Goal: Complete application form: Complete application form

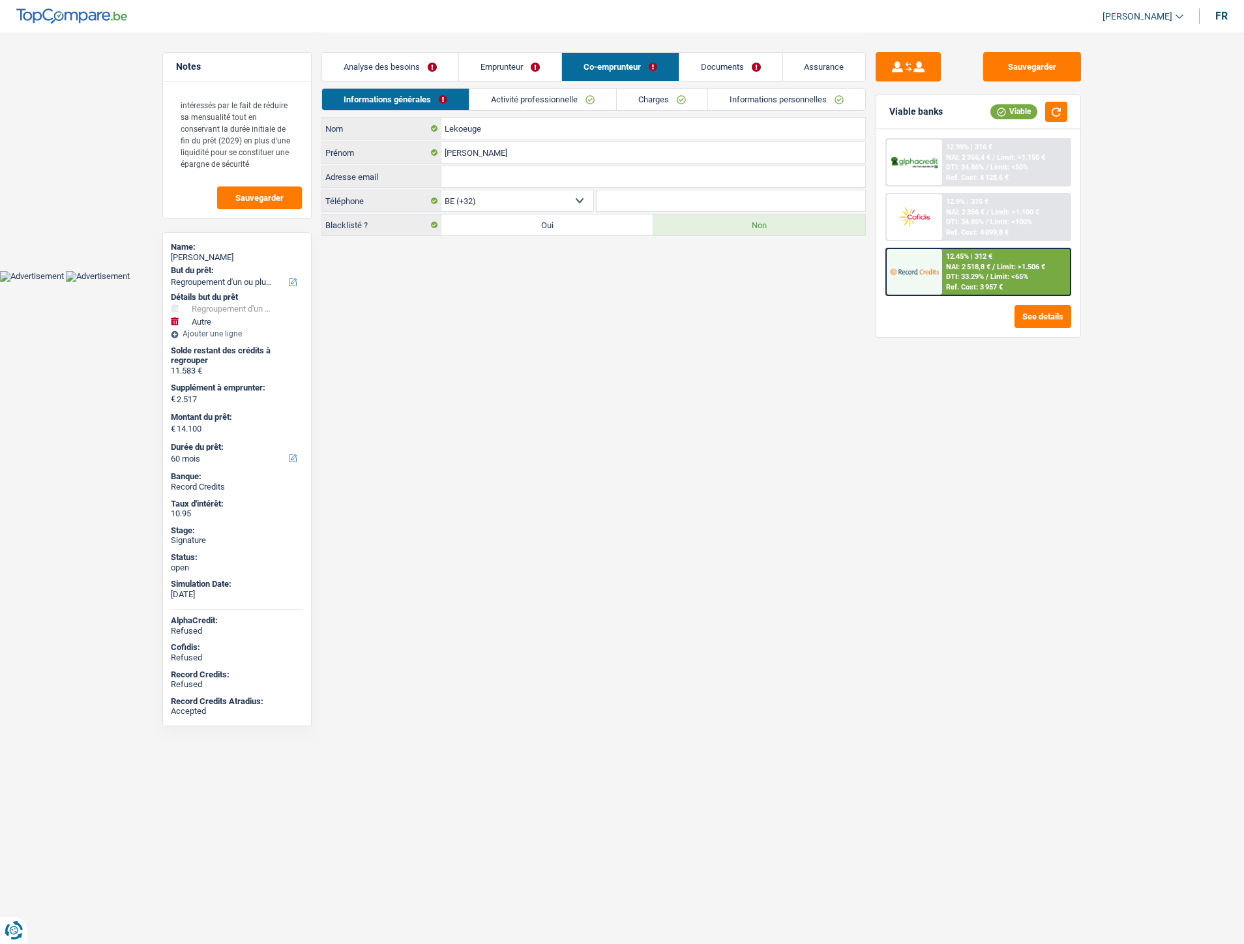
select select "refinancing"
select select "other"
select select "60"
select select "32"
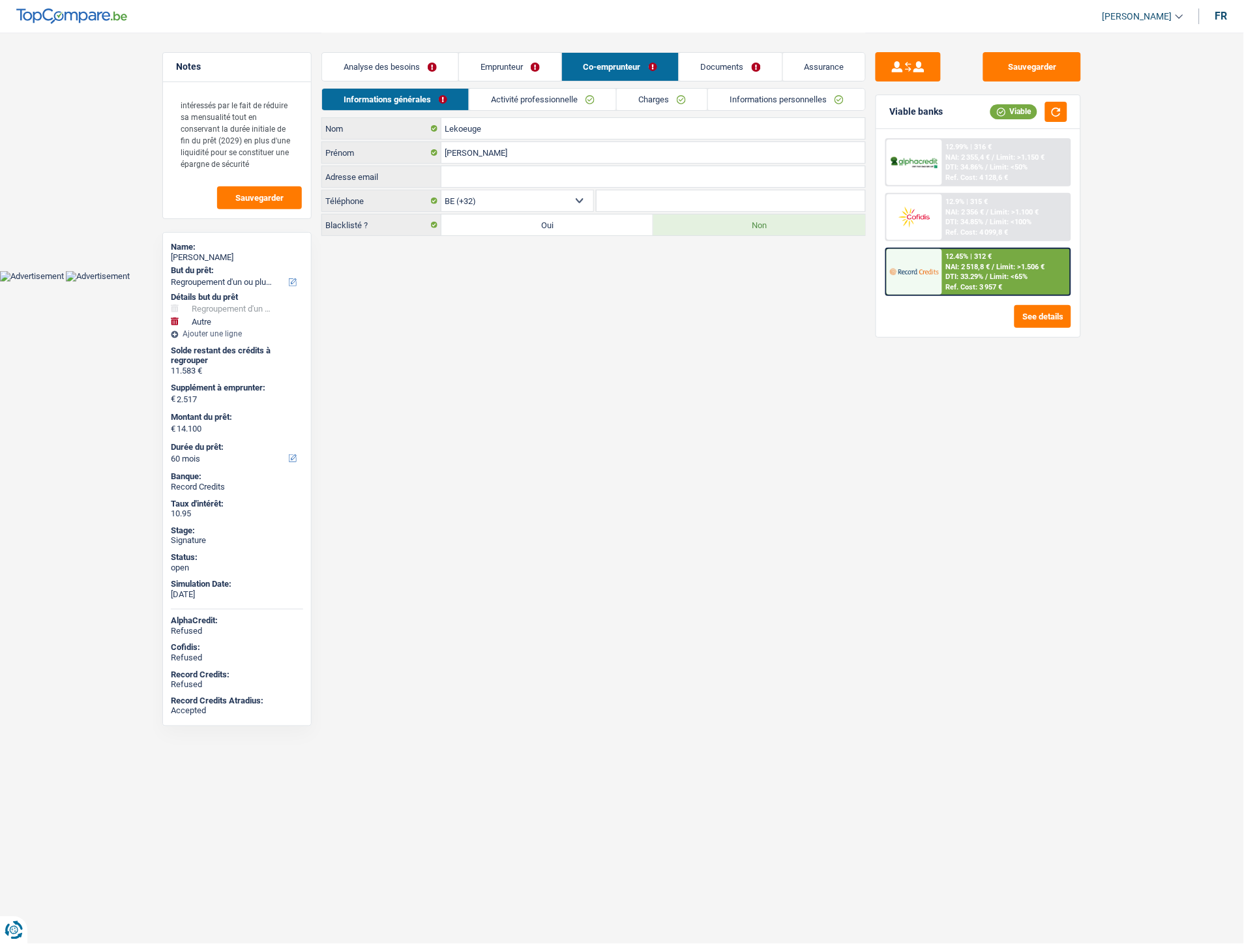
click at [708, 72] on link "Documents" at bounding box center [731, 67] width 103 height 28
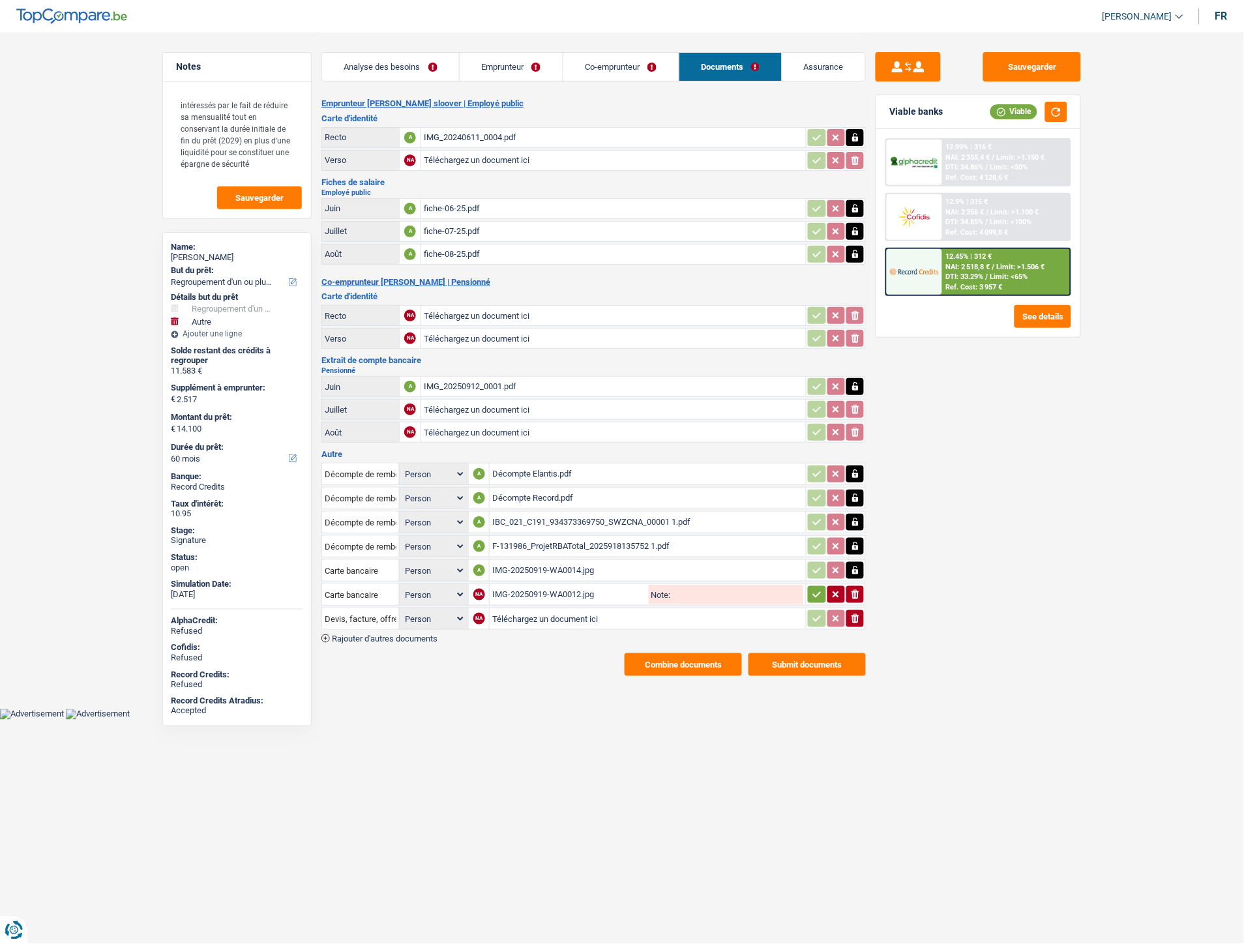
click at [461, 138] on div "IMG_20240611_0004.pdf" at bounding box center [614, 138] width 380 height 20
click at [643, 661] on button "Combine documents" at bounding box center [683, 664] width 117 height 23
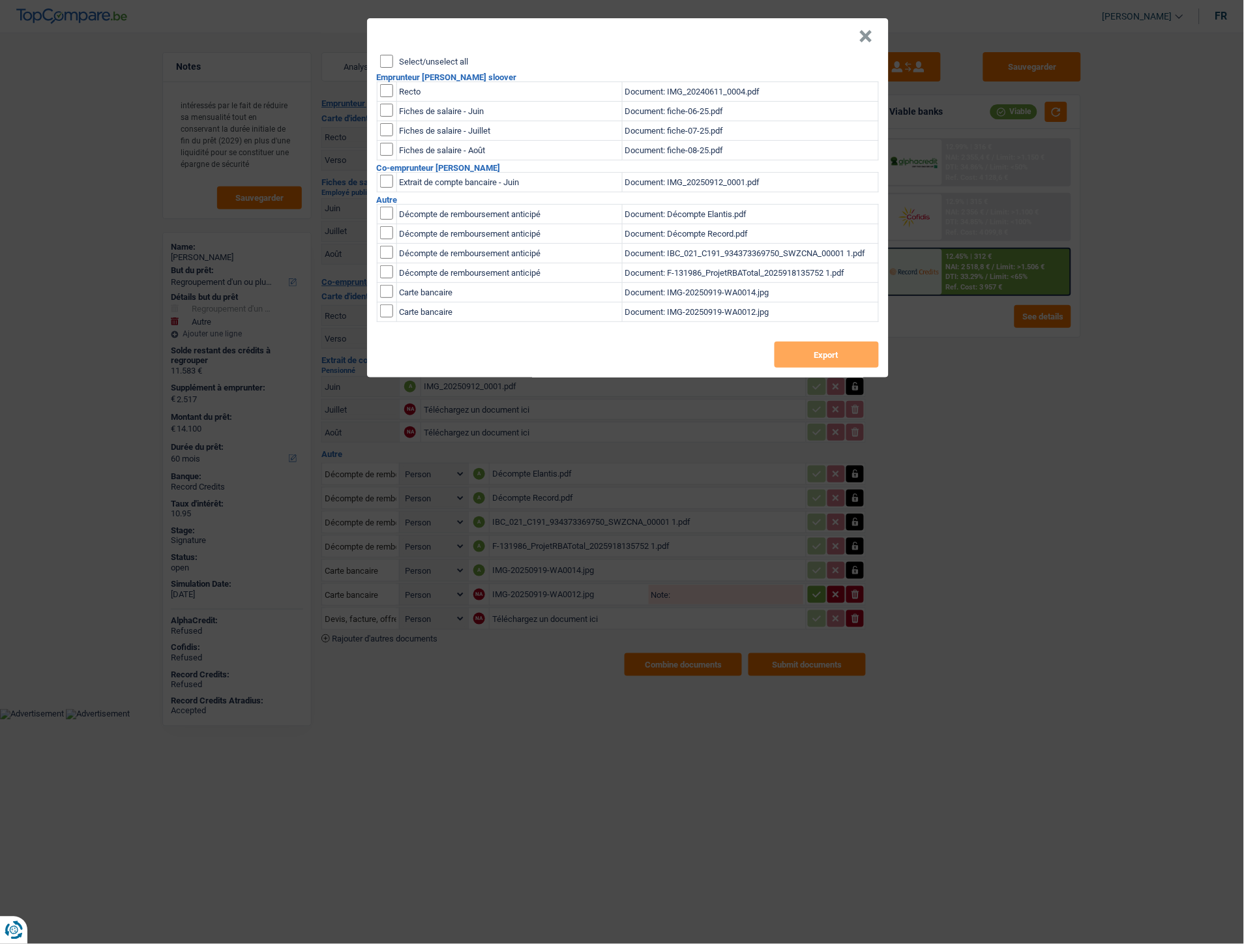
click at [387, 93] on input "checkbox" at bounding box center [386, 90] width 13 height 13
checkbox input "true"
click at [813, 354] on button "Export" at bounding box center [827, 355] width 104 height 26
click at [869, 35] on button "×" at bounding box center [867, 36] width 14 height 13
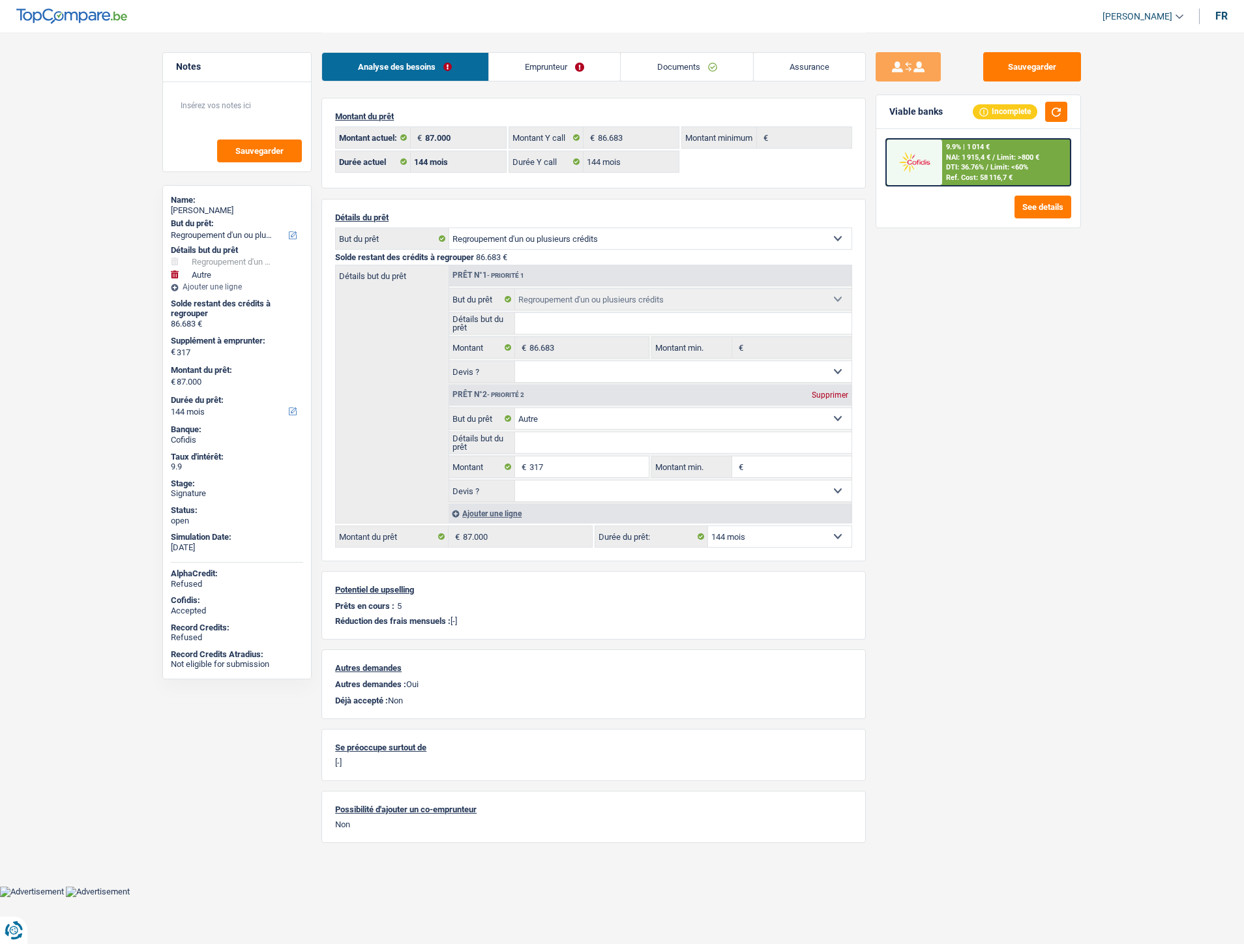
select select "refinancing"
select select "other"
select select "144"
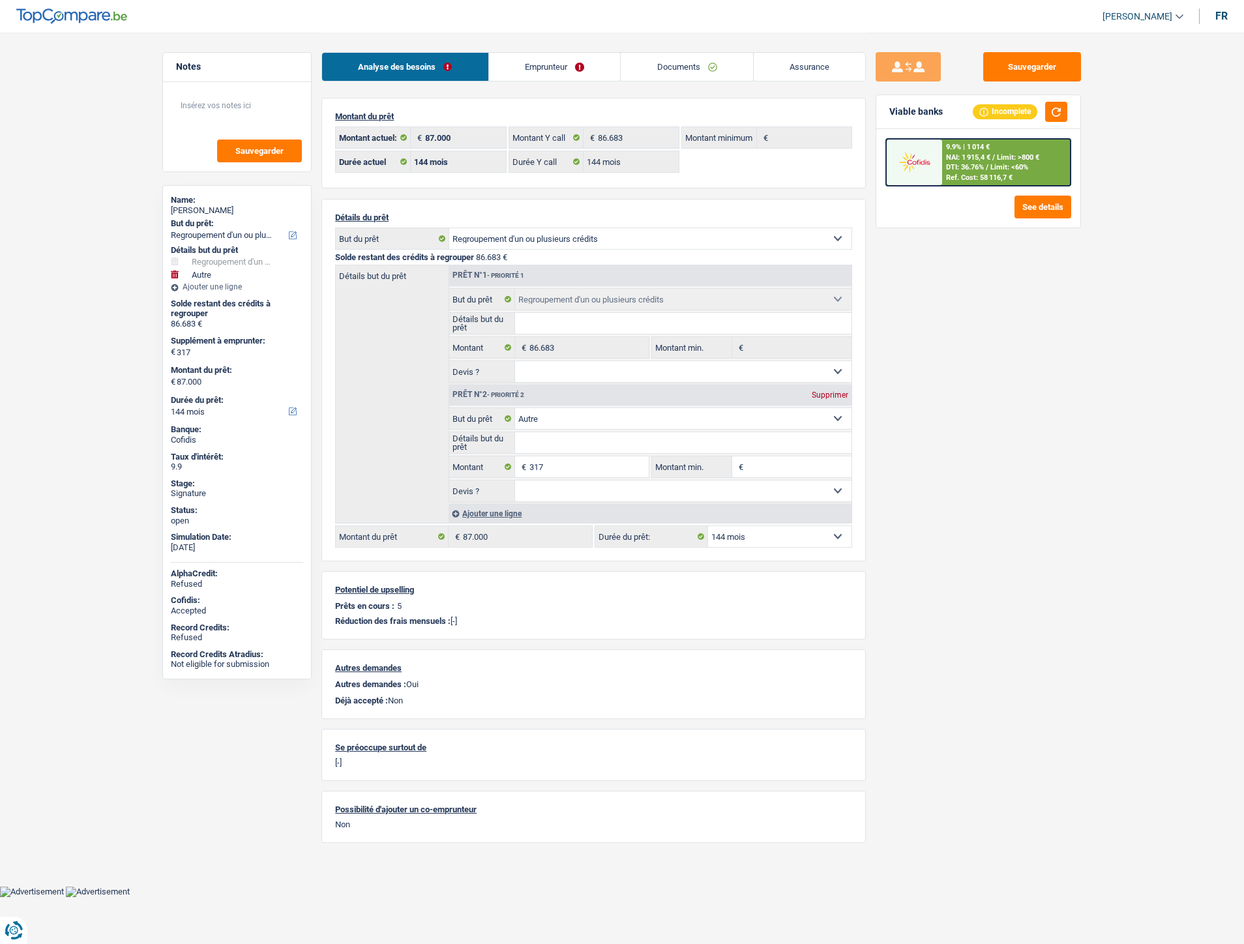
select select "144"
select select "refinancing"
select select "other"
select select "144"
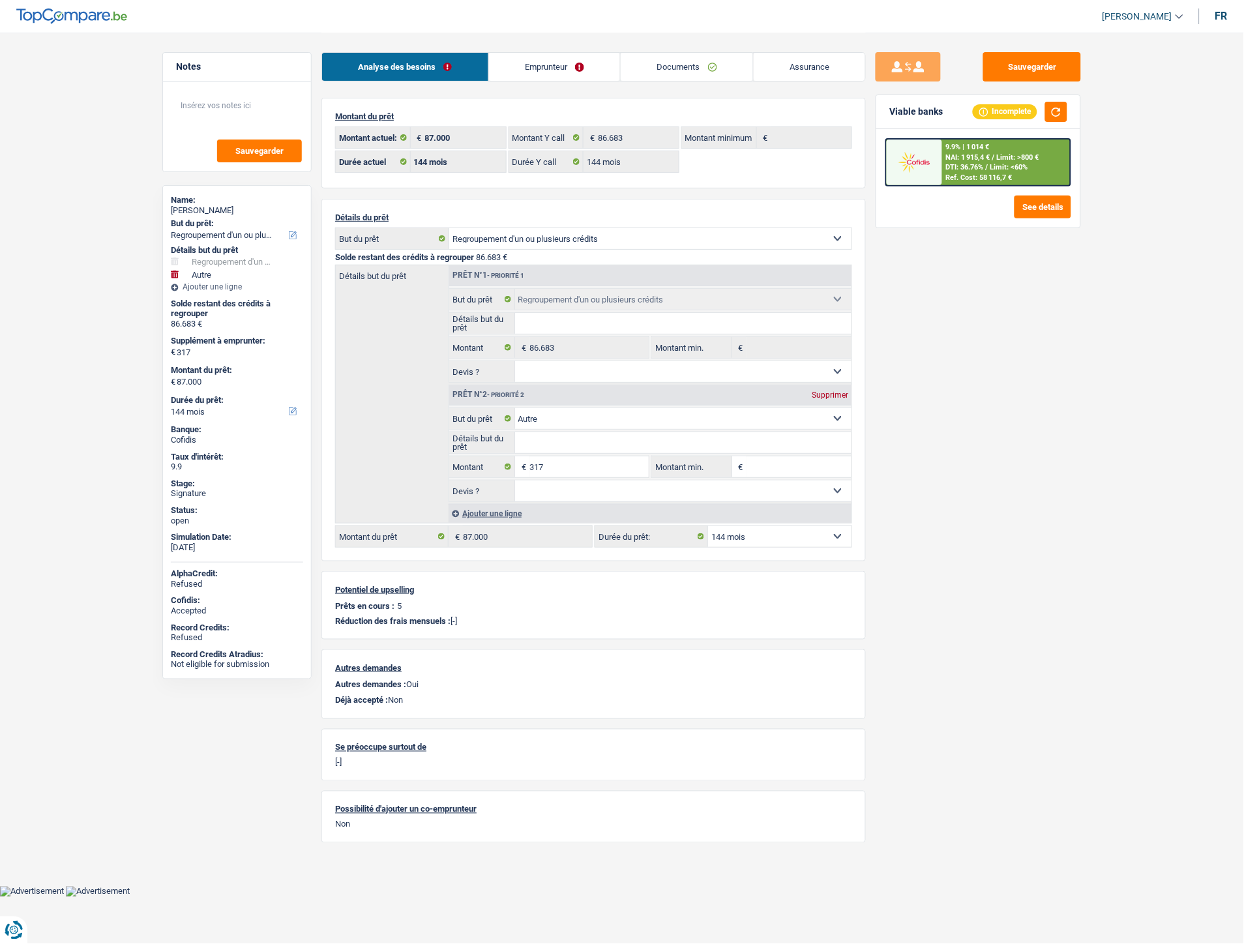
click at [695, 70] on link "Documents" at bounding box center [687, 67] width 132 height 28
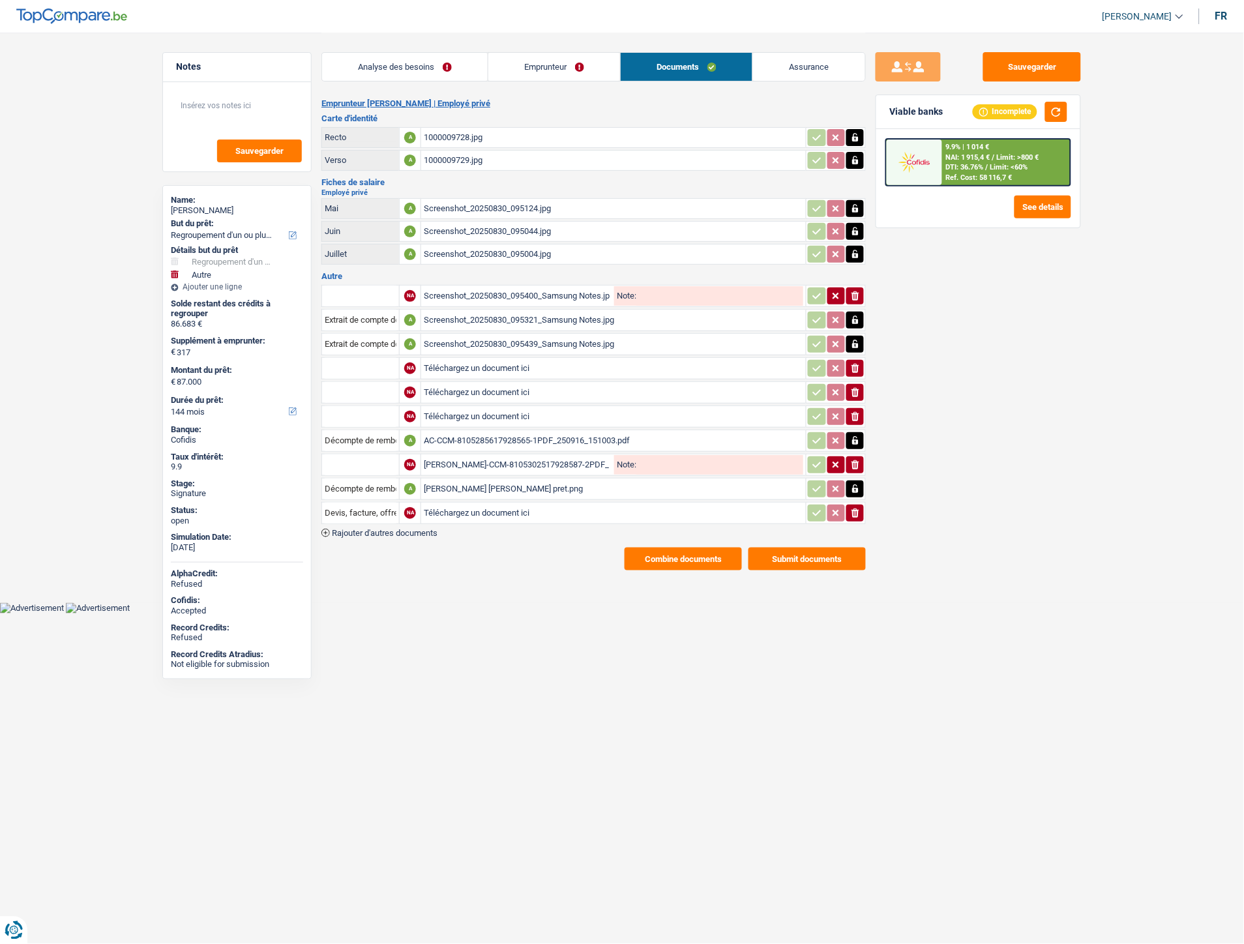
click at [483, 505] on input "Téléchargez un document ici" at bounding box center [614, 513] width 380 height 20
type input "C:\fakepath\Jean-Luc Pierre Santander carte.png"
click at [377, 503] on input "Devis, facture, offre, bon de commande" at bounding box center [361, 513] width 72 height 21
click at [423, 531] on li "Décompte de remboursement anticipé" at bounding box center [416, 539] width 175 height 16
type input "Décompte de remboursement anticipé"
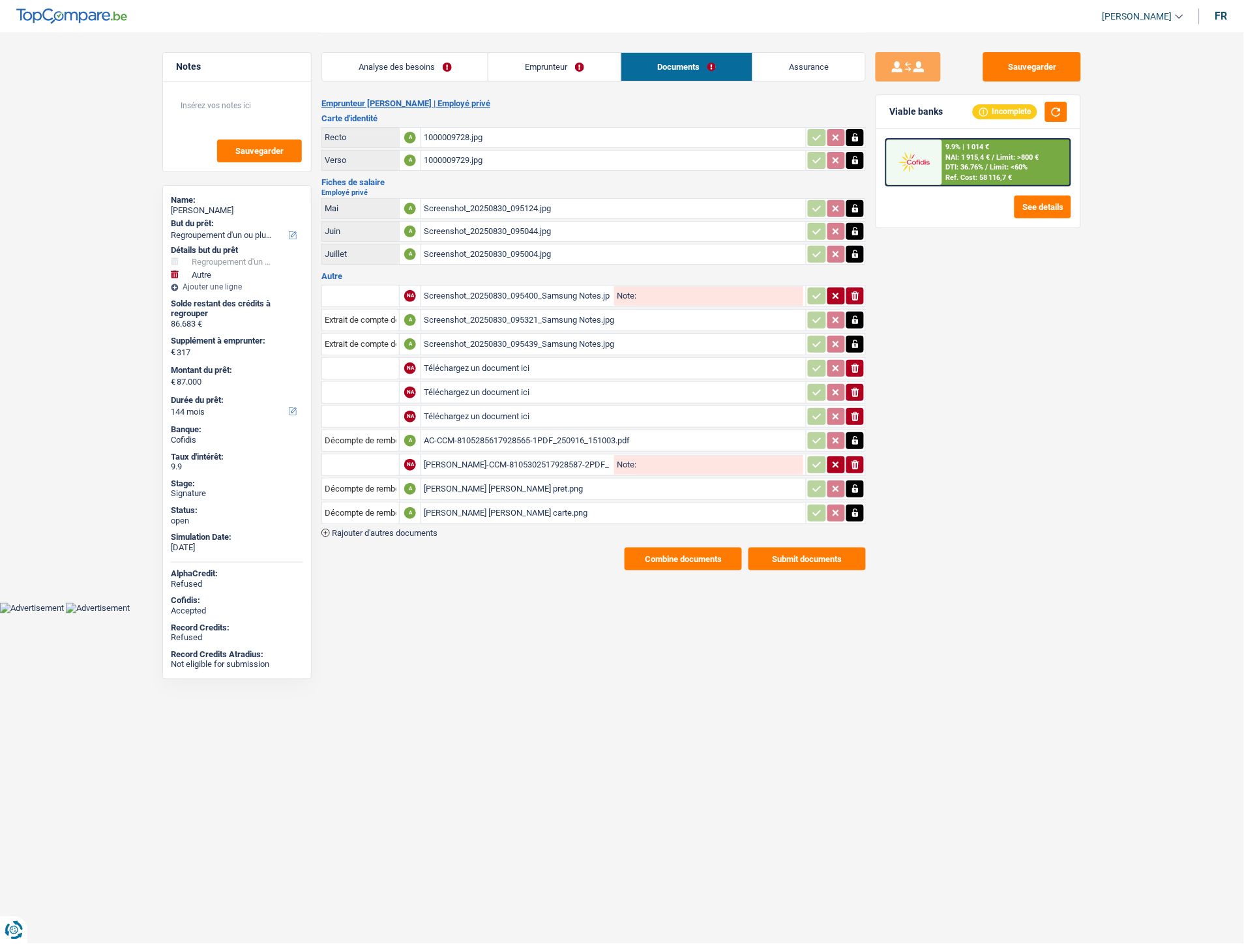
click at [470, 455] on div "[PERSON_NAME]-AC-CCM-8105302517928587-2PDF_250916_150341.pdf" at bounding box center [518, 465] width 188 height 20
click at [380, 464] on input "text" at bounding box center [361, 465] width 72 height 21
type input "Décompte de remboursement anticipé"
drag, startPoint x: 576, startPoint y: 553, endPoint x: 578, endPoint y: 546, distance: 7.4
click at [577, 552] on div "Combine documents Submit documents" at bounding box center [593, 559] width 545 height 23
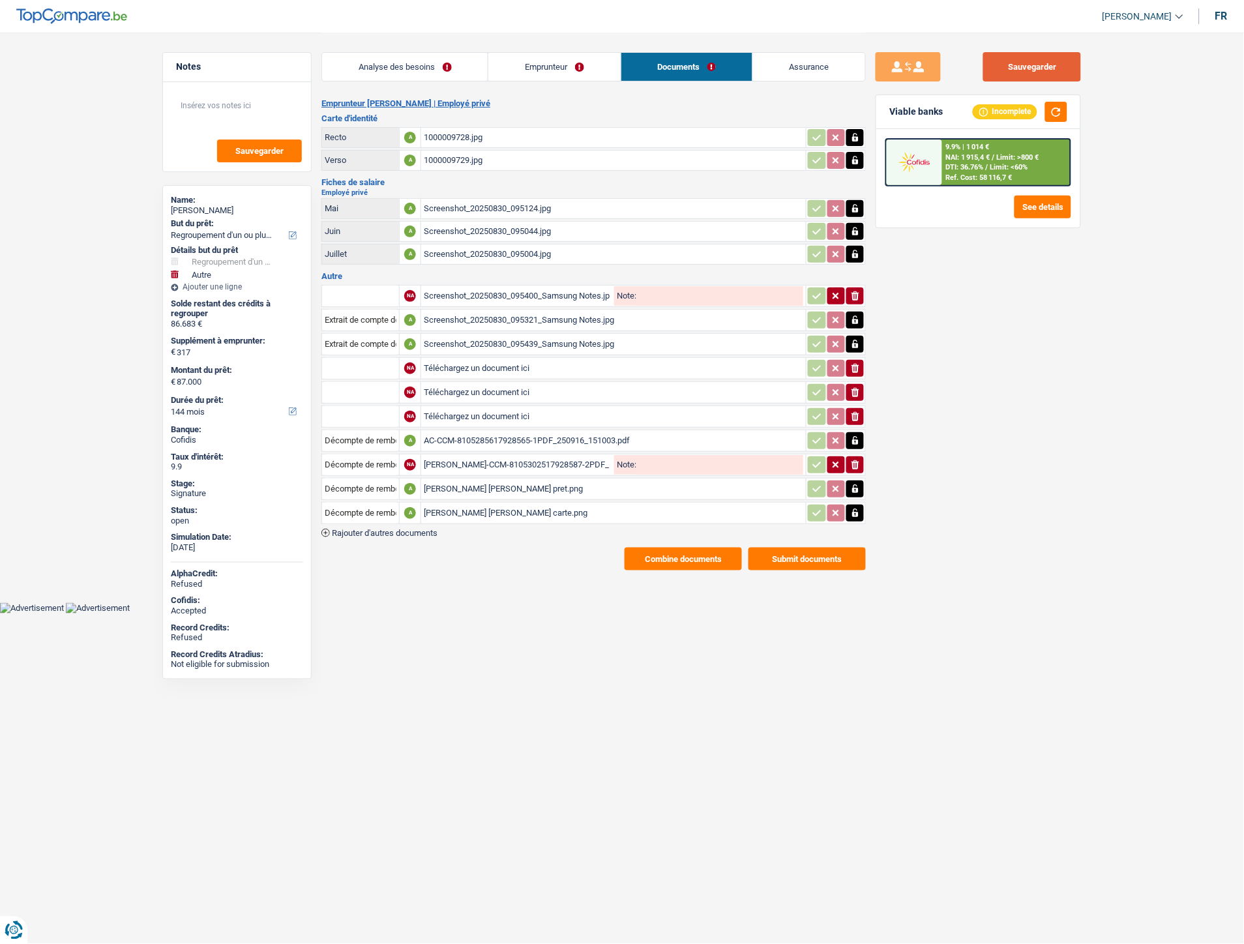
click at [1019, 63] on button "Sauvegarder" at bounding box center [1032, 66] width 98 height 29
click at [691, 548] on button "Combine documents" at bounding box center [683, 559] width 117 height 23
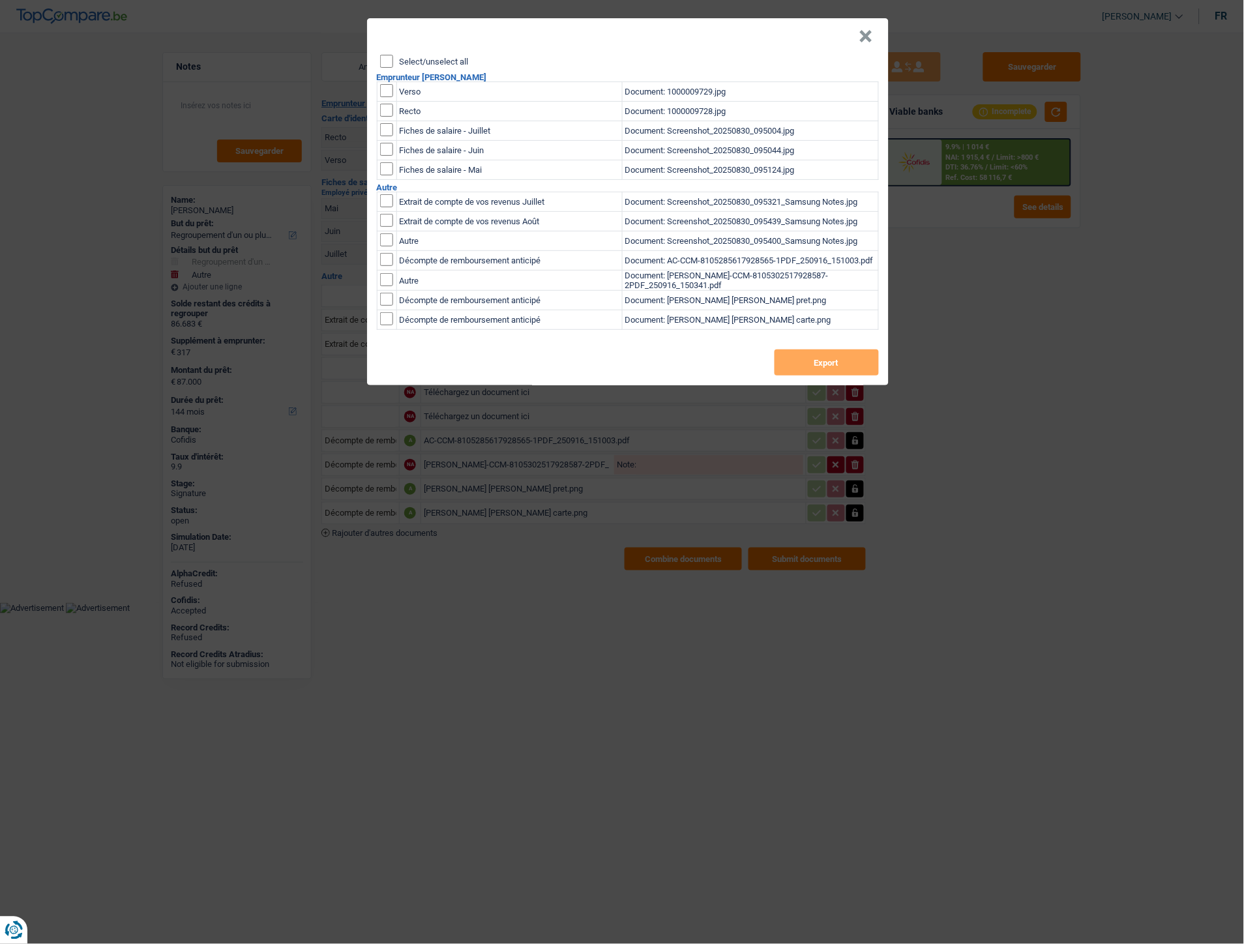
click at [382, 57] on input "Select/unselect all" at bounding box center [386, 61] width 13 height 13
checkbox input "true"
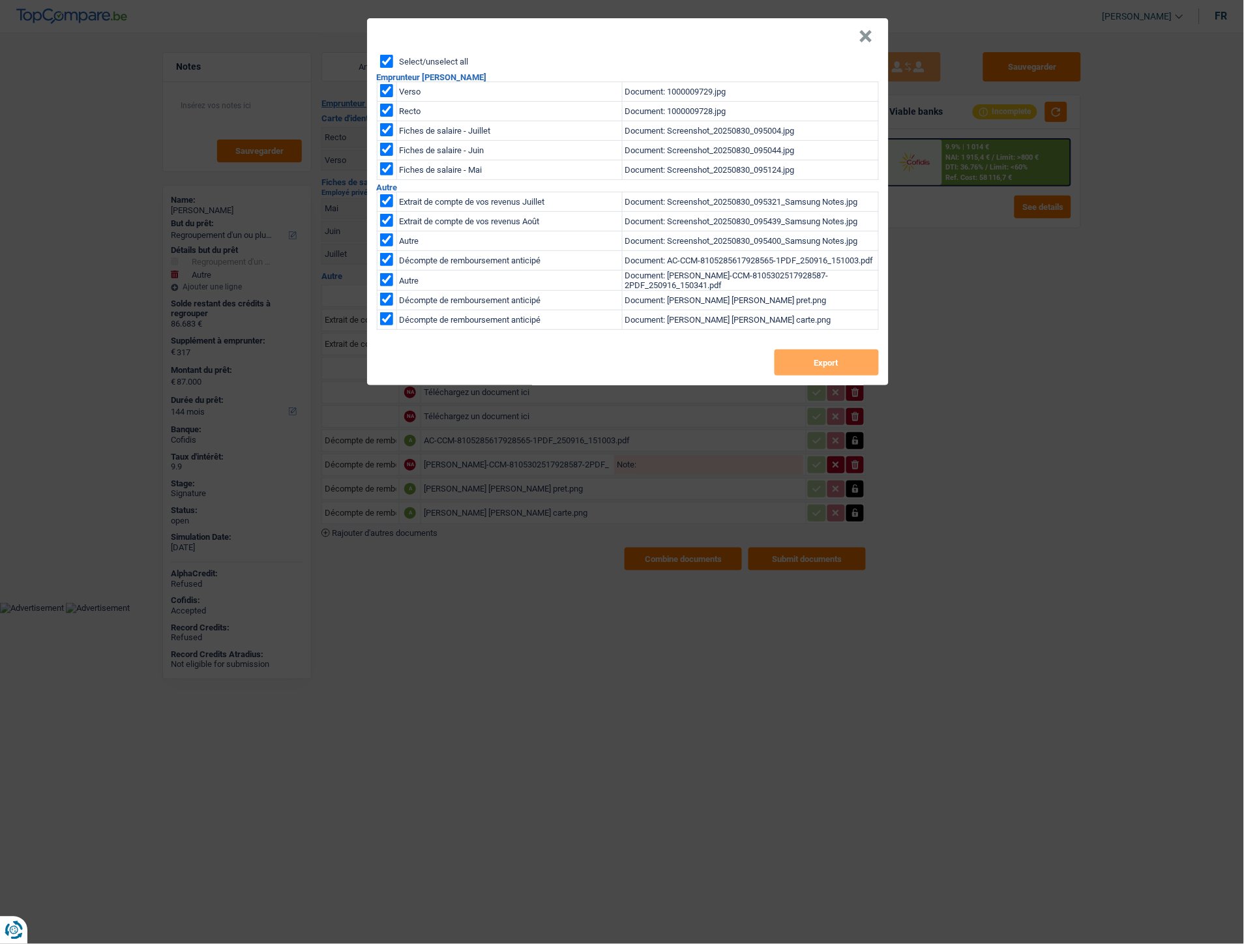
checkbox input "true"
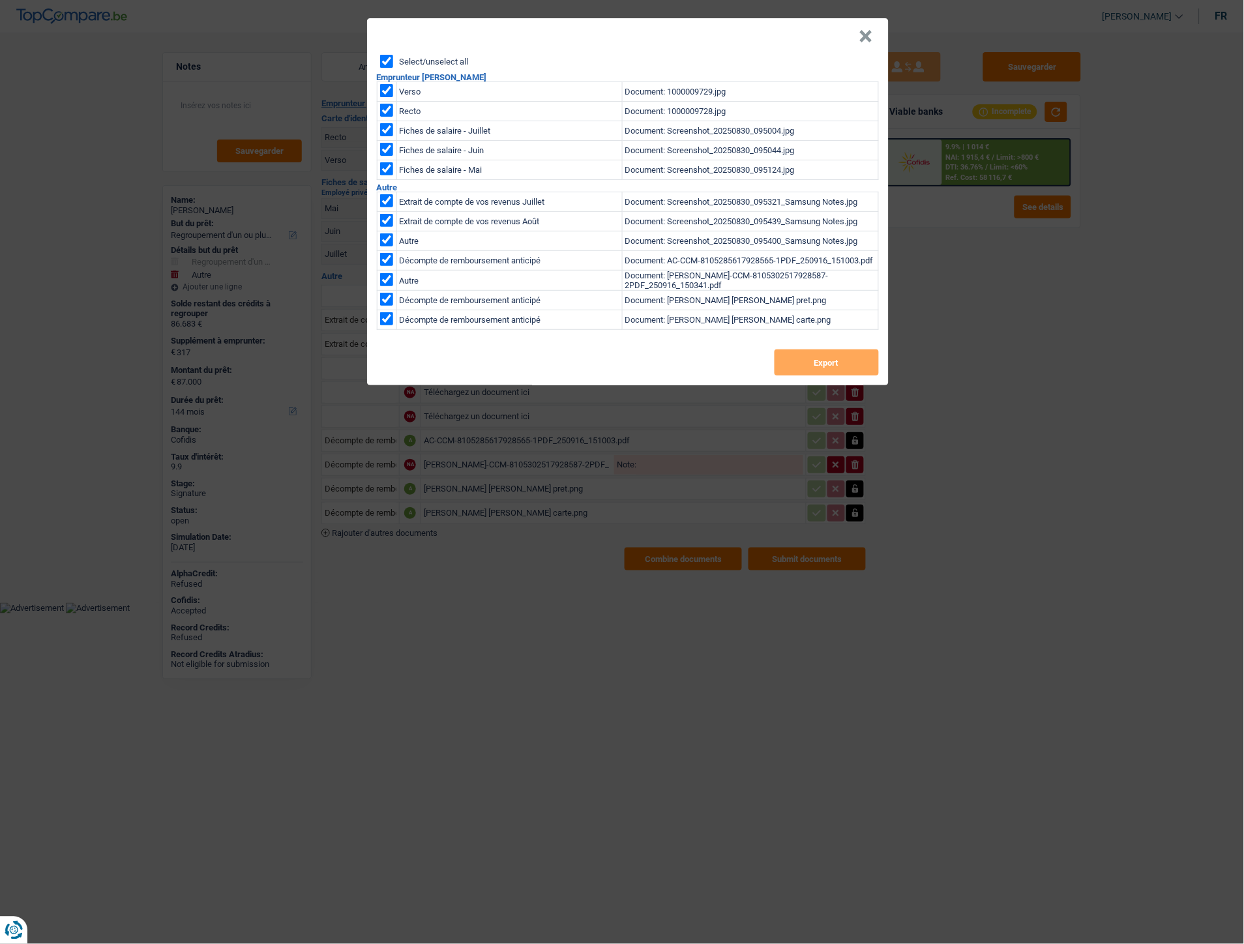
checkbox input "true"
click at [785, 359] on button "Export" at bounding box center [827, 363] width 104 height 26
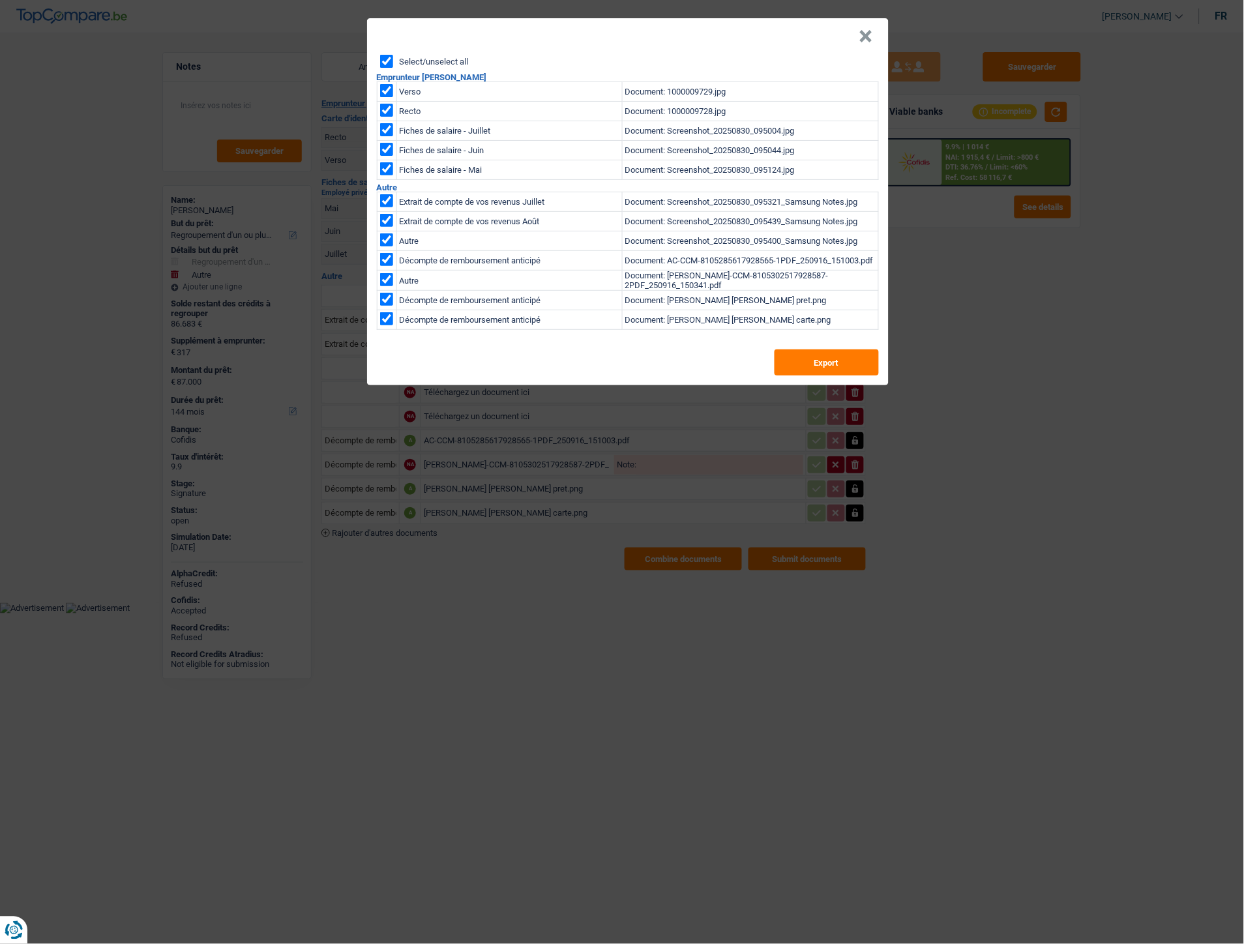
click at [863, 38] on button "×" at bounding box center [867, 36] width 14 height 13
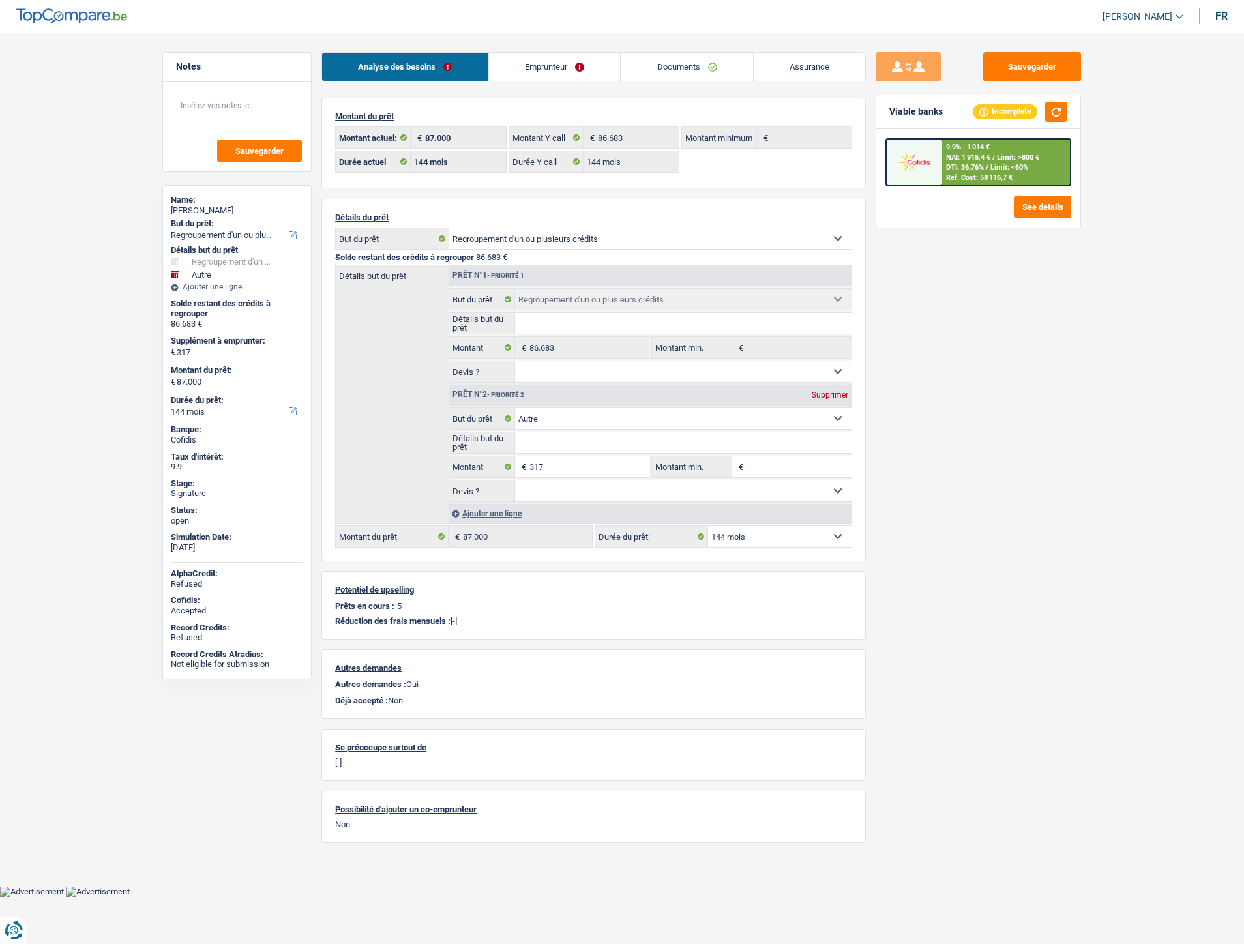
select select "refinancing"
select select "other"
select select "144"
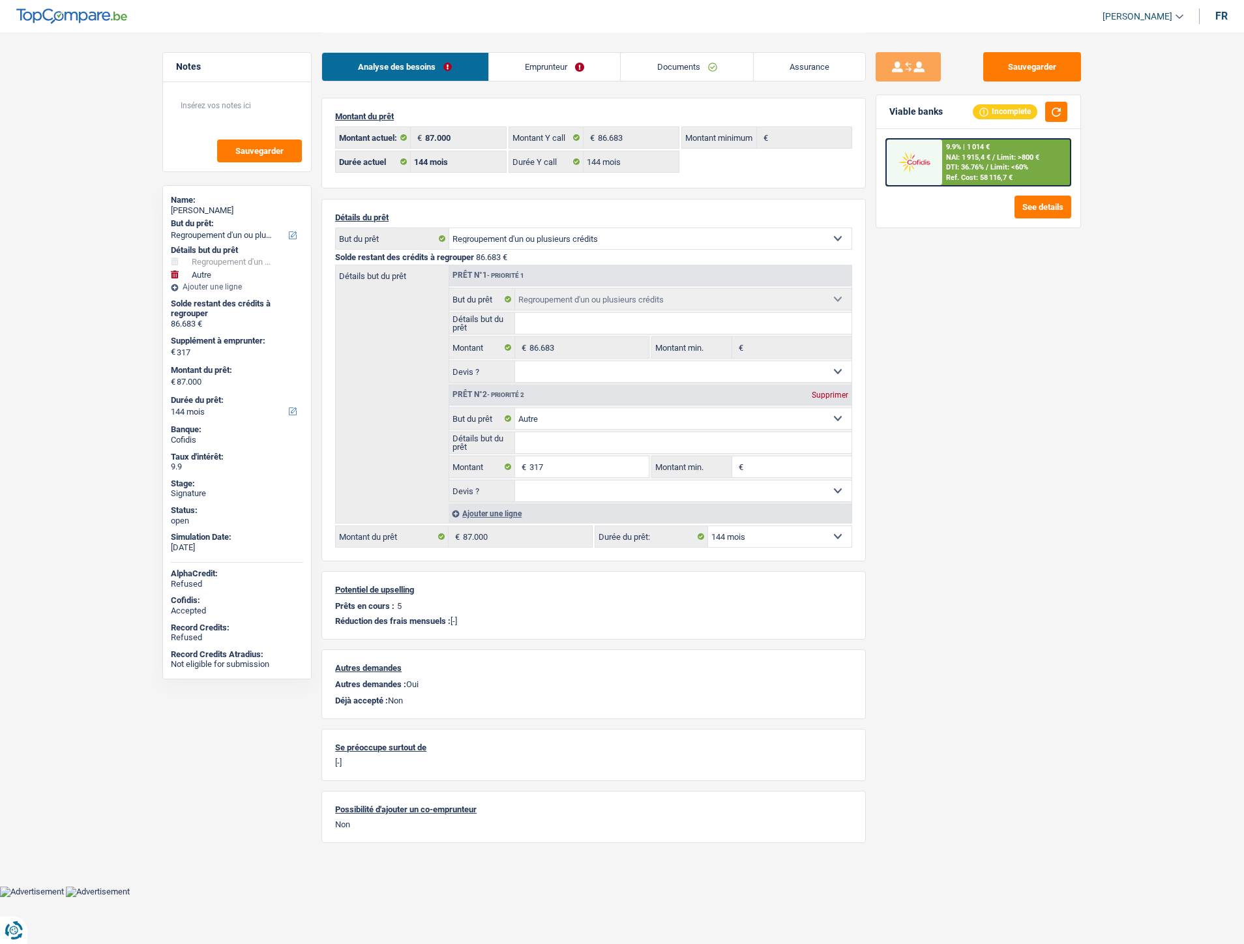
select select "144"
select select "refinancing"
select select "other"
select select "144"
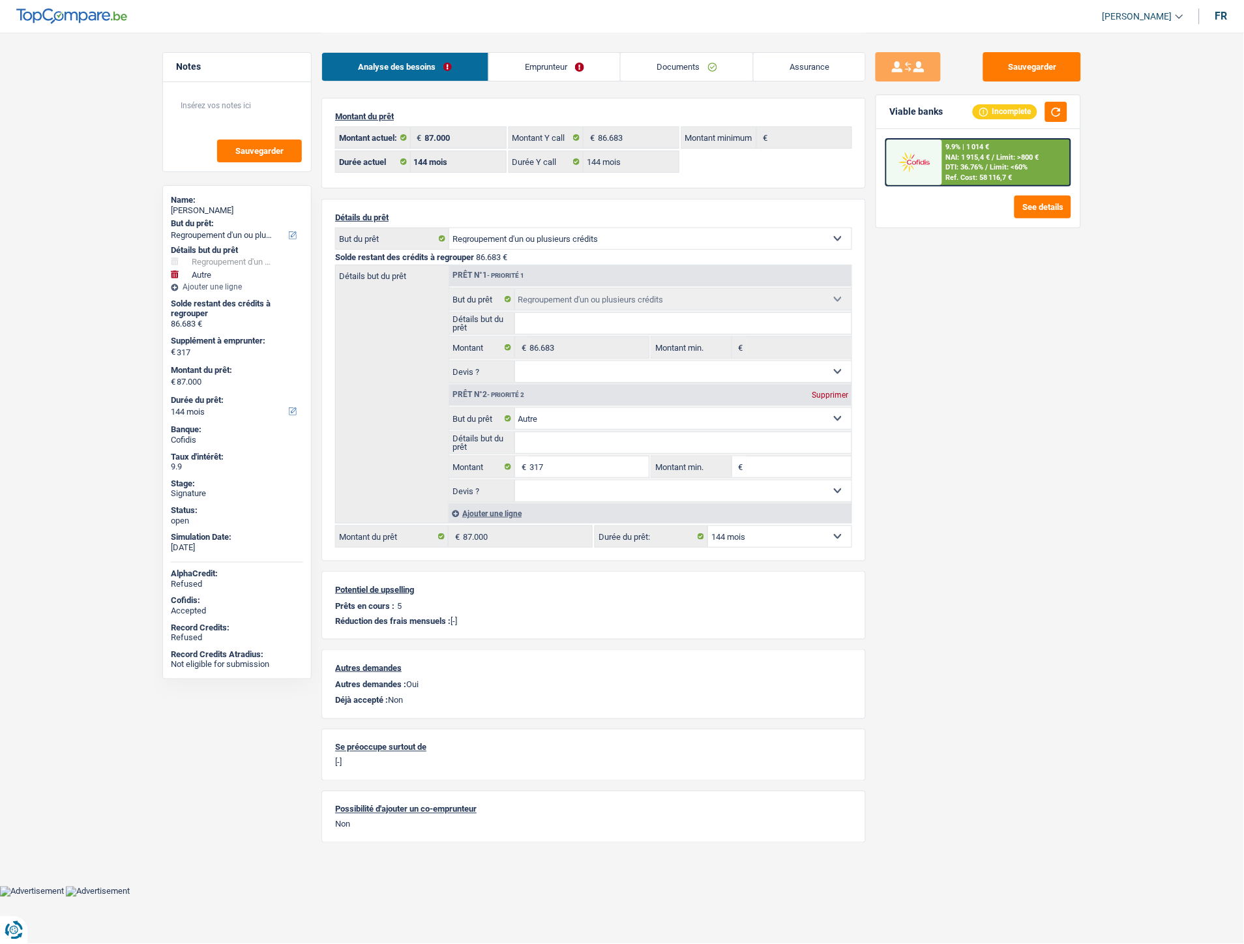
click at [561, 64] on link "Emprunteur" at bounding box center [555, 67] width 132 height 28
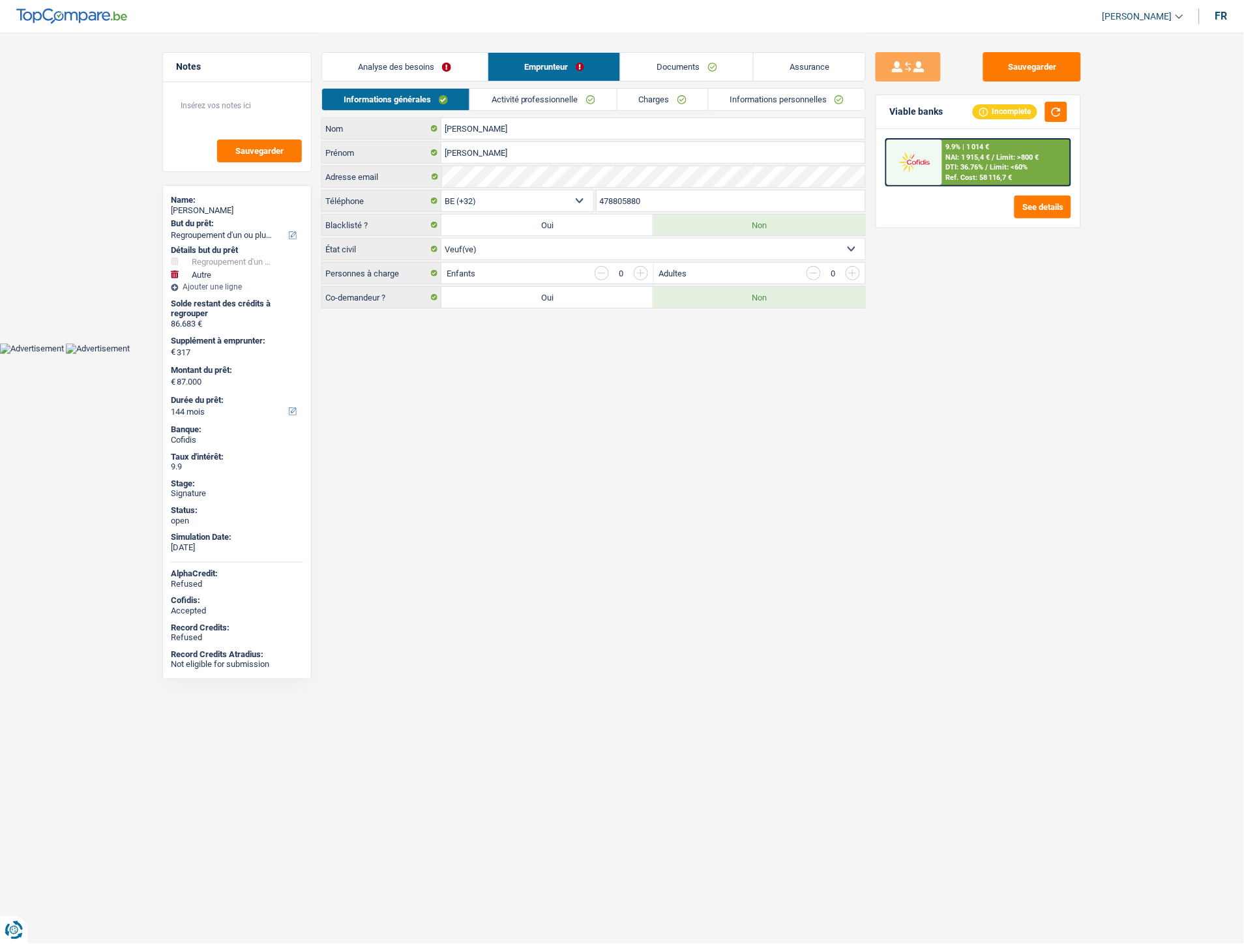
click at [638, 100] on link "Charges" at bounding box center [663, 100] width 91 height 22
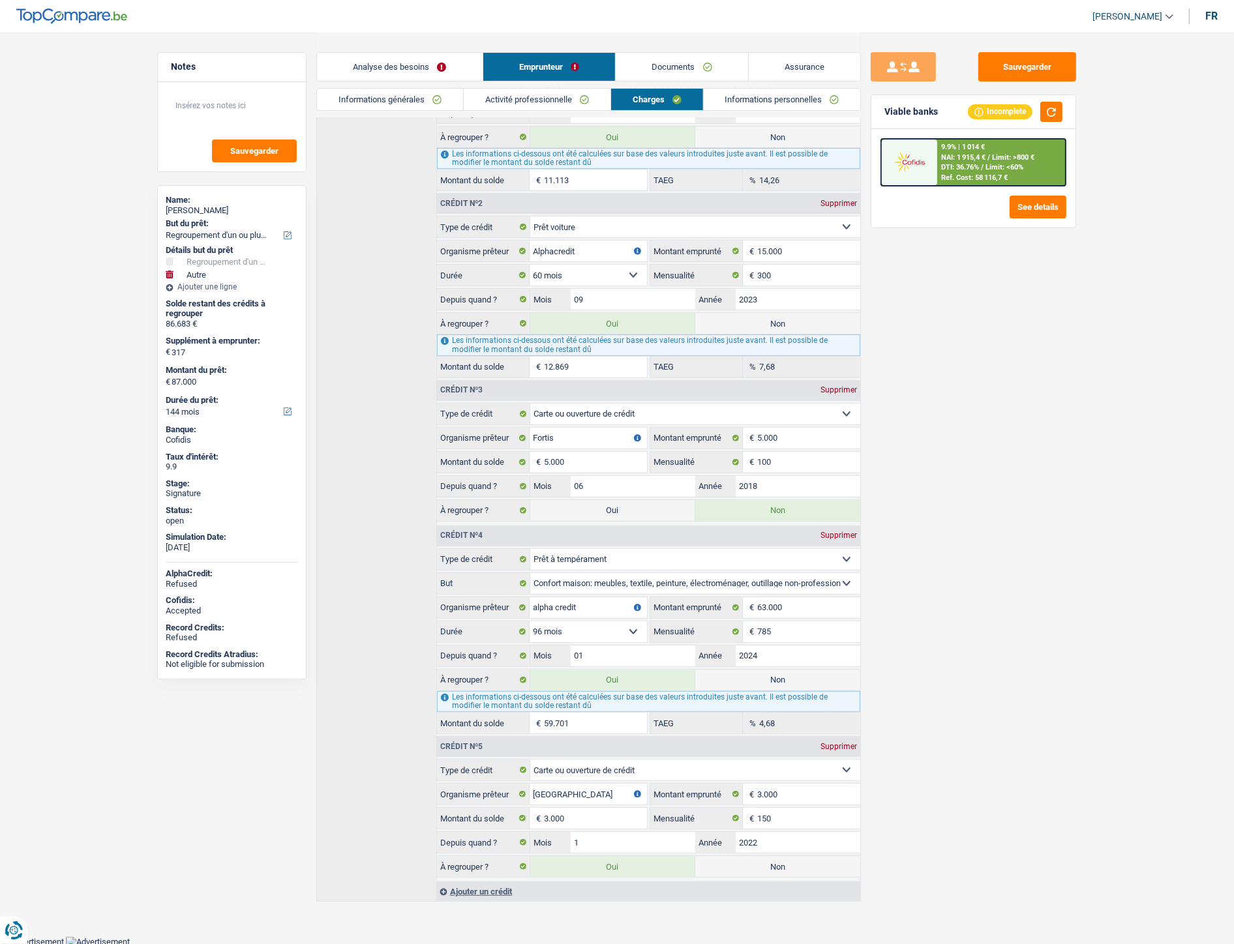
scroll to position [336, 0]
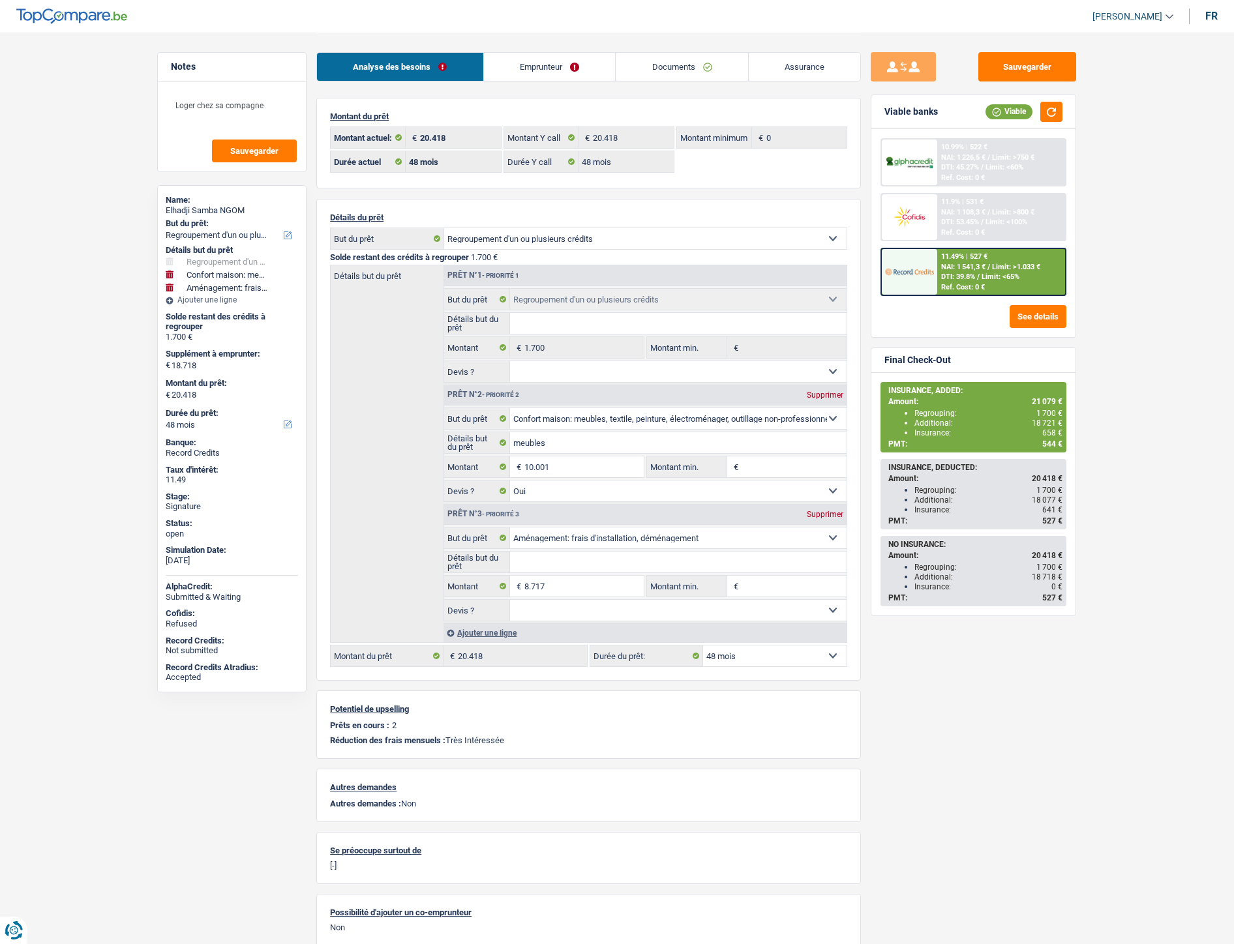
select select "refinancing"
select select "household"
select select "movingOrInstallation"
select select "48"
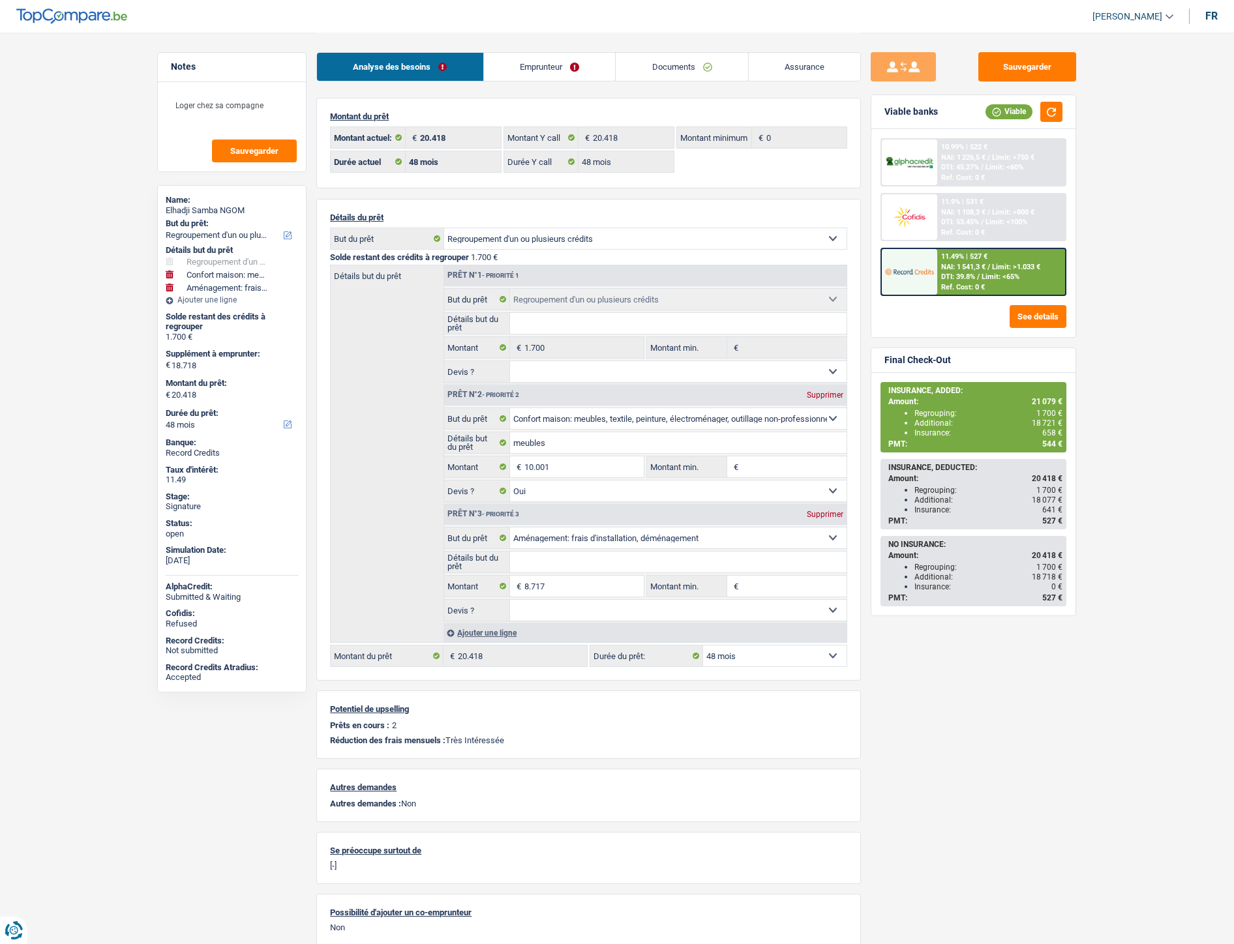
select select "48"
select select "refinancing"
select select "household"
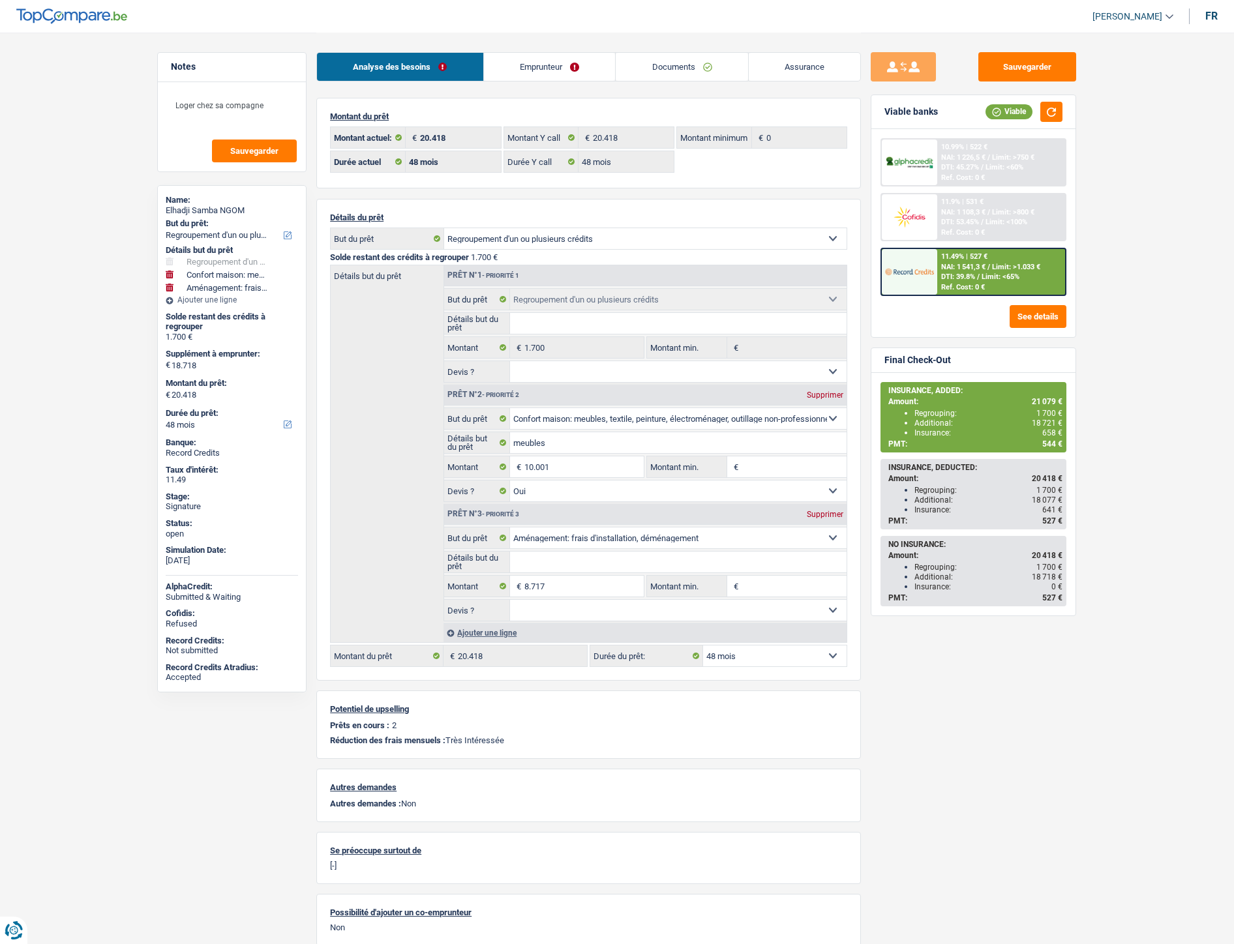
select select "yes"
select select "movingOrInstallation"
select select "48"
click at [651, 66] on link "Documents" at bounding box center [682, 67] width 132 height 28
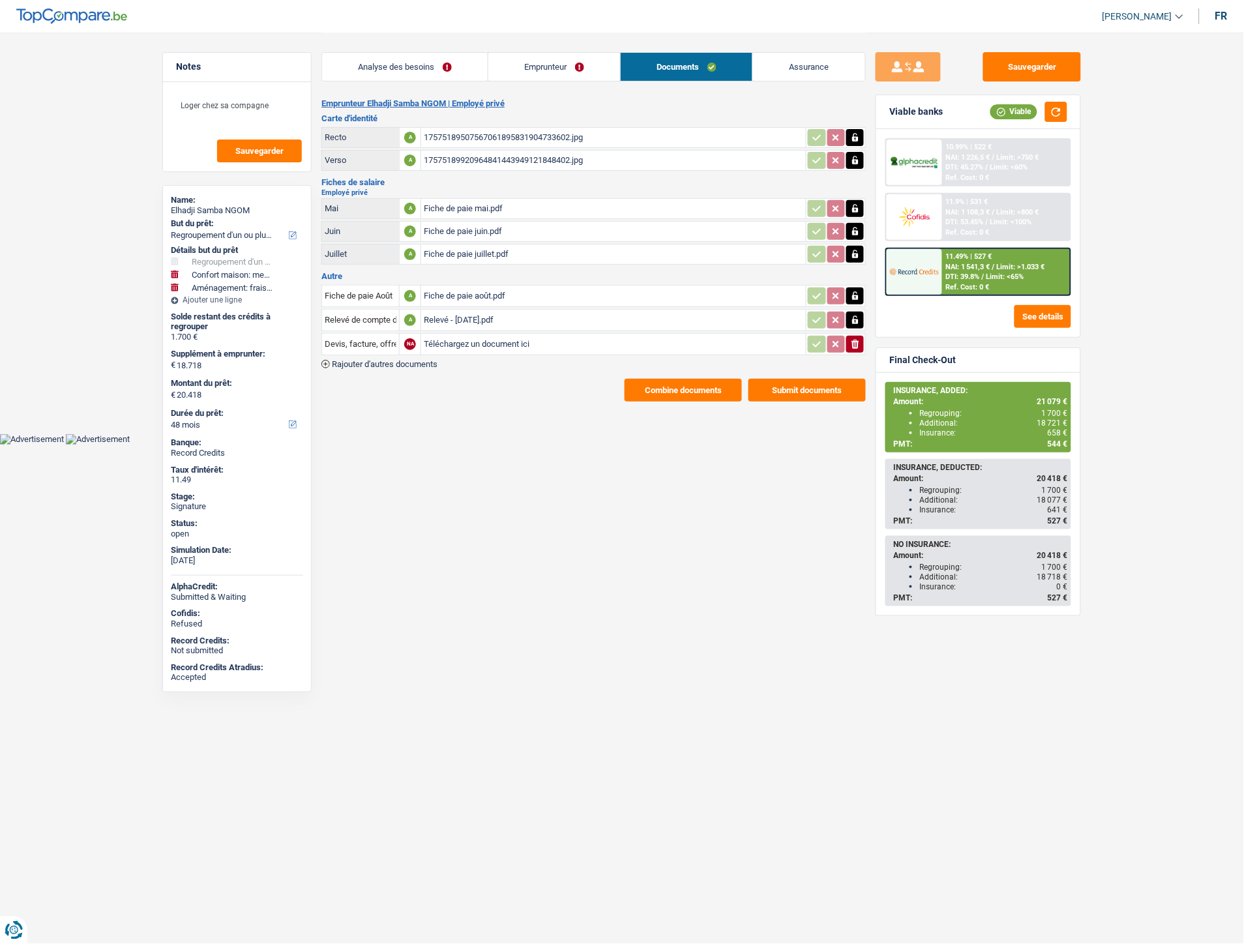
click at [466, 314] on div "Relevé - août 2025.pdf" at bounding box center [614, 320] width 380 height 20
click at [522, 72] on link "Emprunteur" at bounding box center [554, 67] width 132 height 28
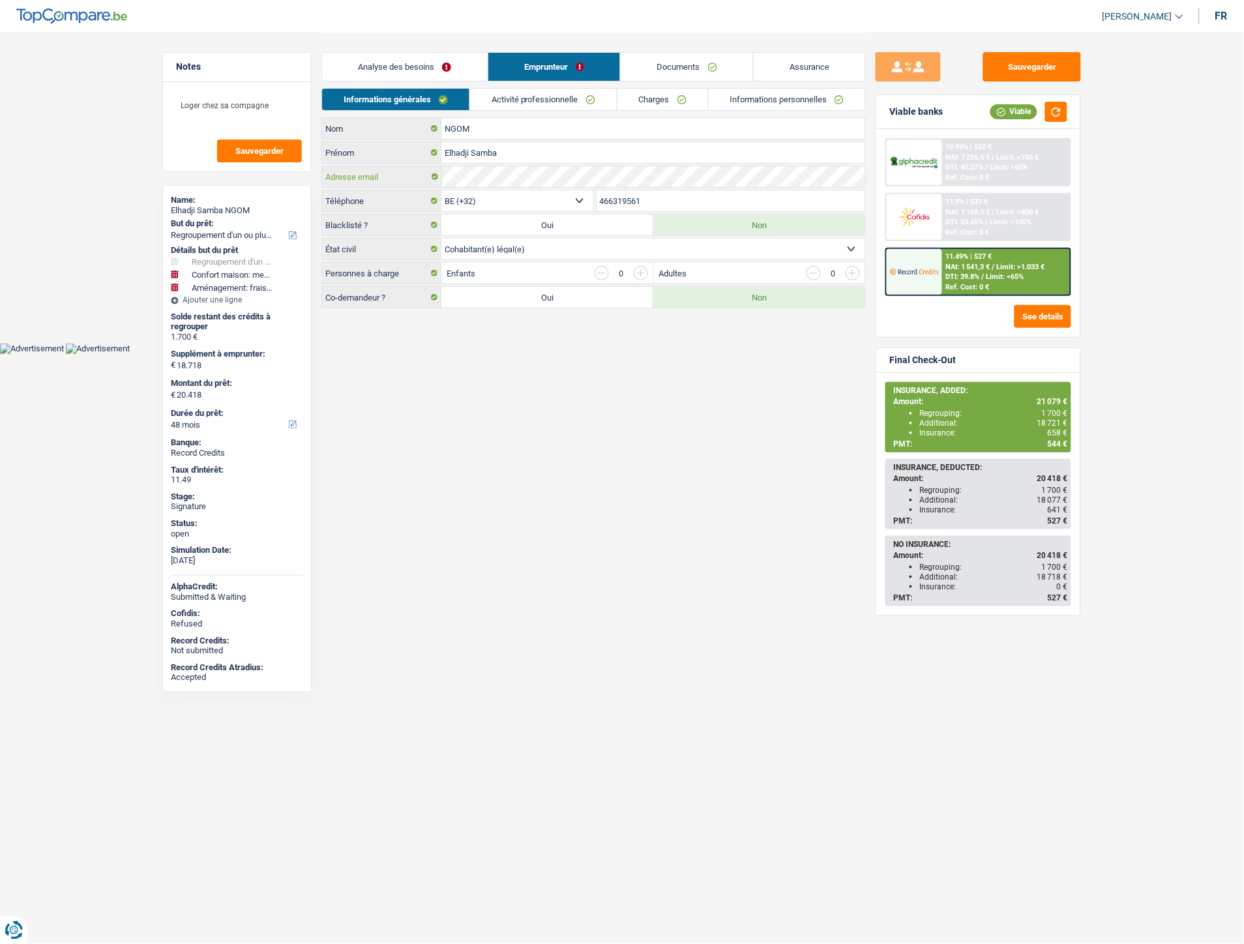
click at [438, 166] on div "Adresse email" at bounding box center [593, 177] width 545 height 22
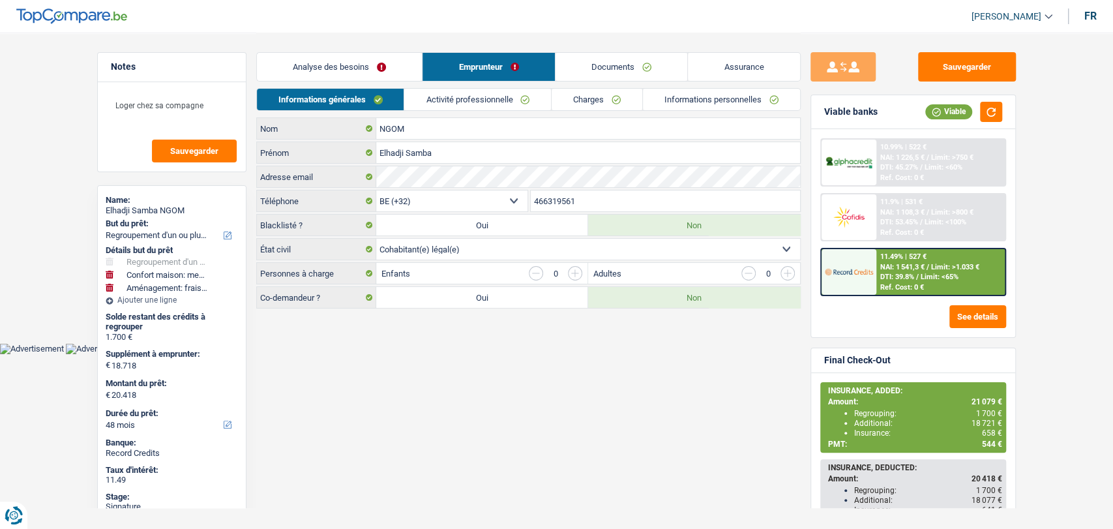
click at [485, 91] on link "Activité professionnelle" at bounding box center [477, 100] width 147 height 22
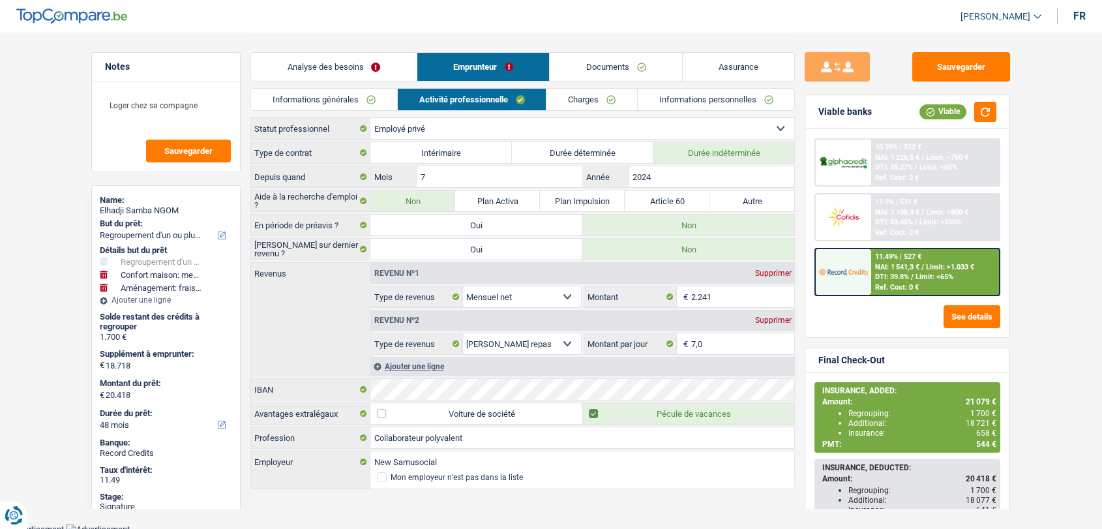
click at [577, 100] on link "Charges" at bounding box center [591, 100] width 91 height 22
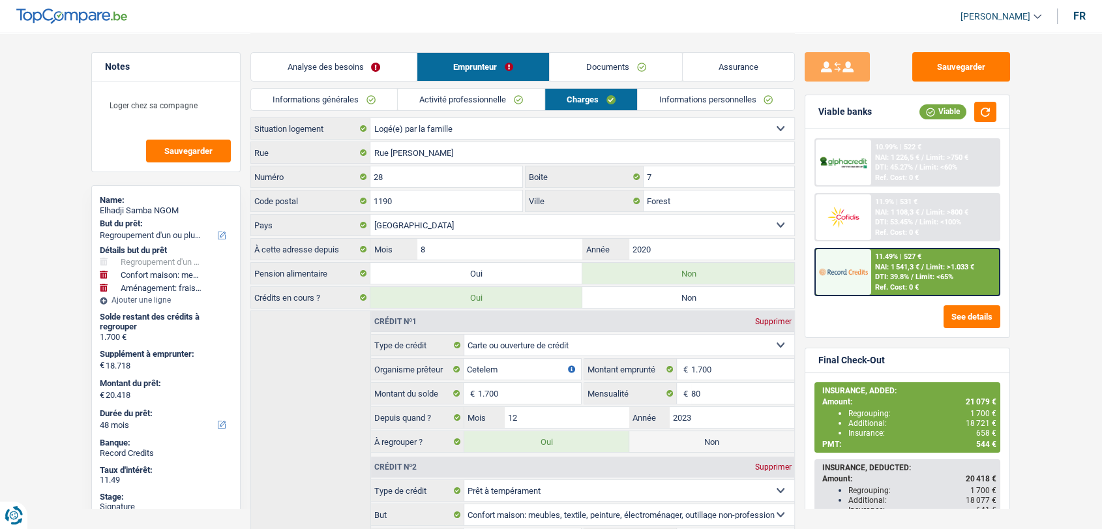
click at [602, 61] on link "Documents" at bounding box center [616, 67] width 132 height 28
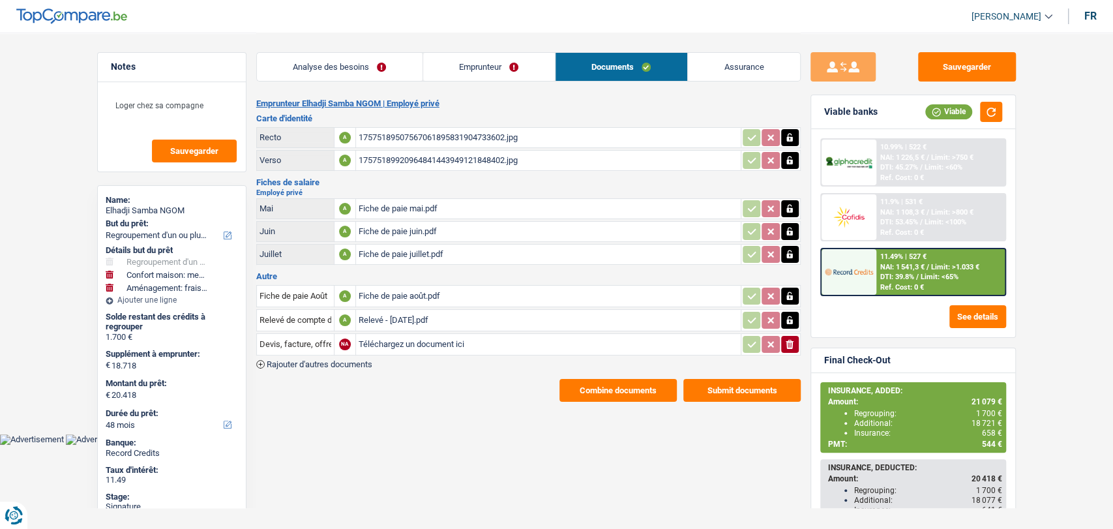
click at [409, 316] on div "Relevé - août 2025.pdf" at bounding box center [549, 320] width 380 height 20
click at [415, 249] on div "Fiche de paie juillet.pdf" at bounding box center [549, 255] width 380 height 20
click at [420, 226] on div "Fiche de paie juin.pdf" at bounding box center [549, 232] width 380 height 20
click at [469, 63] on link "Emprunteur" at bounding box center [489, 67] width 132 height 28
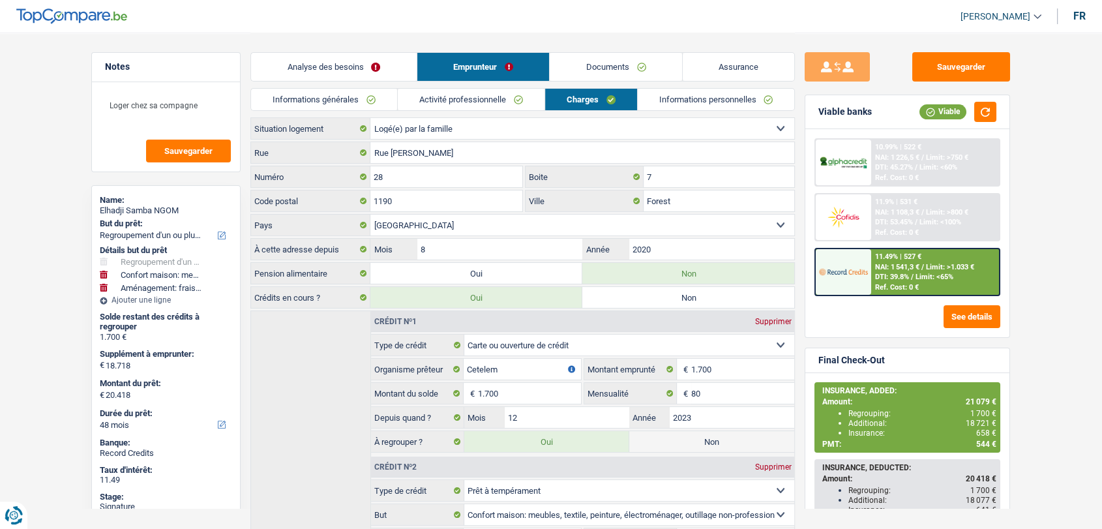
click at [451, 101] on link "Activité professionnelle" at bounding box center [471, 100] width 147 height 22
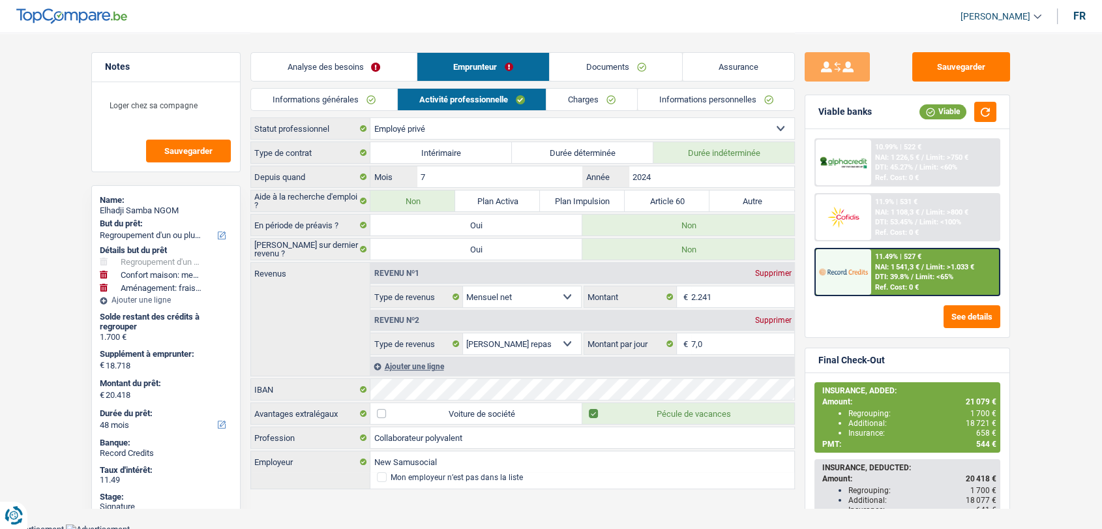
click at [336, 100] on link "Informations générales" at bounding box center [324, 100] width 146 height 22
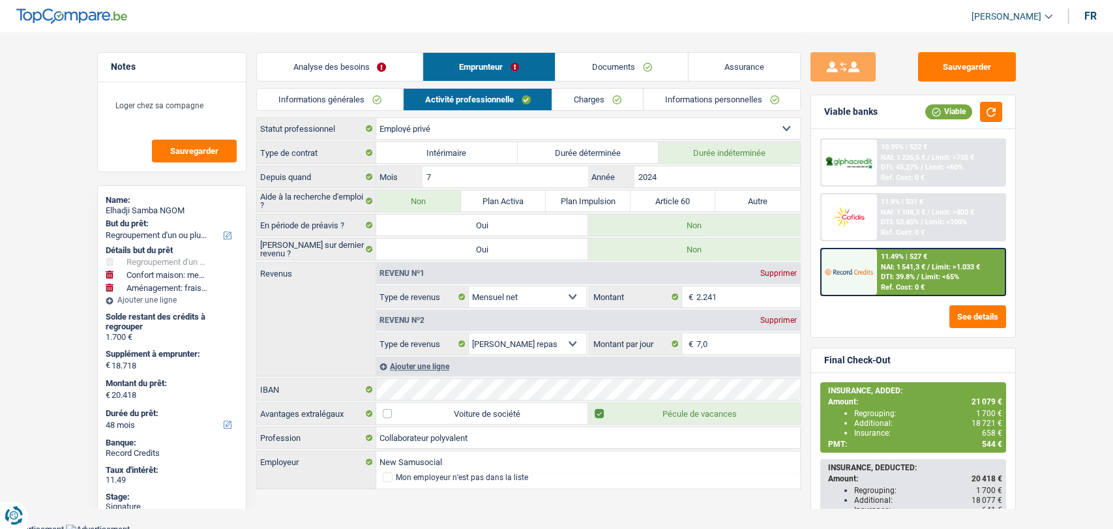
click at [336, 100] on link "Informations générales" at bounding box center [330, 100] width 146 height 22
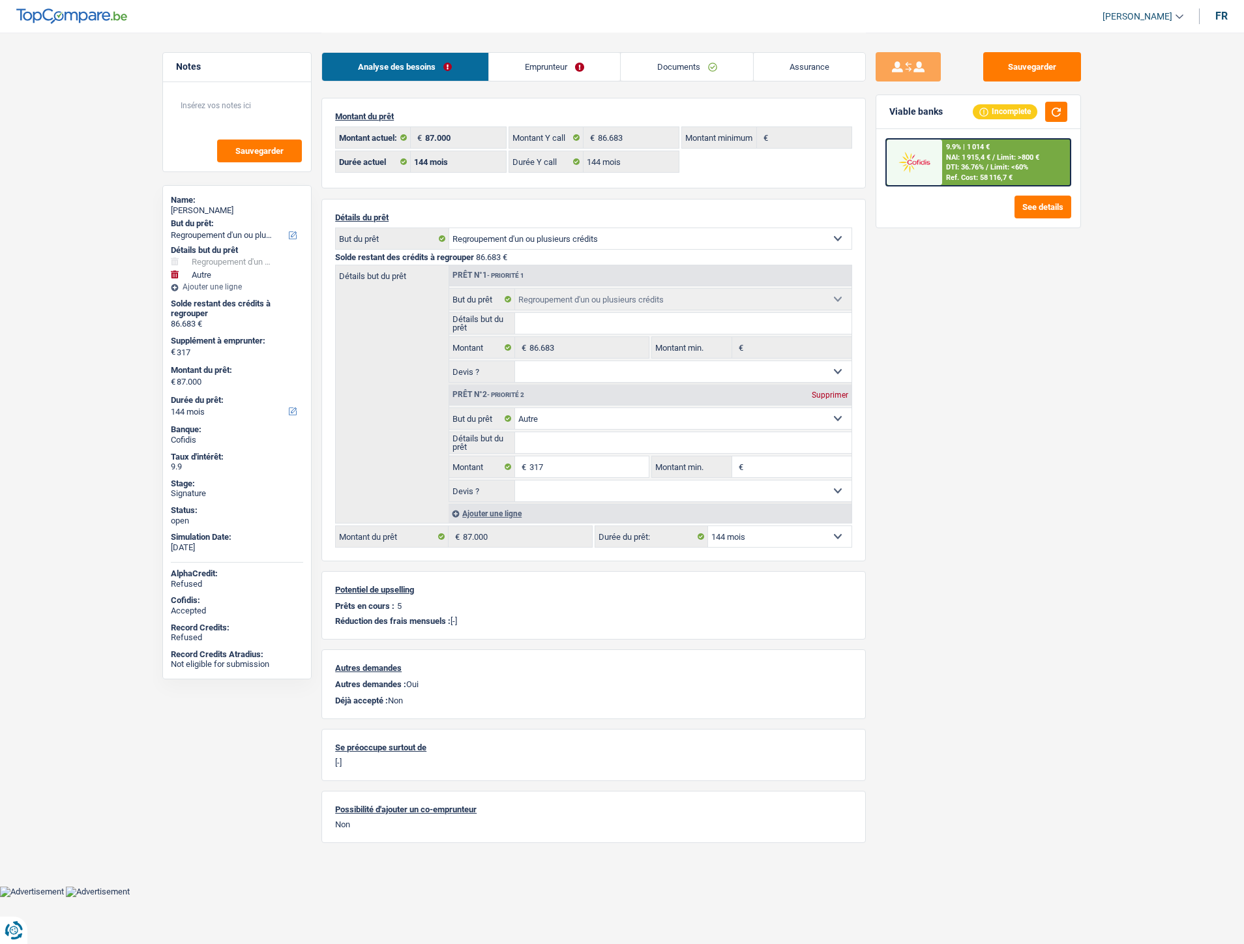
select select "refinancing"
select select "other"
select select "144"
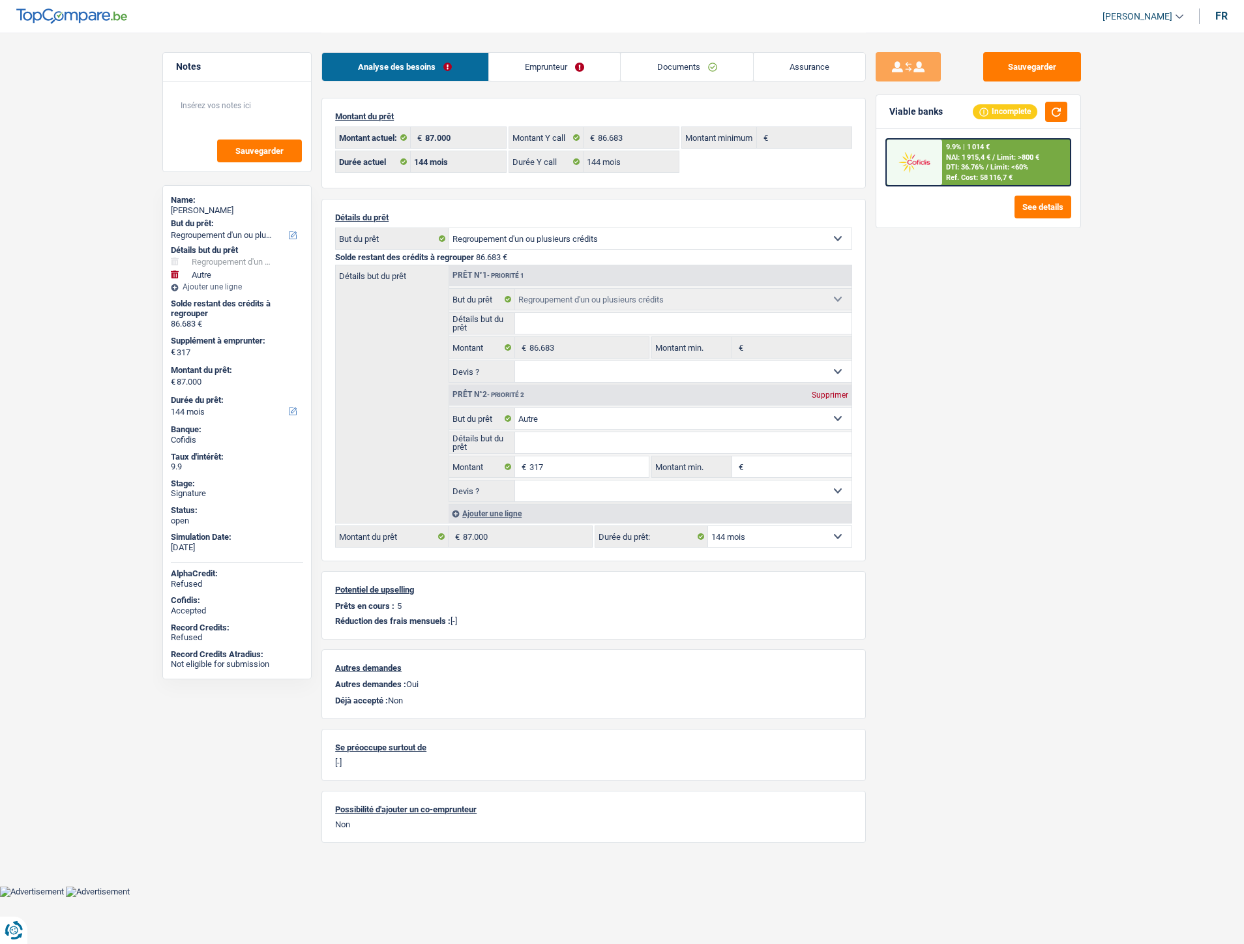
select select "144"
select select "refinancing"
select select "other"
select select "144"
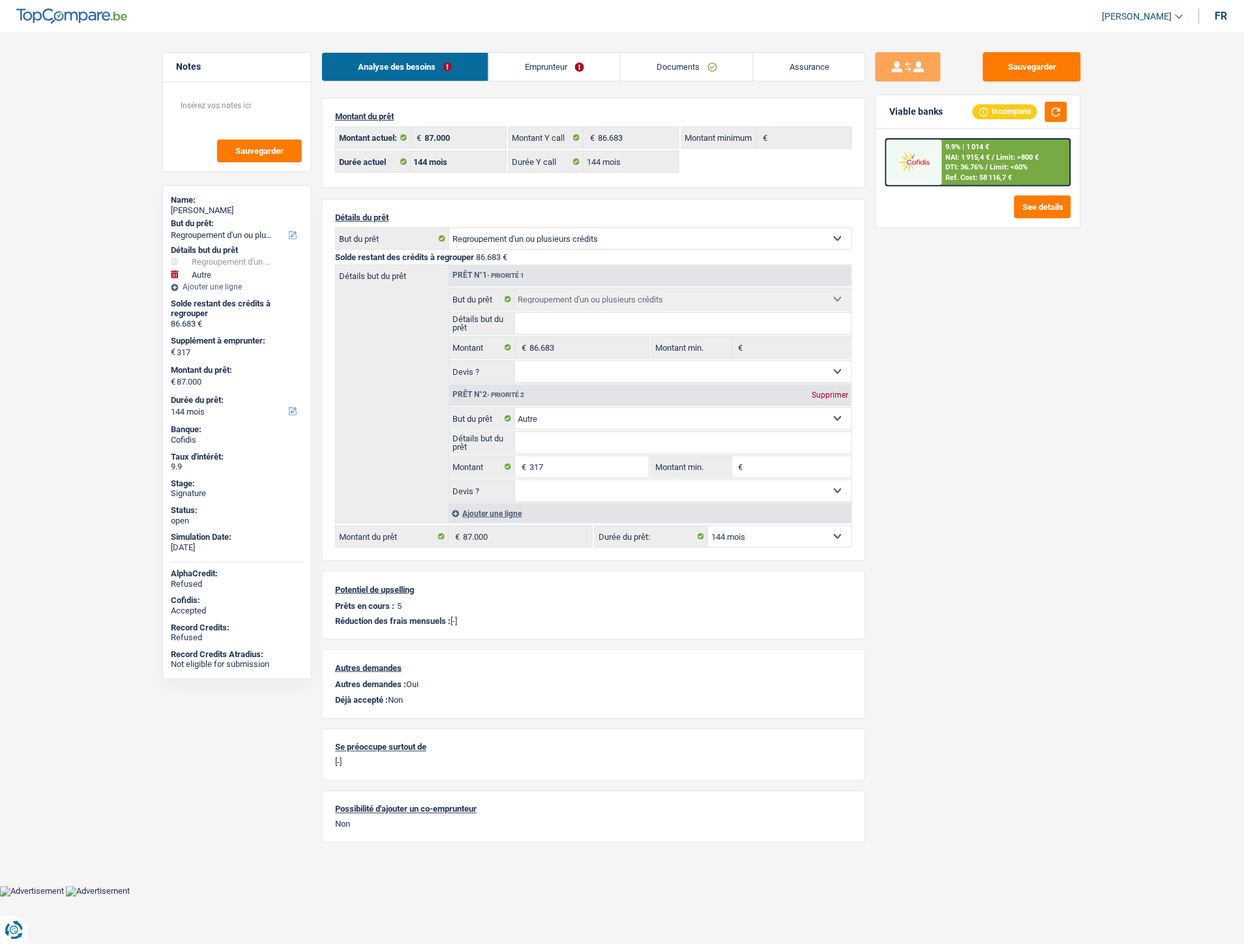
click at [663, 66] on link "Documents" at bounding box center [687, 67] width 132 height 28
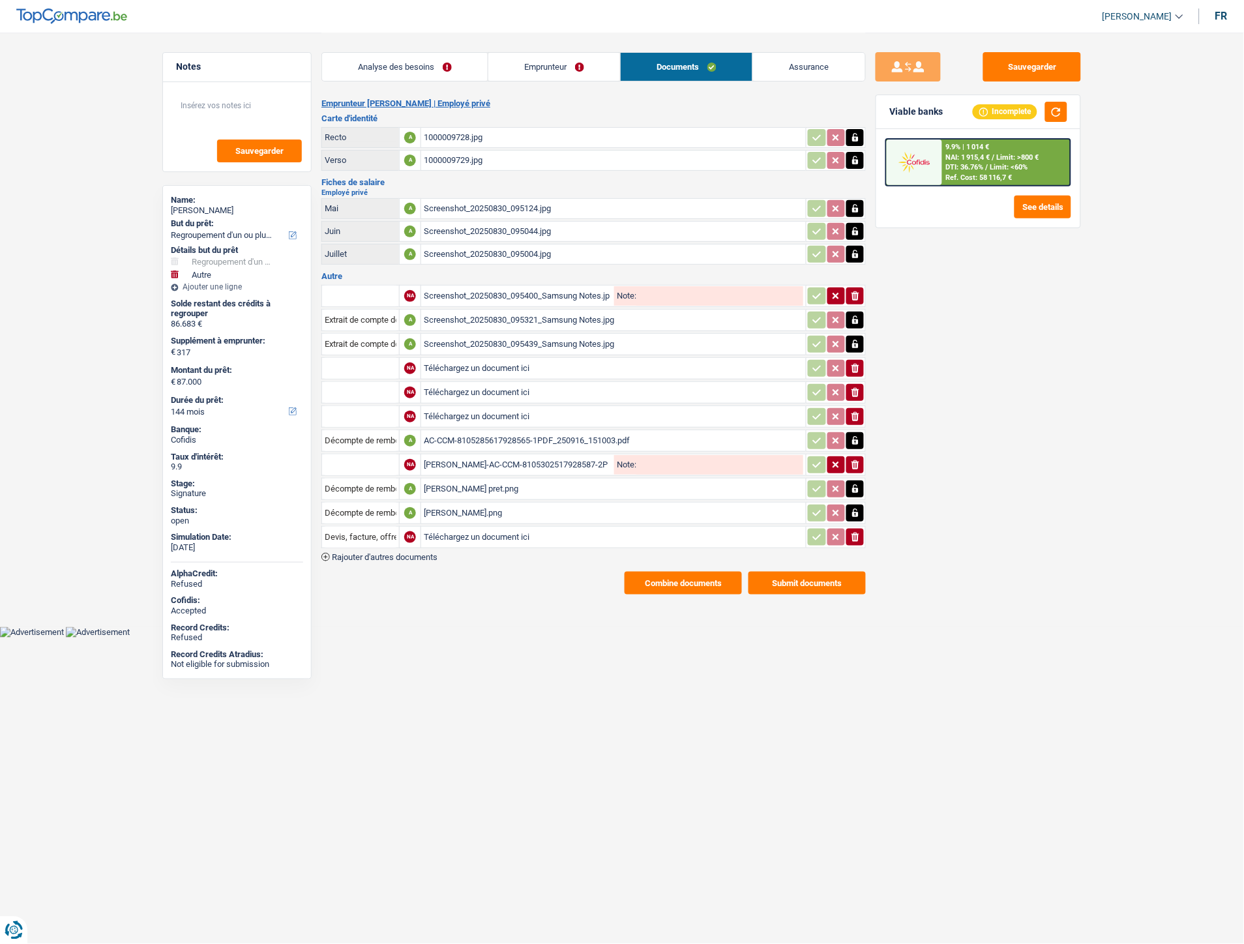
click at [465, 531] on input "Téléchargez un document ici" at bounding box center [614, 538] width 380 height 20
type input "C:\fakepath\IMG-20250917-WA0005.jpg"
click at [492, 531] on div "IMG-20250917-WA0005.jpg" at bounding box center [614, 538] width 380 height 20
click at [361, 529] on input "Devis, facture, offre, bon de commande" at bounding box center [361, 537] width 72 height 21
click at [360, 560] on li "Carte bancaire" at bounding box center [396, 563] width 134 height 16
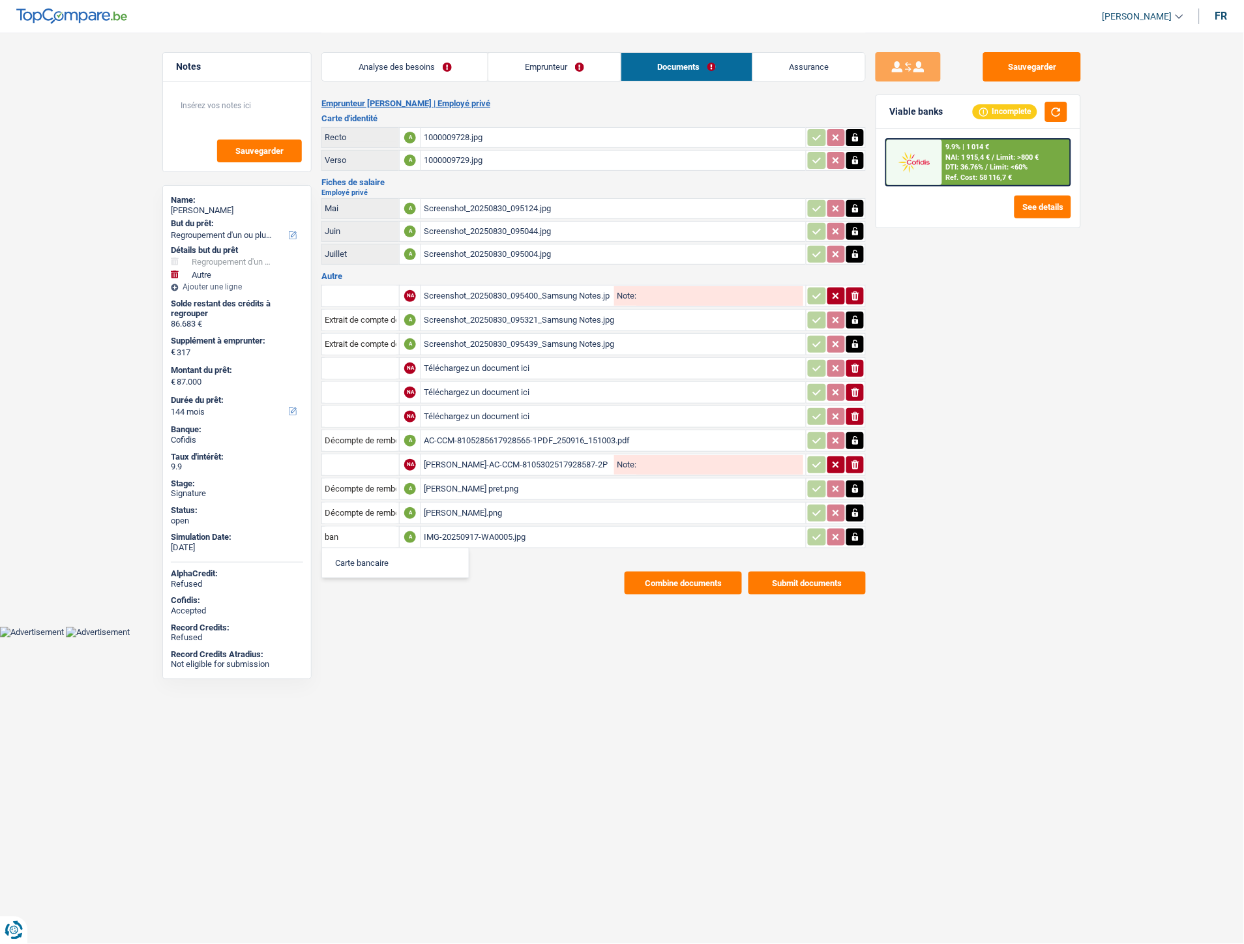
type input "Carte bancaire"
click at [417, 543] on div "NA Screenshot_20250830_095400_Samsung Notes.jpg Note: ionicons-v5-e Extrait de …" at bounding box center [593, 422] width 545 height 278
click at [417, 553] on span "Rajouter d'autres documents" at bounding box center [385, 557] width 106 height 8
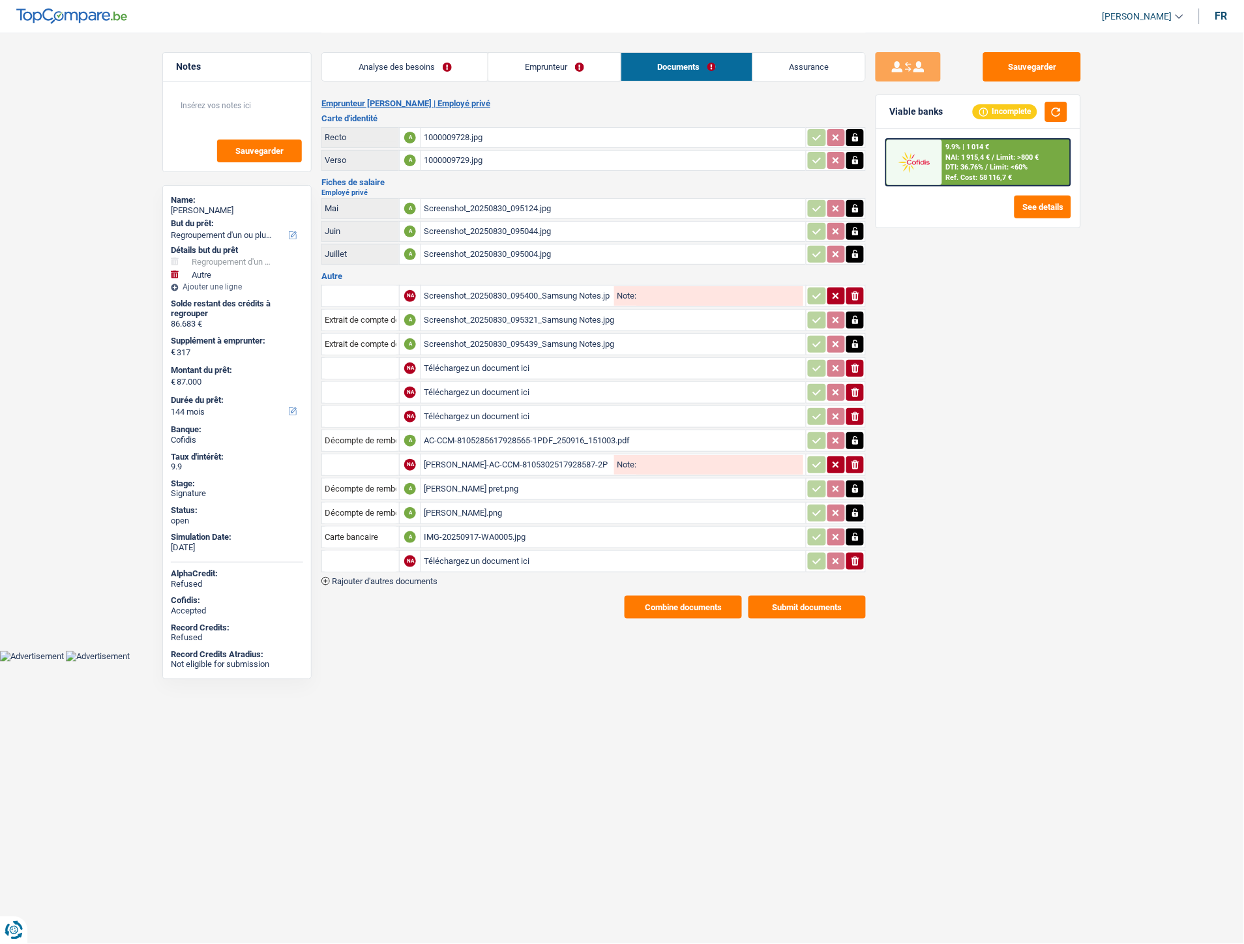
click at [460, 553] on input "Téléchargez un document ici" at bounding box center [614, 562] width 380 height 20
type input "C:\fakepath\IMG-20250917-WA0004.jpg"
click at [430, 577] on span "Rajouter d'autres documents" at bounding box center [385, 581] width 106 height 8
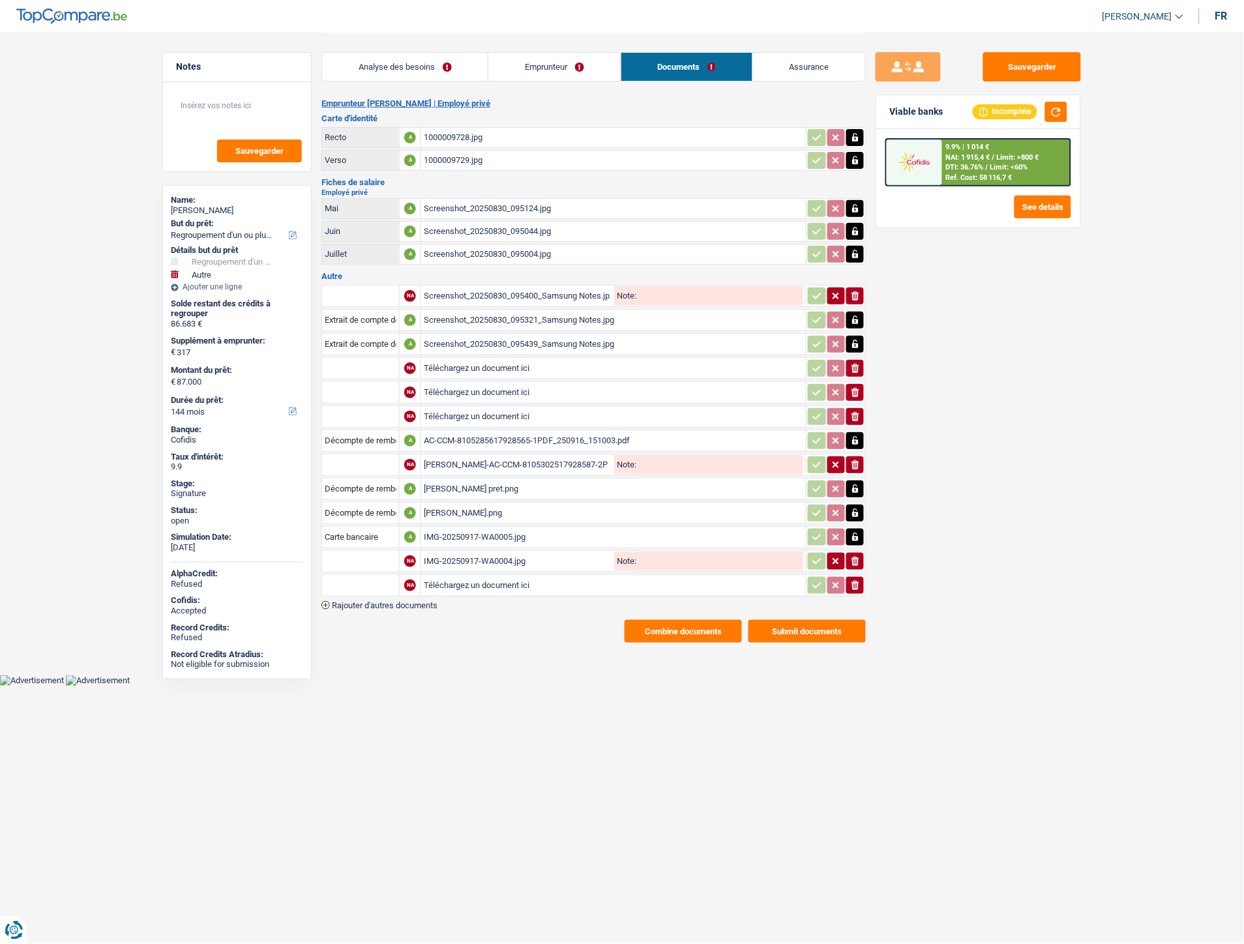
click at [450, 579] on input "Téléchargez un document ici" at bounding box center [614, 586] width 380 height 20
type input "C:\fakepath\Extrait [PERSON_NAME].pdf"
click at [394, 558] on input "text" at bounding box center [361, 561] width 72 height 21
click at [376, 579] on li "Carte bancaire" at bounding box center [396, 587] width 134 height 16
type input "Carte bancaire"
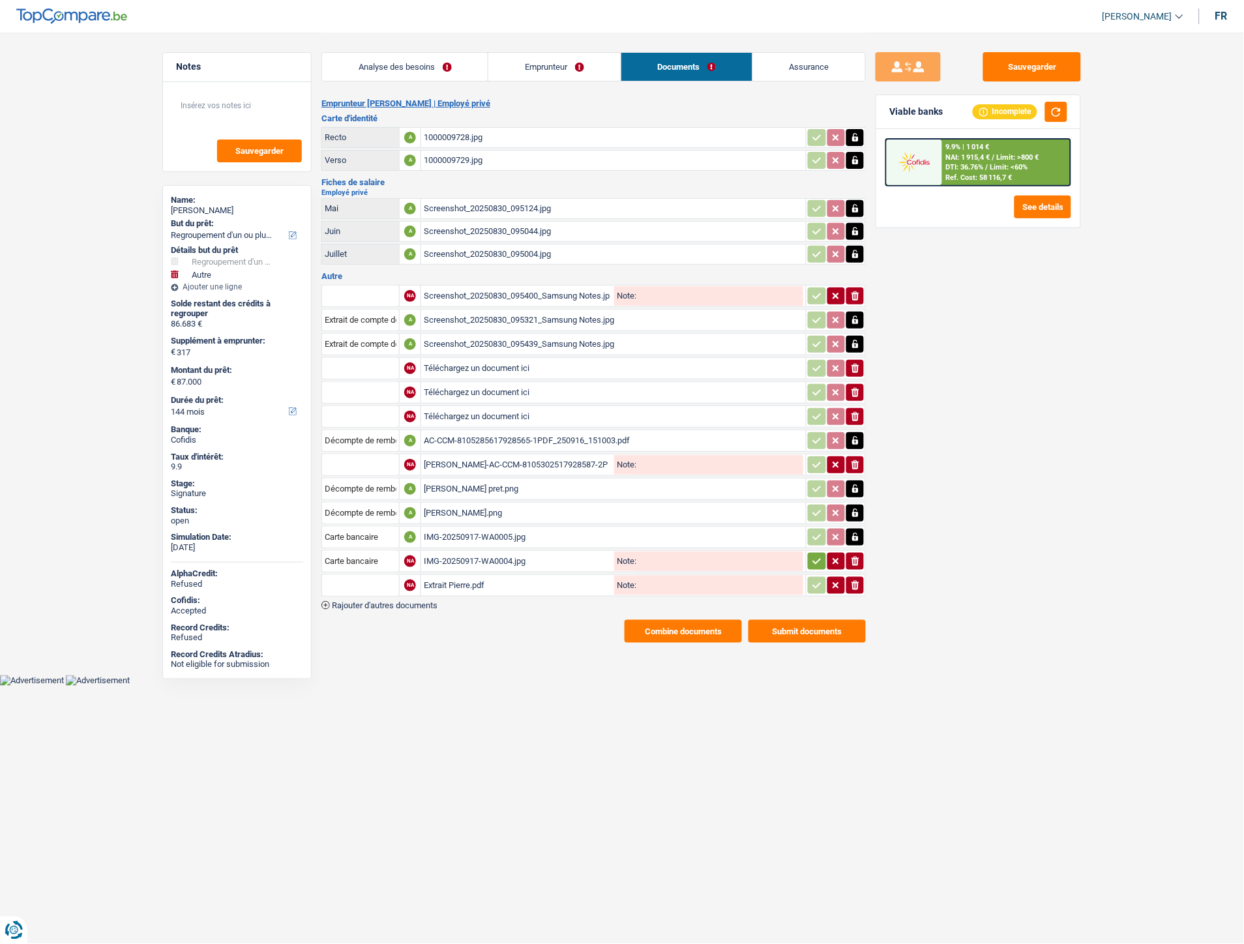
click at [368, 576] on input "text" at bounding box center [361, 585] width 72 height 21
click at [366, 636] on li "Extraits de compte de toutes les transactions 3 derniers mois" at bounding box center [453, 644] width 248 height 16
type input "Extraits de compte de toutes les transactions 3 derniers mois"
click at [812, 579] on icon "button" at bounding box center [817, 585] width 10 height 13
click at [820, 555] on icon "button" at bounding box center [817, 561] width 10 height 13
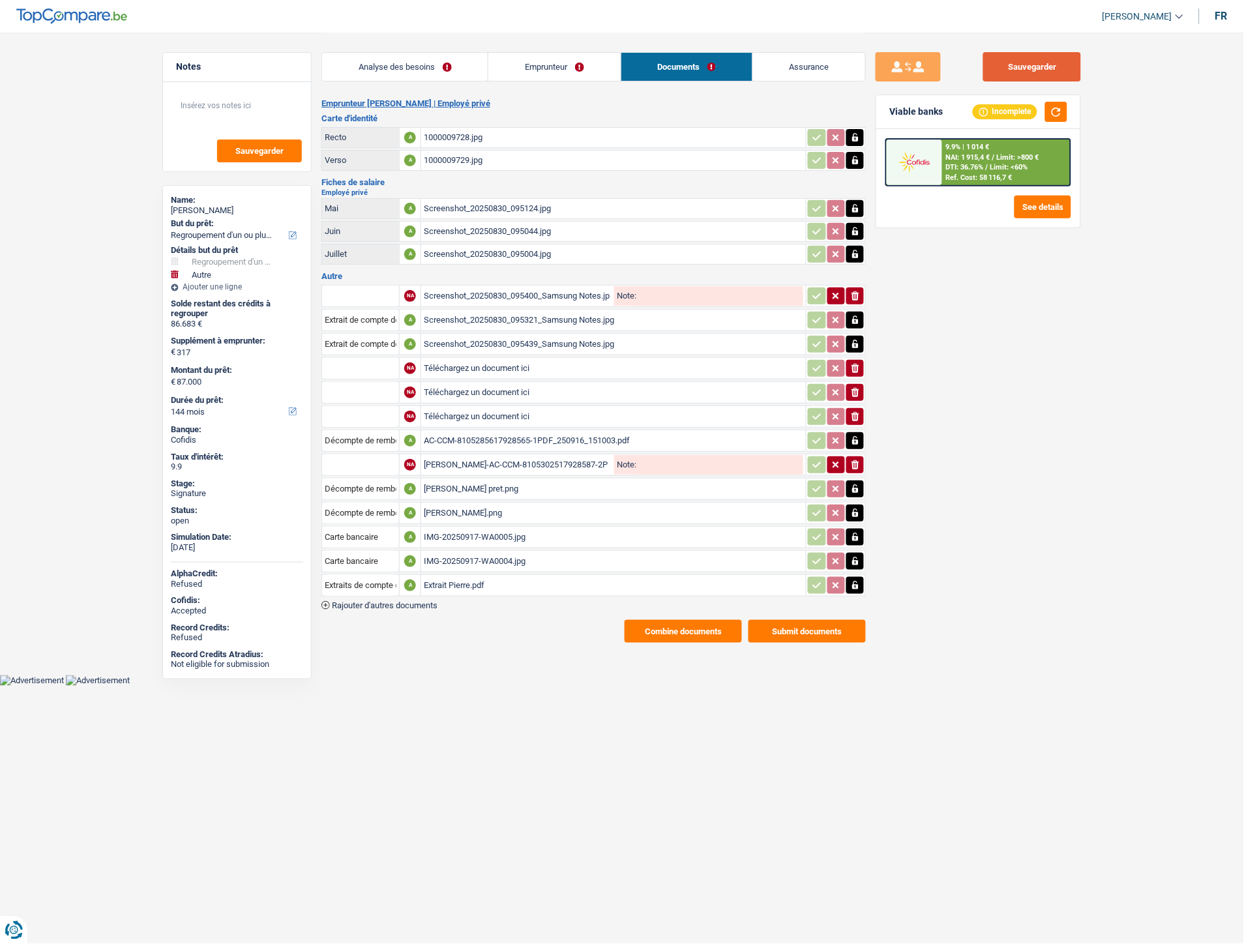
click at [1024, 72] on button "Sauvegarder" at bounding box center [1032, 66] width 98 height 29
click at [961, 164] on span "DTI: 36.76%" at bounding box center [965, 167] width 38 height 8
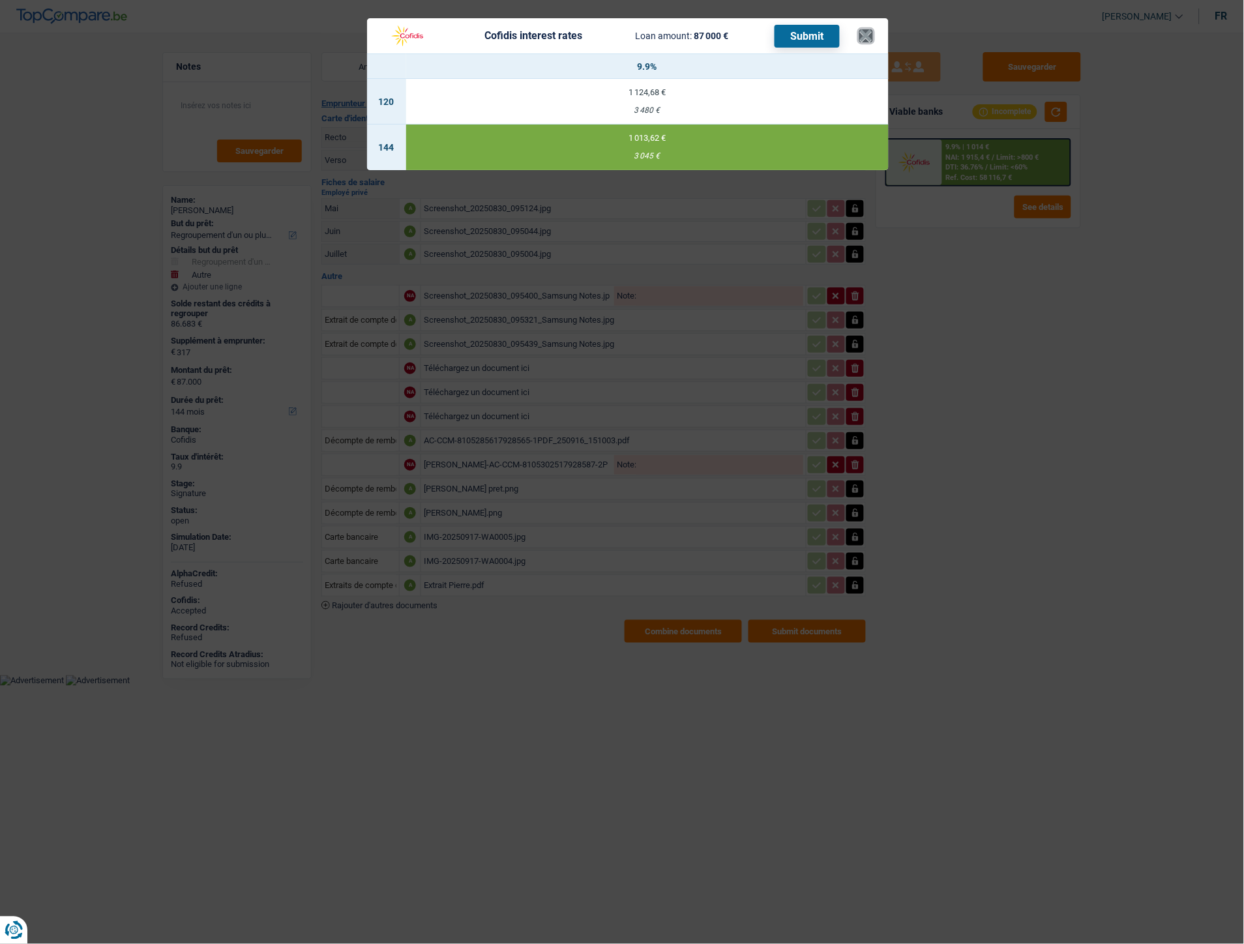
click at [868, 31] on button "×" at bounding box center [867, 35] width 14 height 13
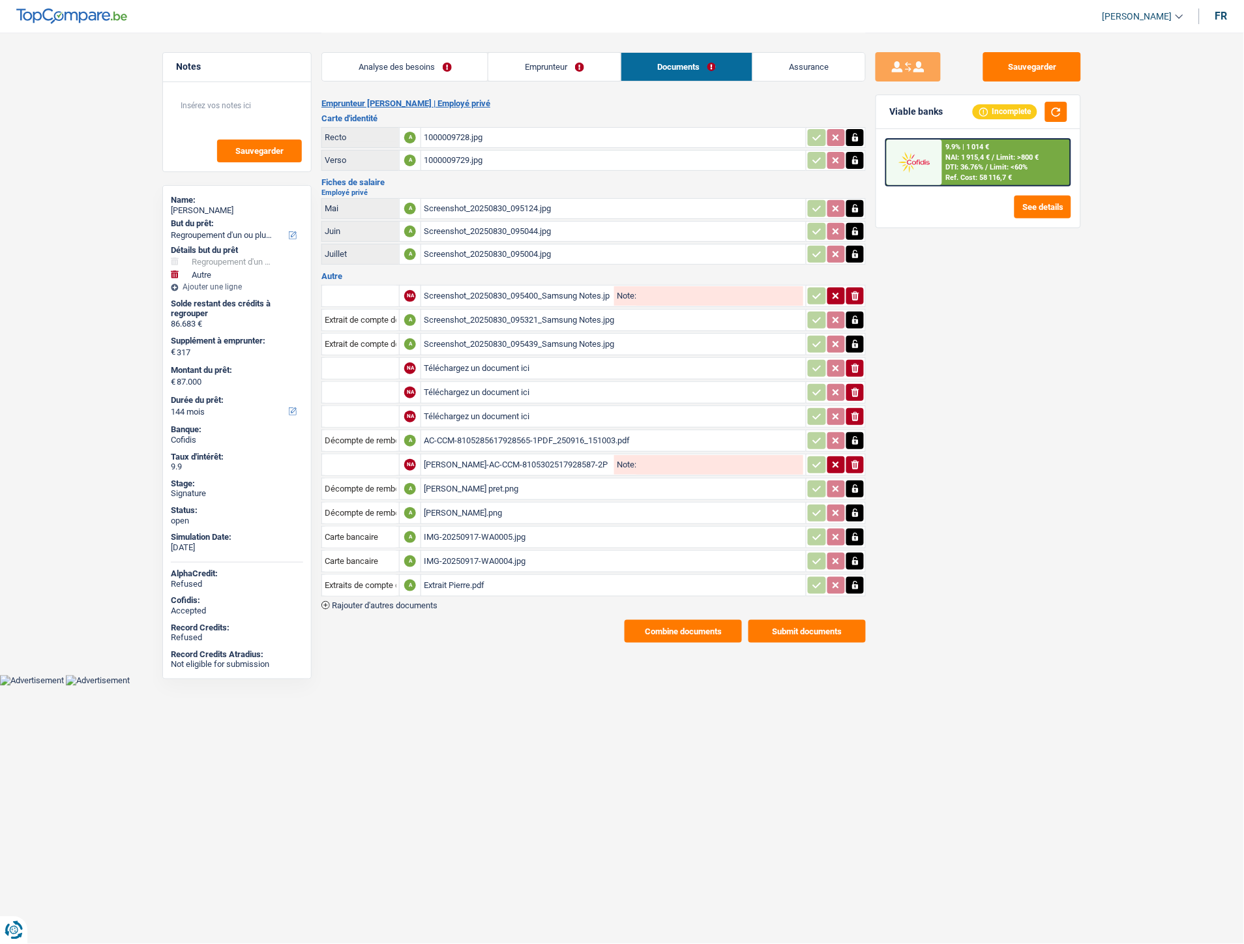
click at [984, 168] on span "DTI: 36.76%" at bounding box center [965, 167] width 38 height 8
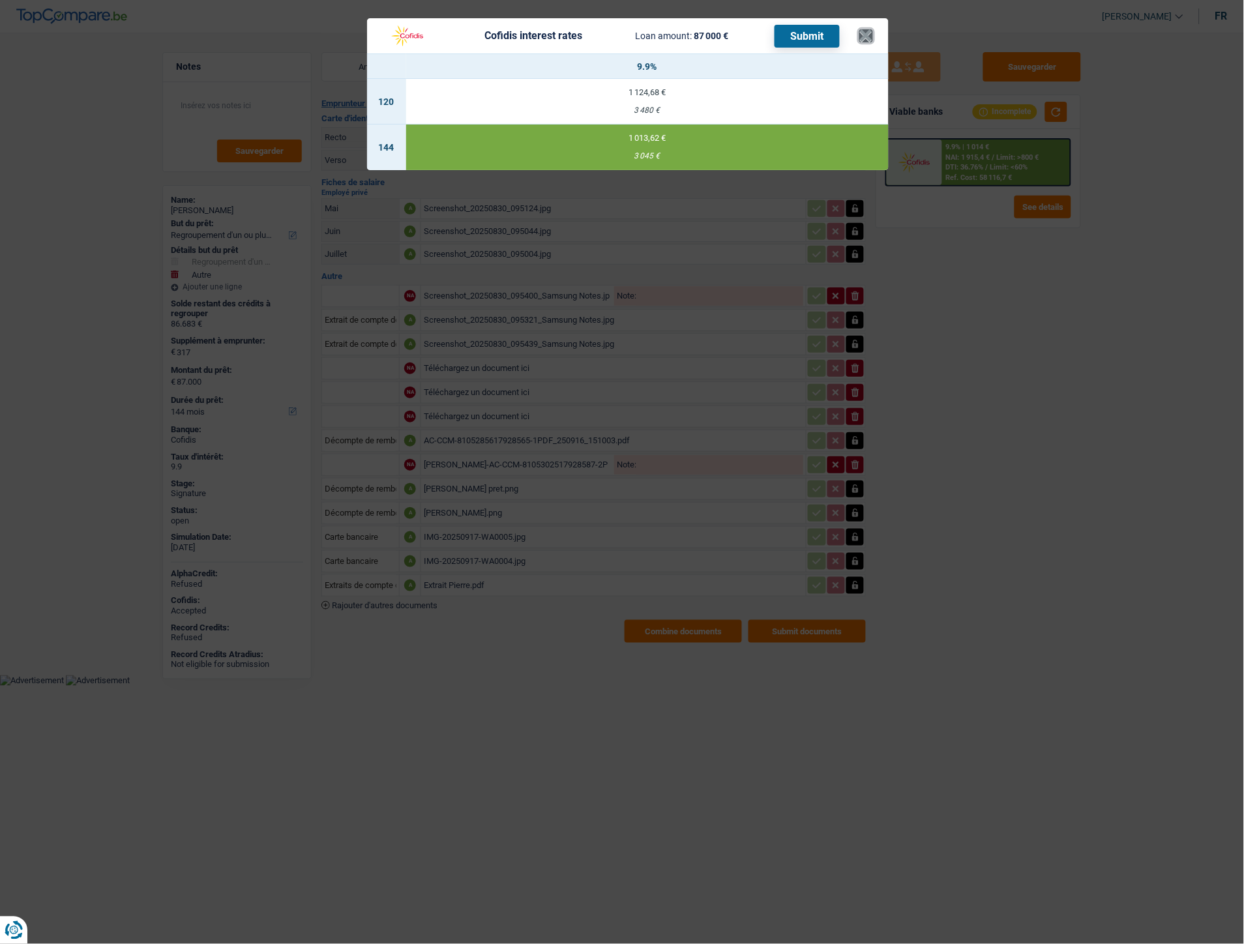
click at [869, 35] on button "×" at bounding box center [867, 35] width 14 height 13
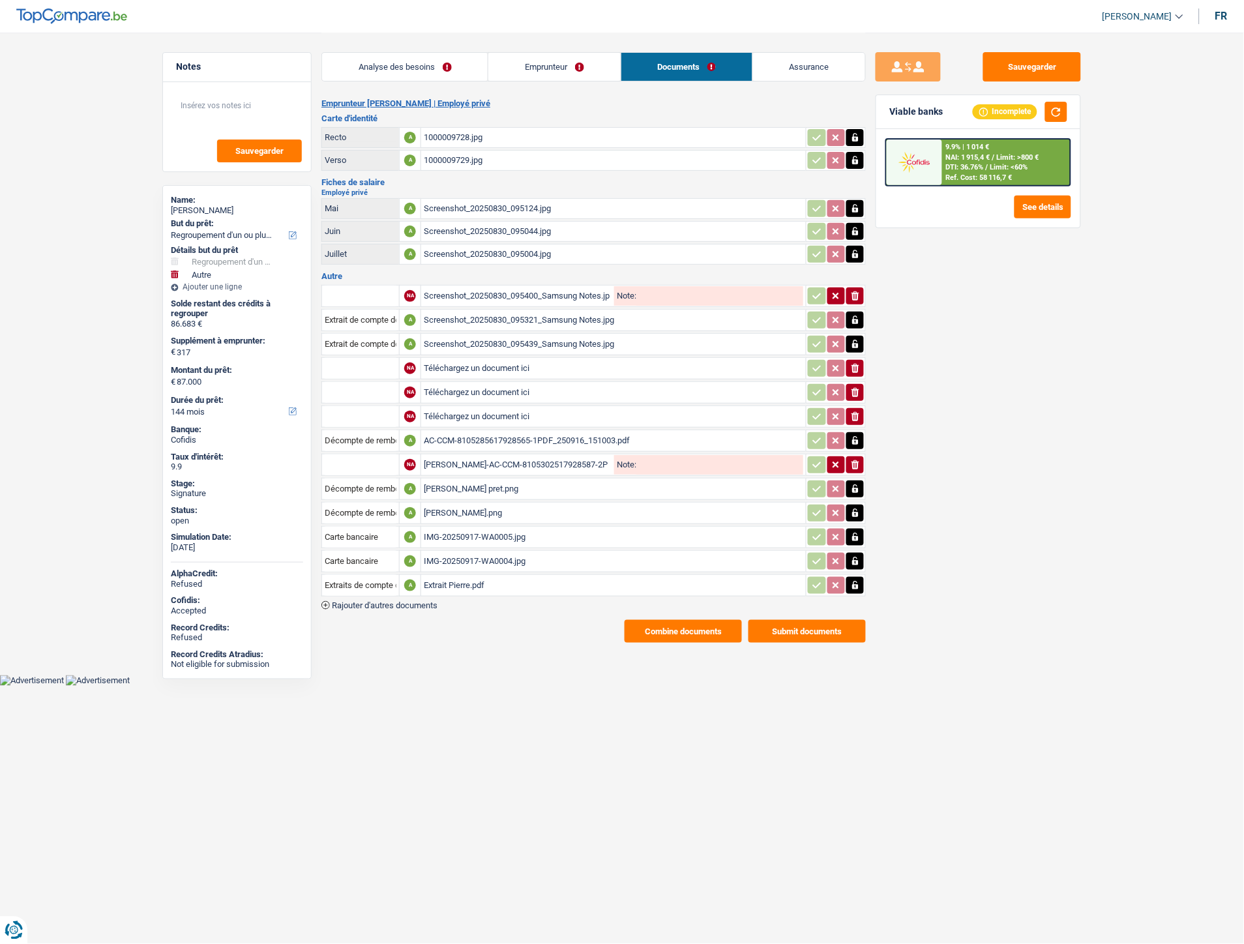
click at [676, 626] on button "Combine documents" at bounding box center [683, 631] width 117 height 23
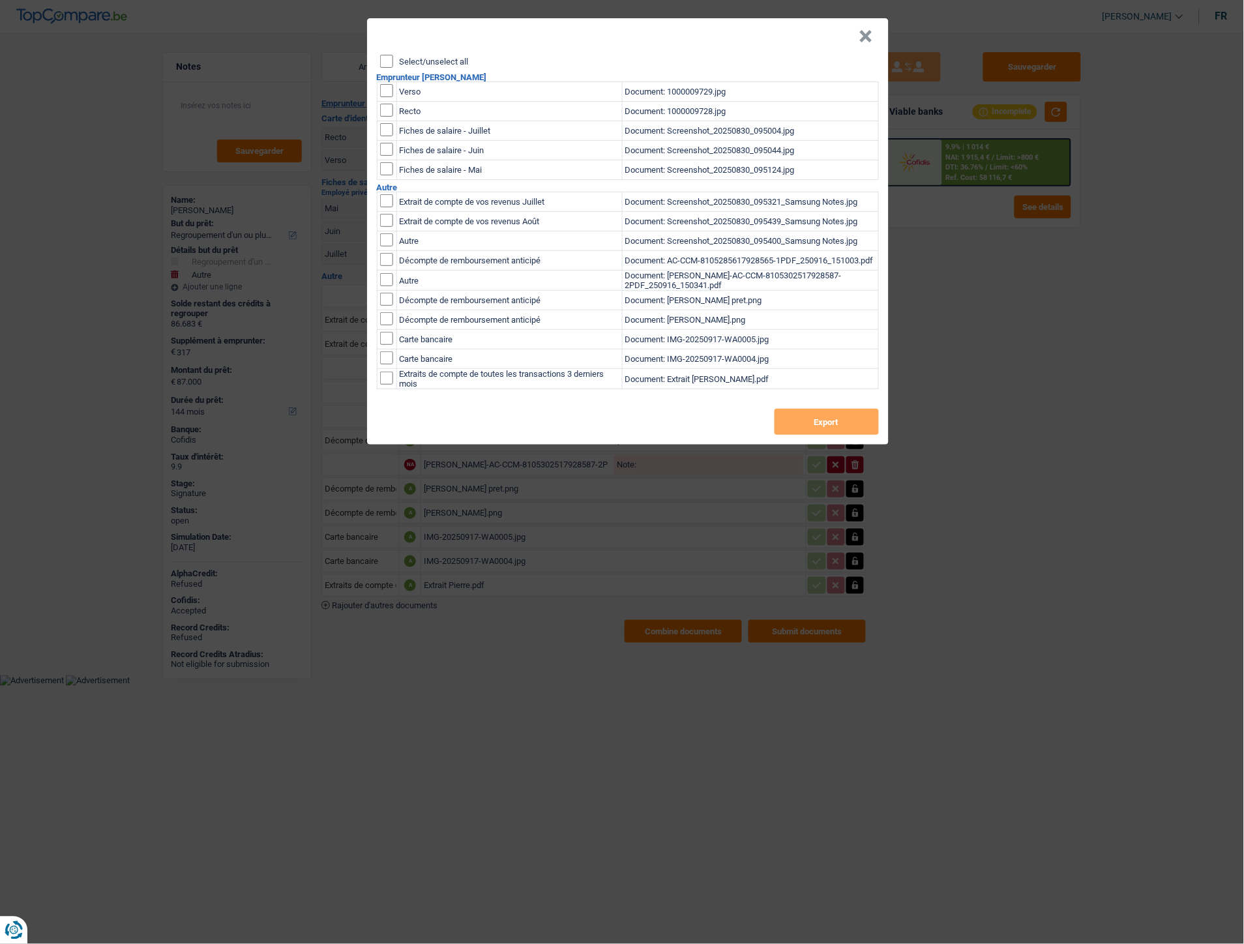
click at [385, 68] on div "Select/unselect all Emprunteur Jean-luc Pierre Verso Document: 1000009729.jpg R…" at bounding box center [628, 250] width 522 height 390
click at [394, 49] on header "×" at bounding box center [628, 36] width 522 height 37
click at [393, 61] on input "Select/unselect all" at bounding box center [386, 61] width 13 height 13
checkbox input "true"
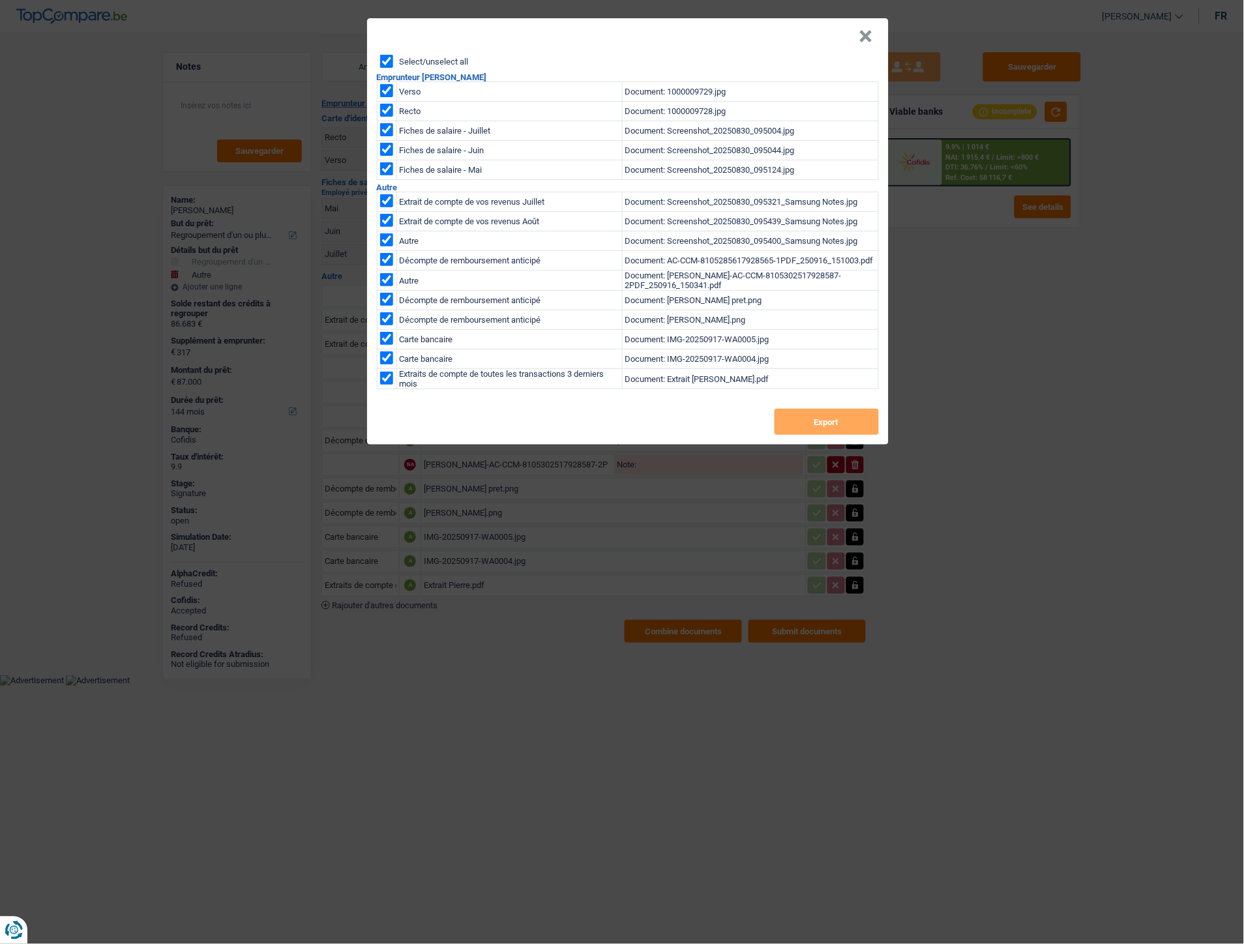
checkbox input "true"
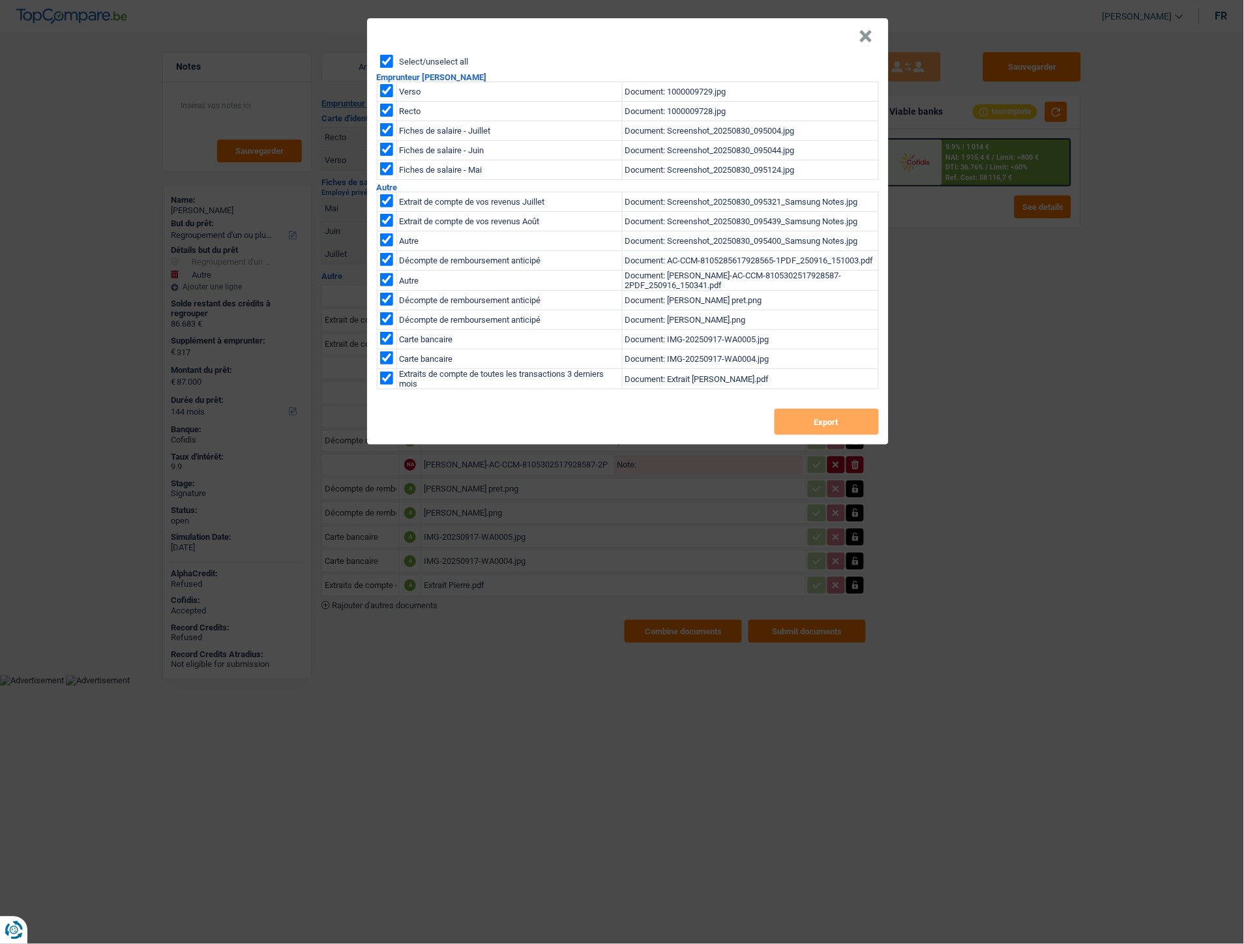
checkbox input "true"
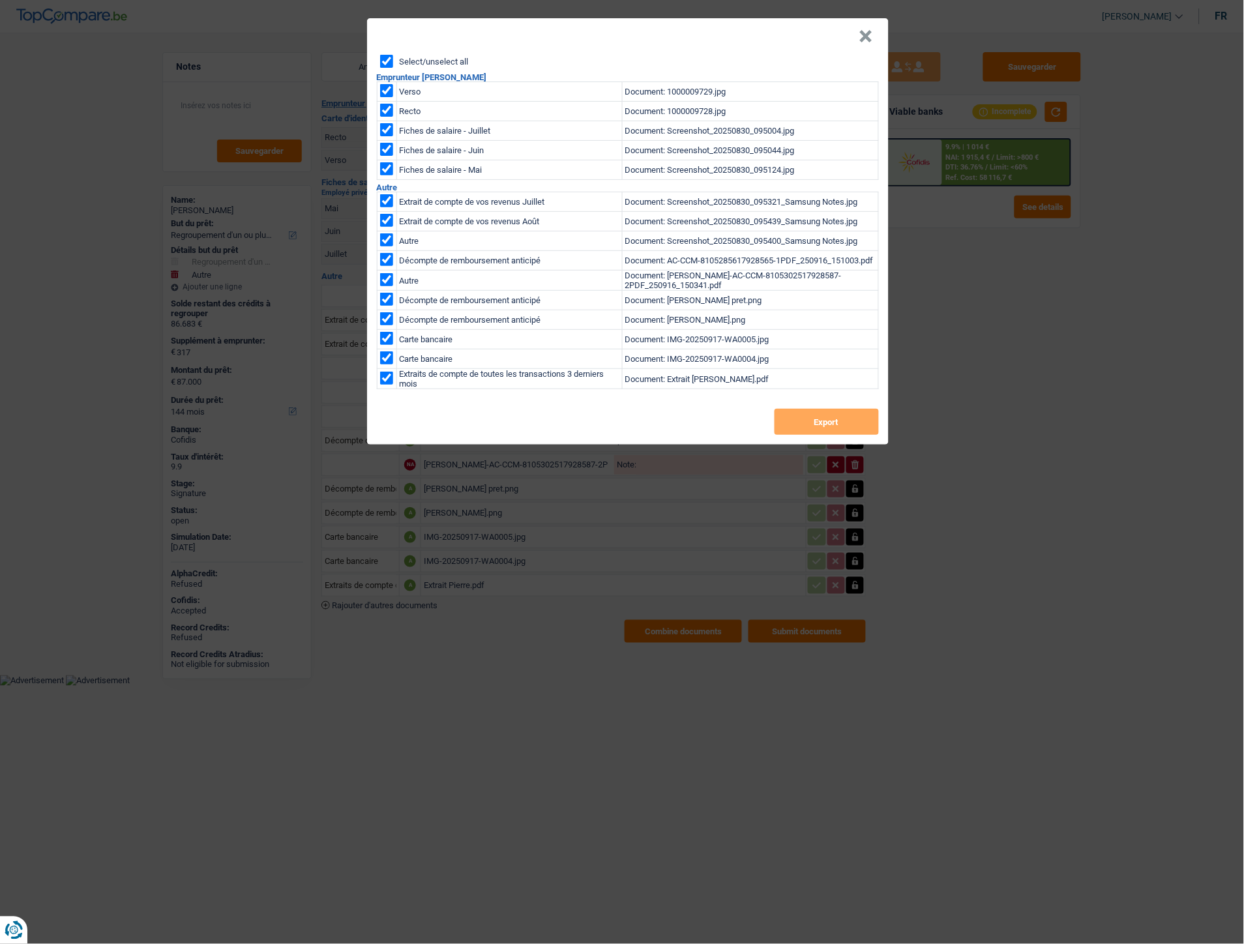
checkbox input "true"
click at [806, 421] on button "Export" at bounding box center [827, 422] width 104 height 26
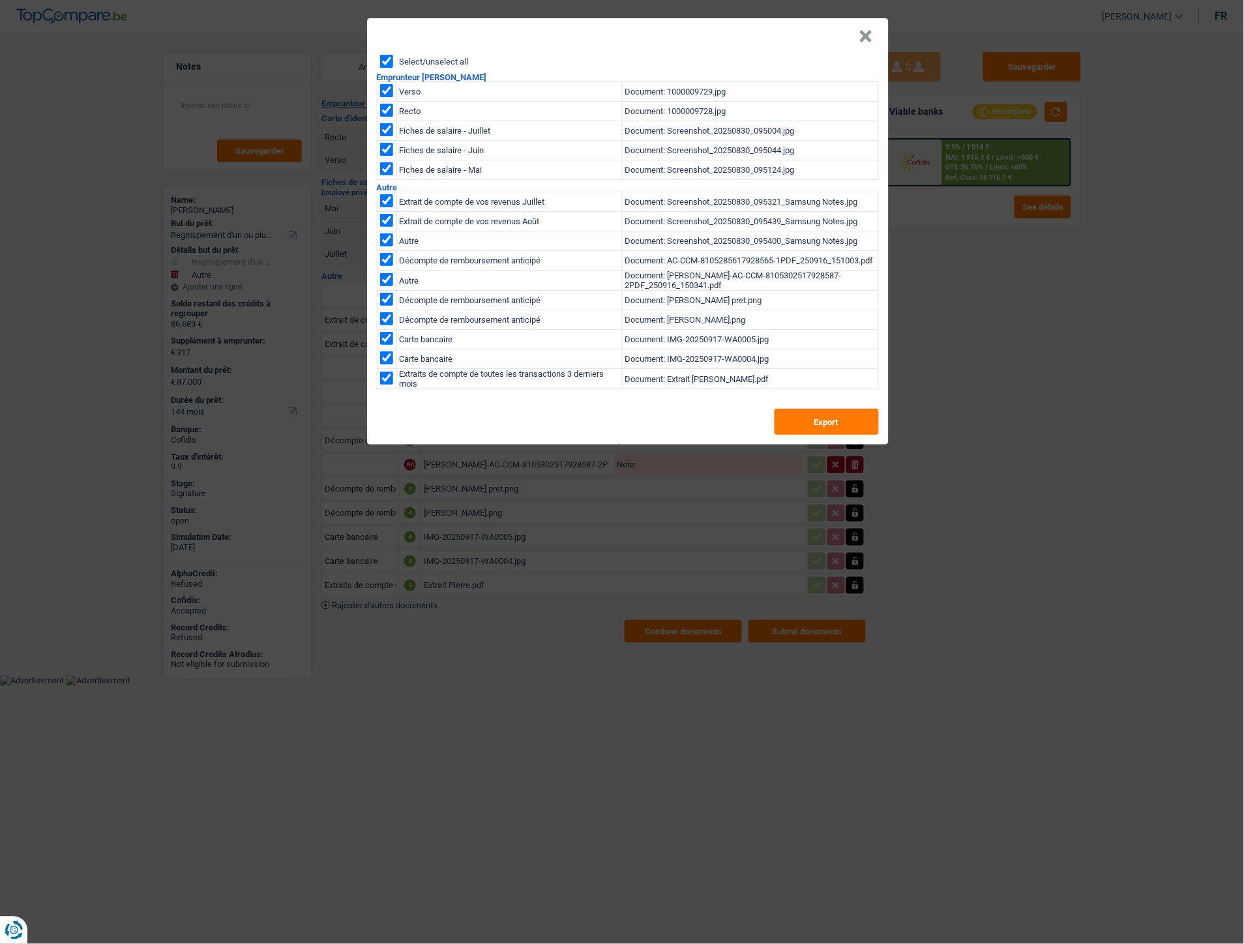
click at [866, 36] on button "×" at bounding box center [867, 36] width 14 height 13
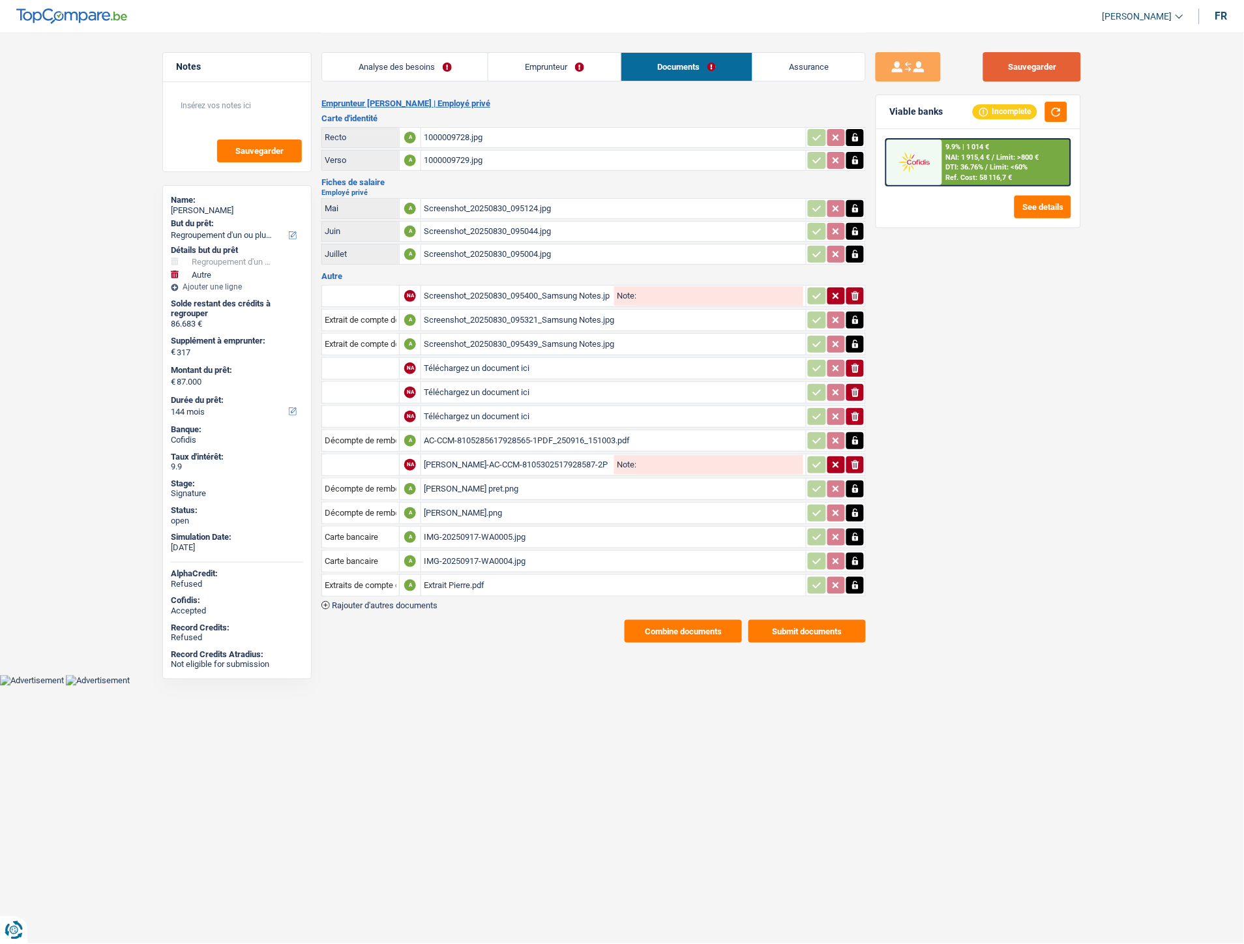
click at [1026, 65] on button "Sauvegarder" at bounding box center [1032, 66] width 98 height 29
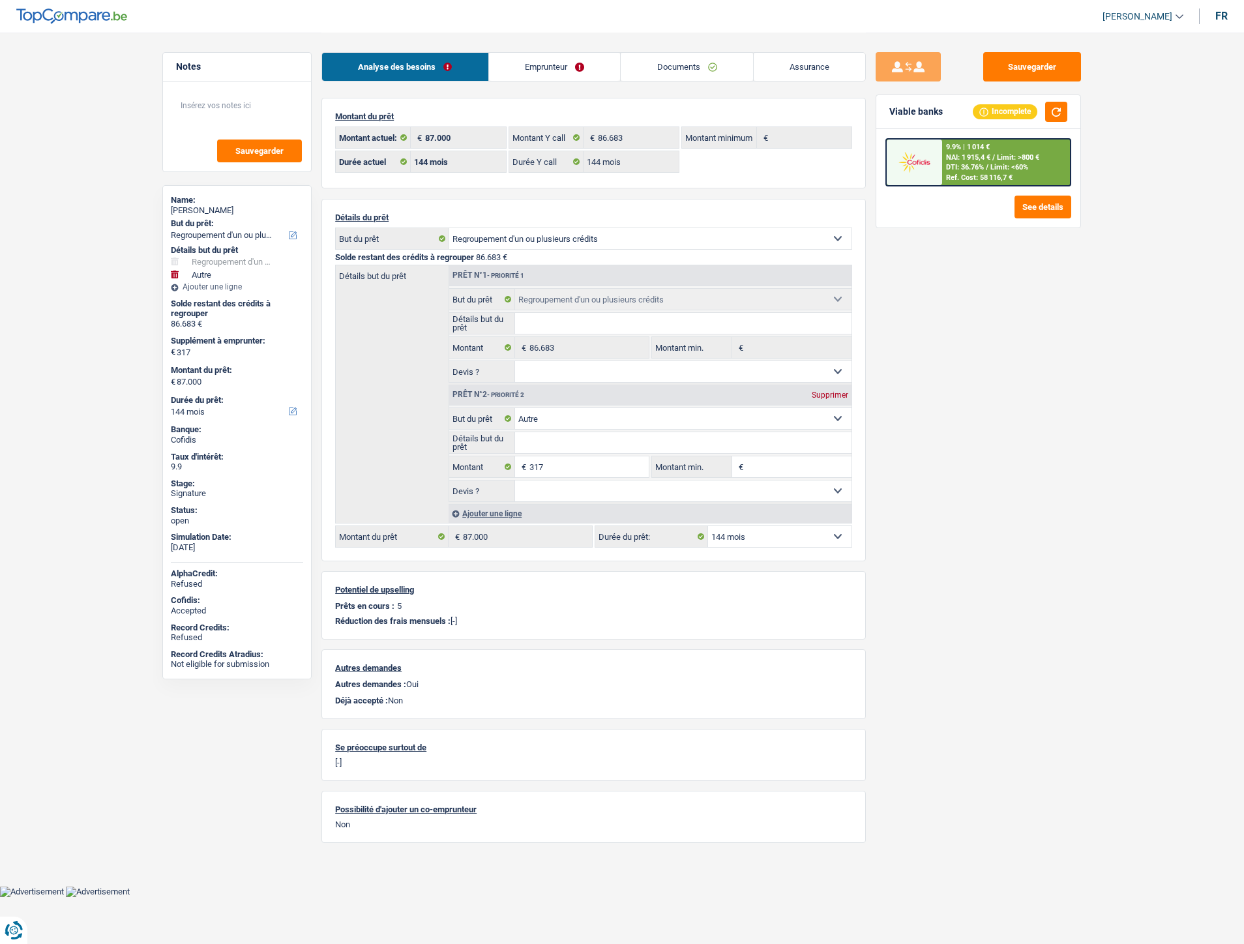
select select "refinancing"
select select "other"
select select "144"
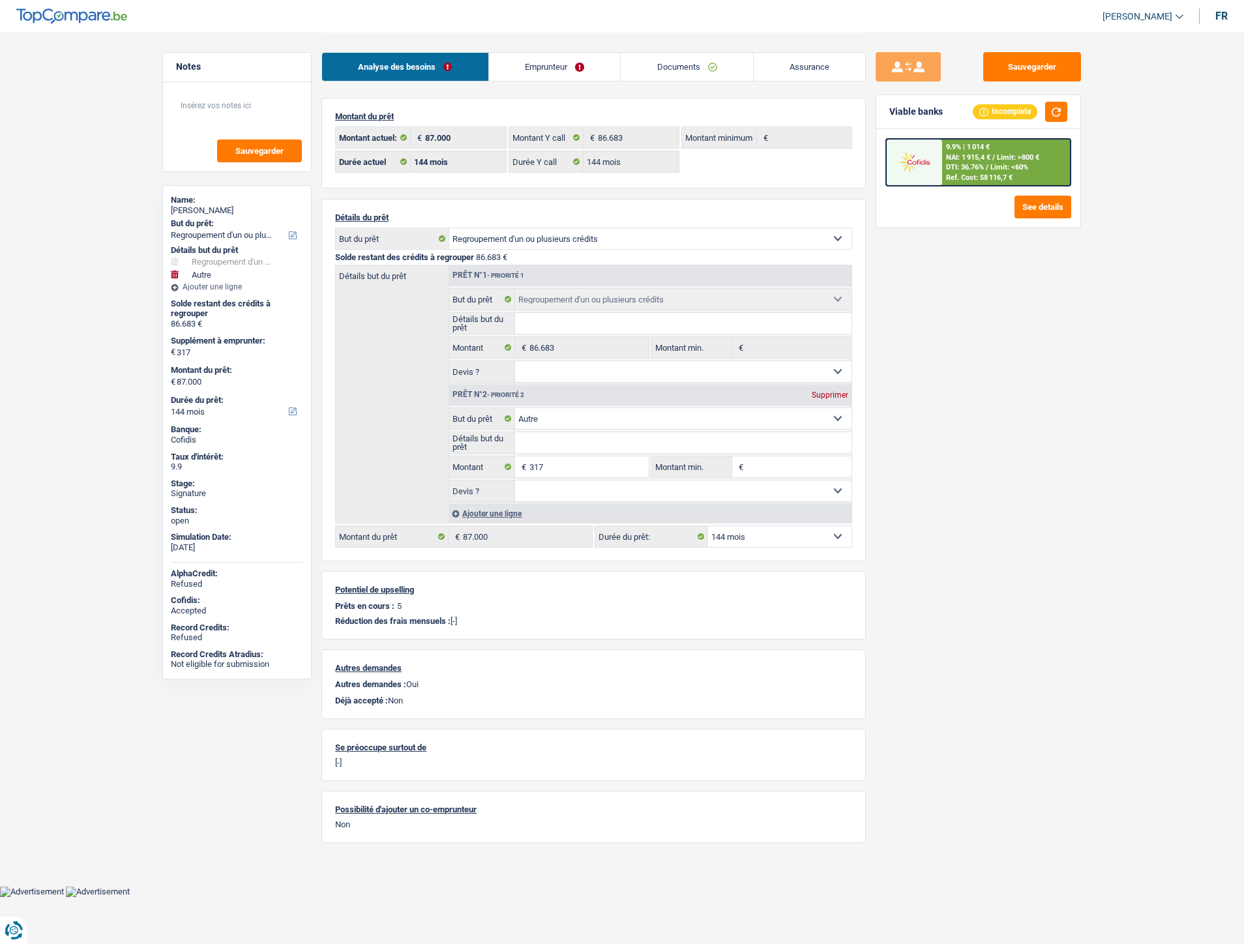
select select "144"
select select "refinancing"
select select "other"
select select "144"
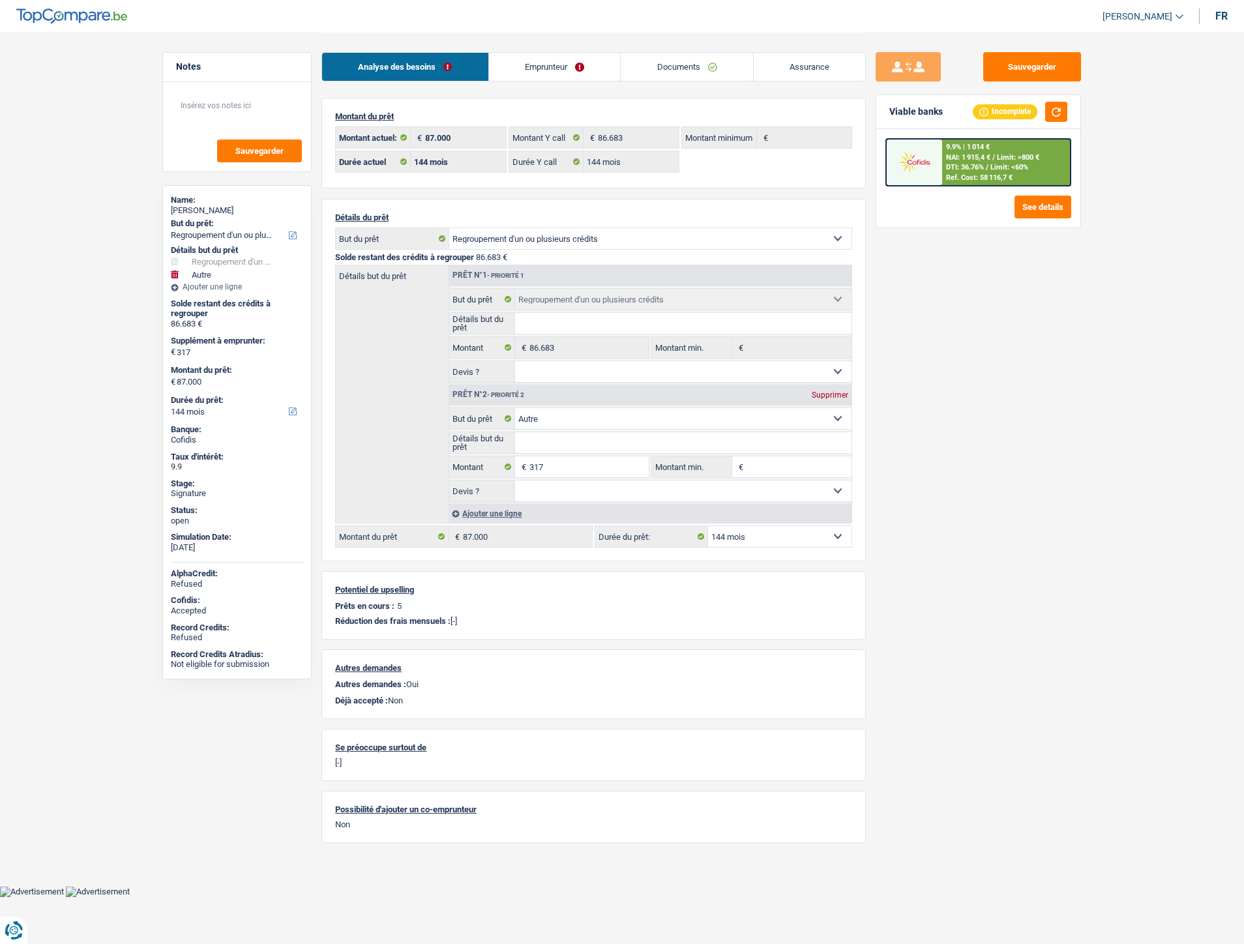
select select "refinancing"
select select "other"
select select "144"
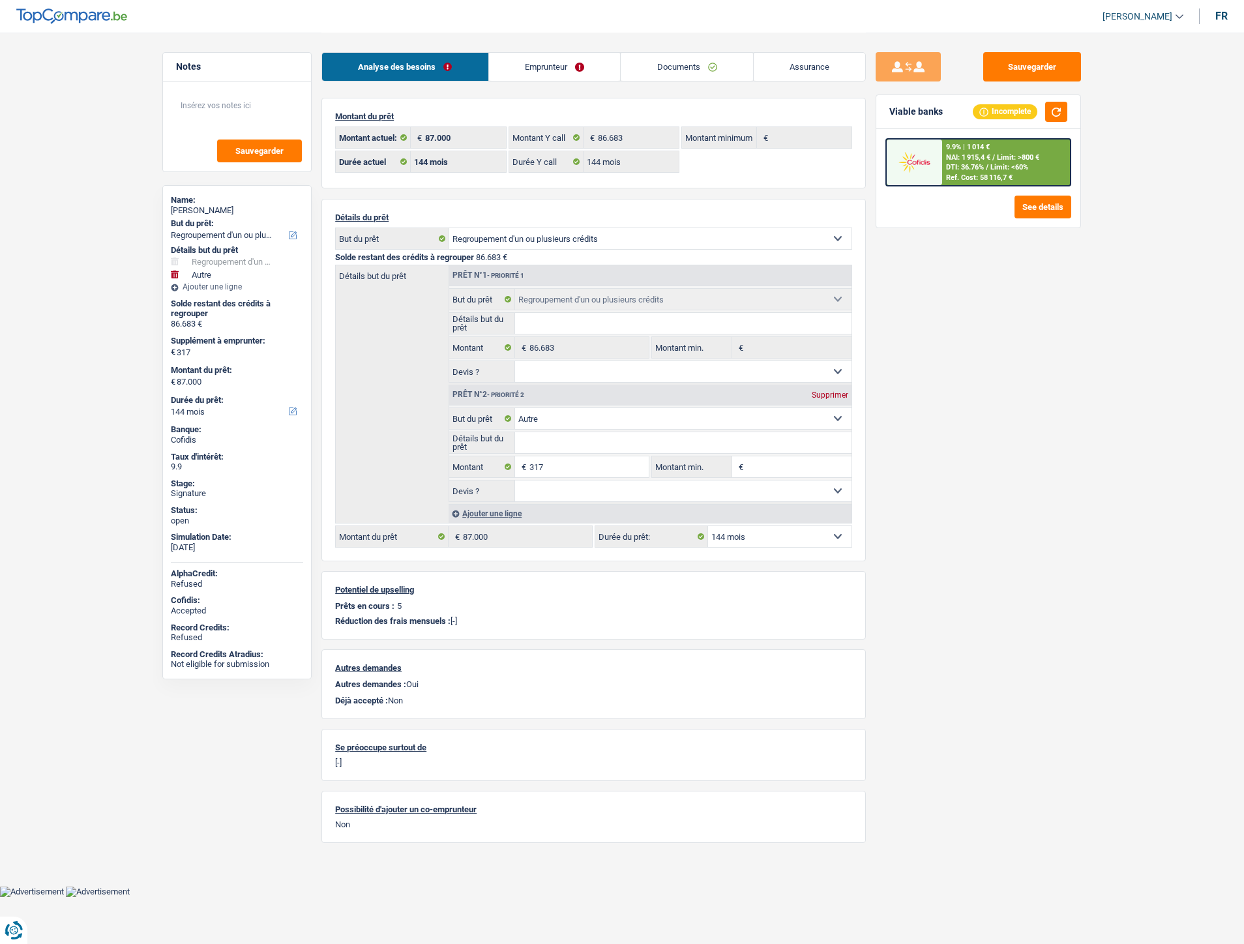
select select "144"
select select "refinancing"
select select "other"
select select "144"
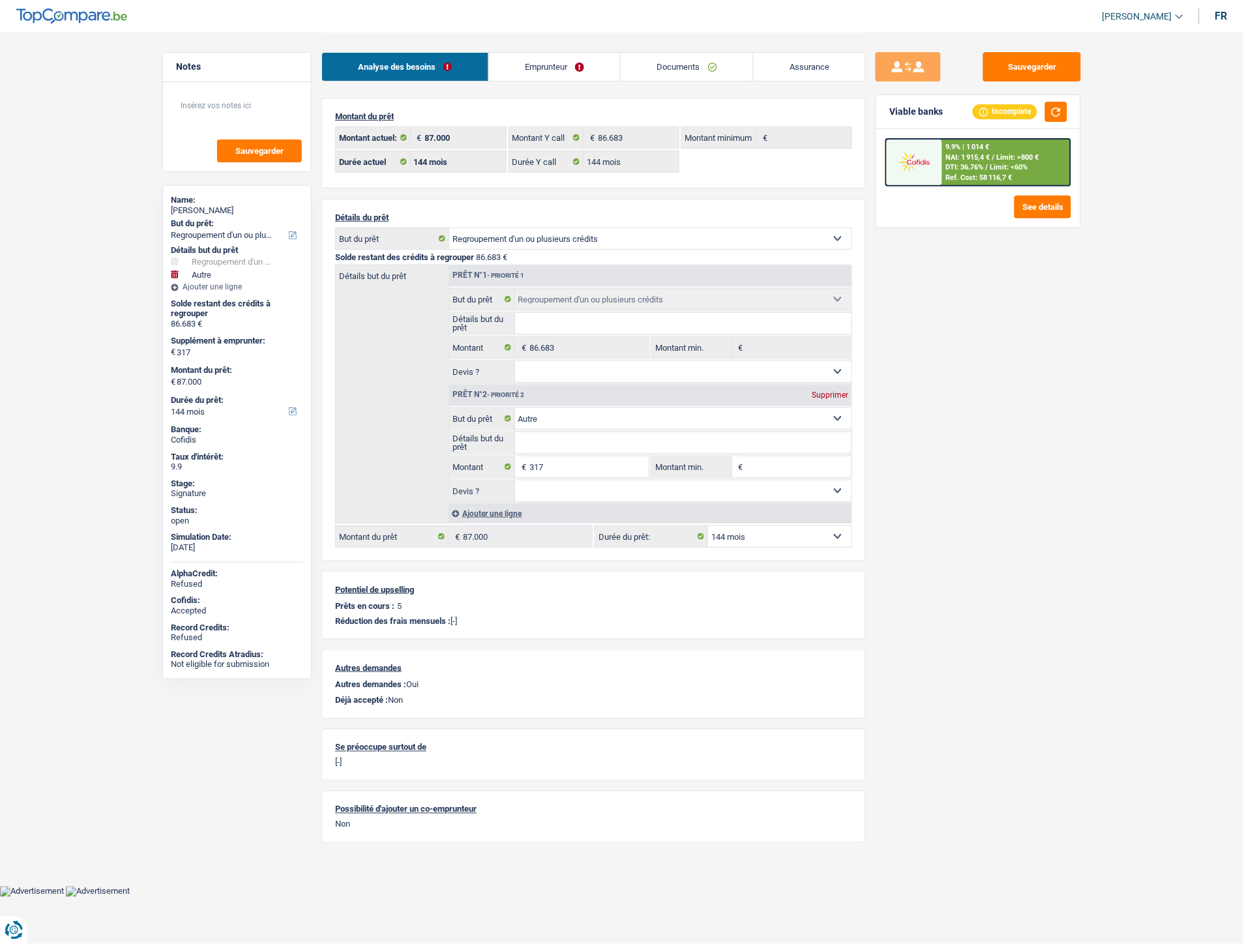
drag, startPoint x: 590, startPoint y: 63, endPoint x: 620, endPoint y: 62, distance: 30.0
click at [590, 63] on link "Emprunteur" at bounding box center [555, 67] width 132 height 28
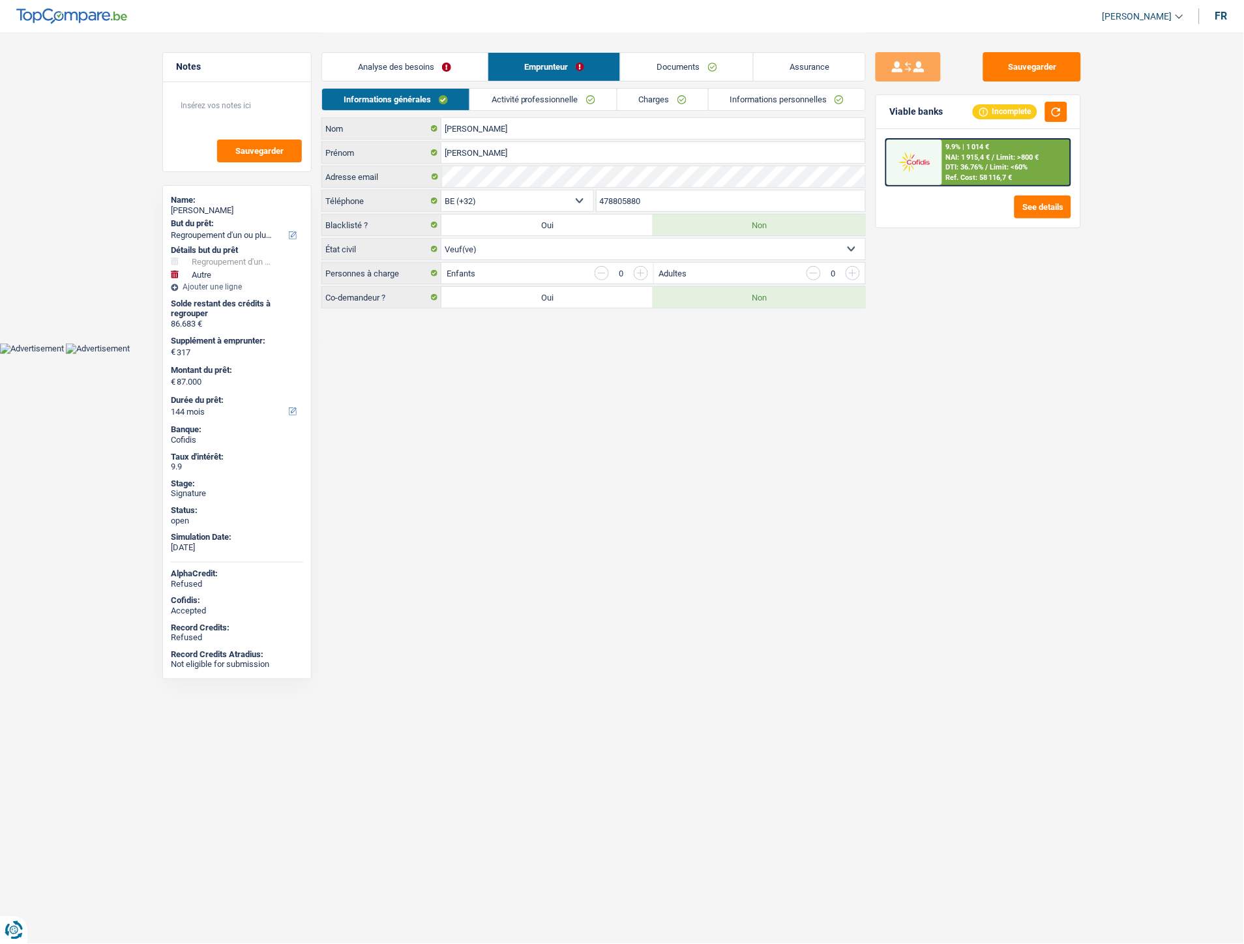
click at [666, 65] on link "Documents" at bounding box center [687, 67] width 132 height 28
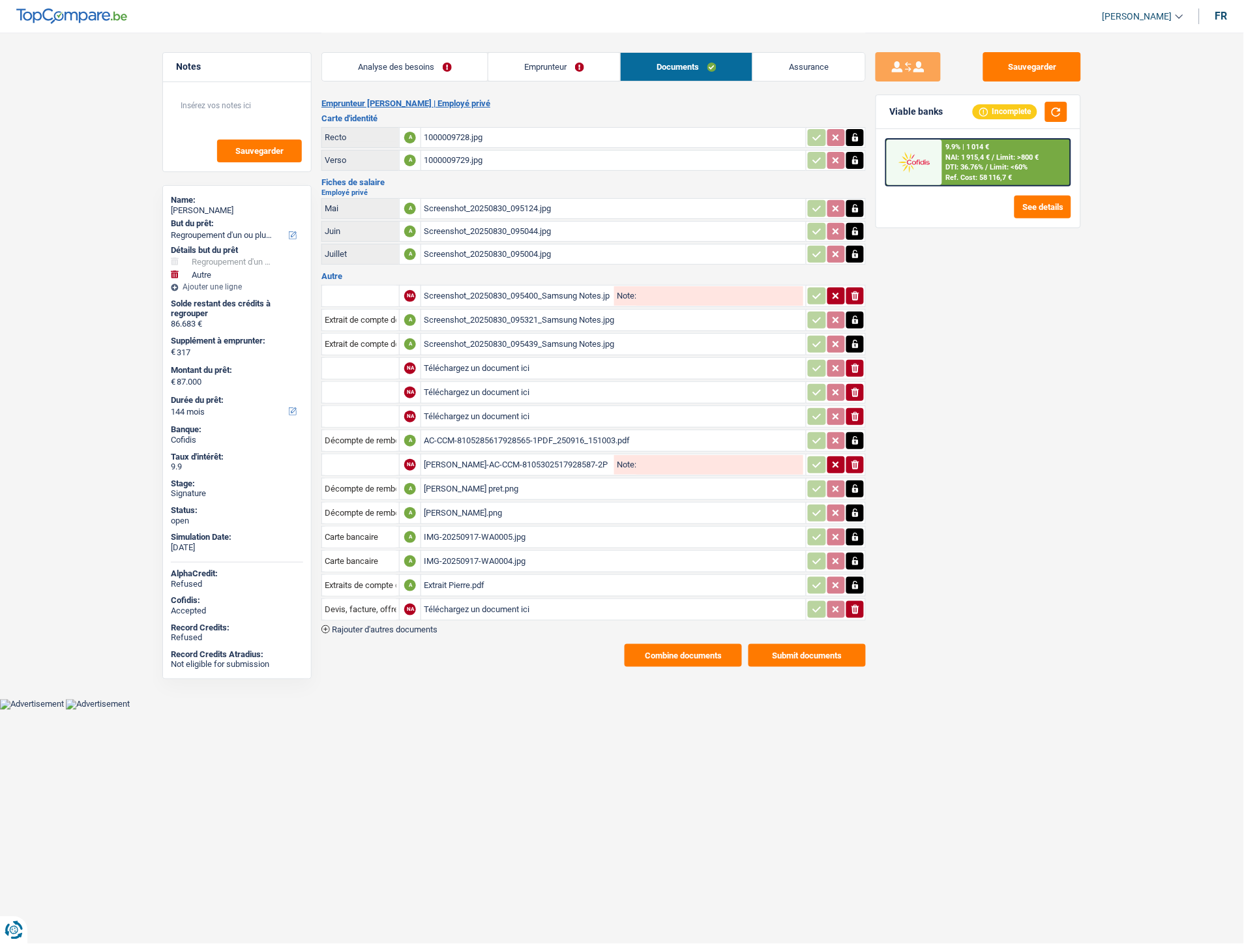
drag, startPoint x: 533, startPoint y: 70, endPoint x: 562, endPoint y: 72, distance: 29.5
click at [535, 70] on link "Emprunteur" at bounding box center [554, 67] width 132 height 28
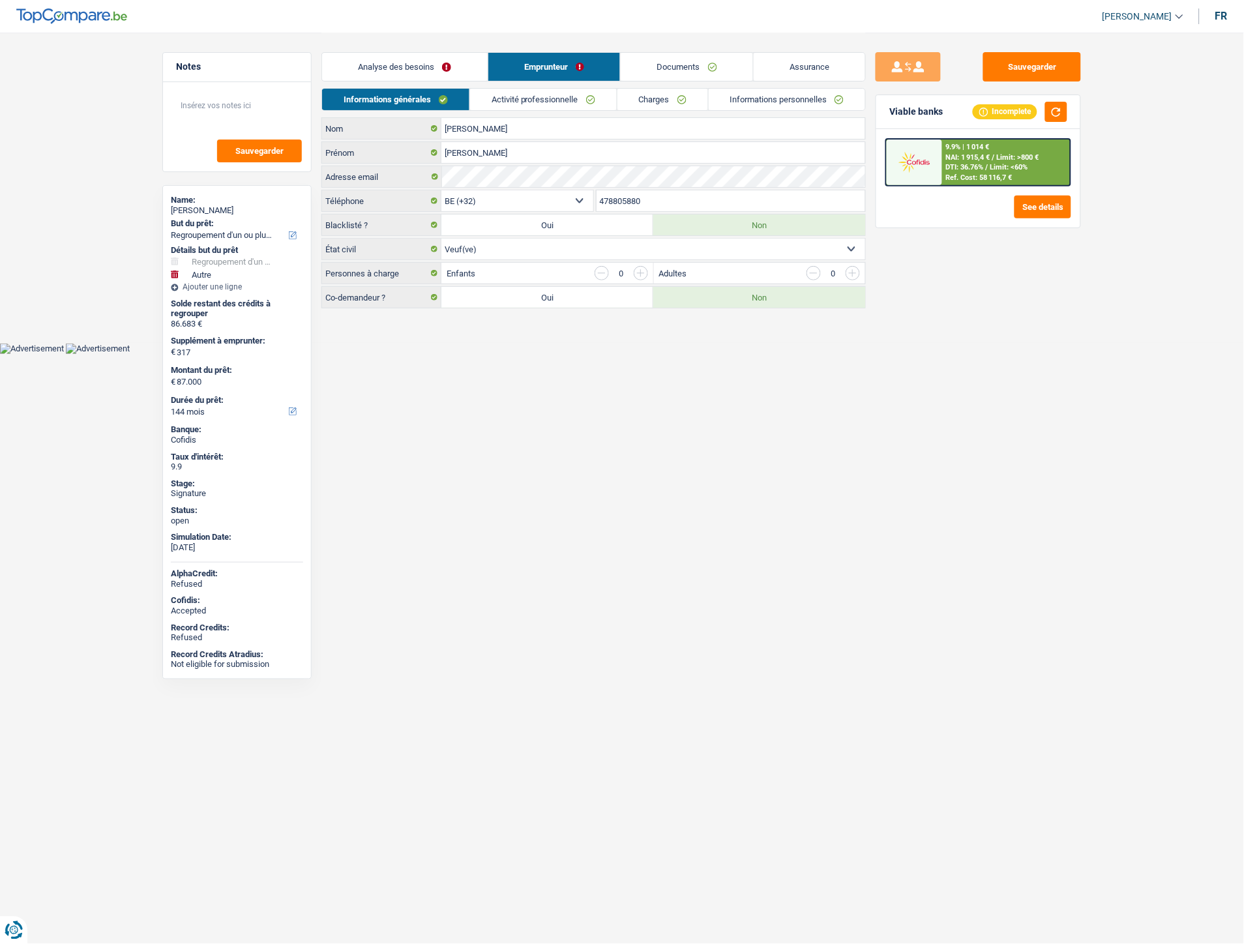
click at [762, 102] on link "Informations personnelles" at bounding box center [787, 100] width 157 height 22
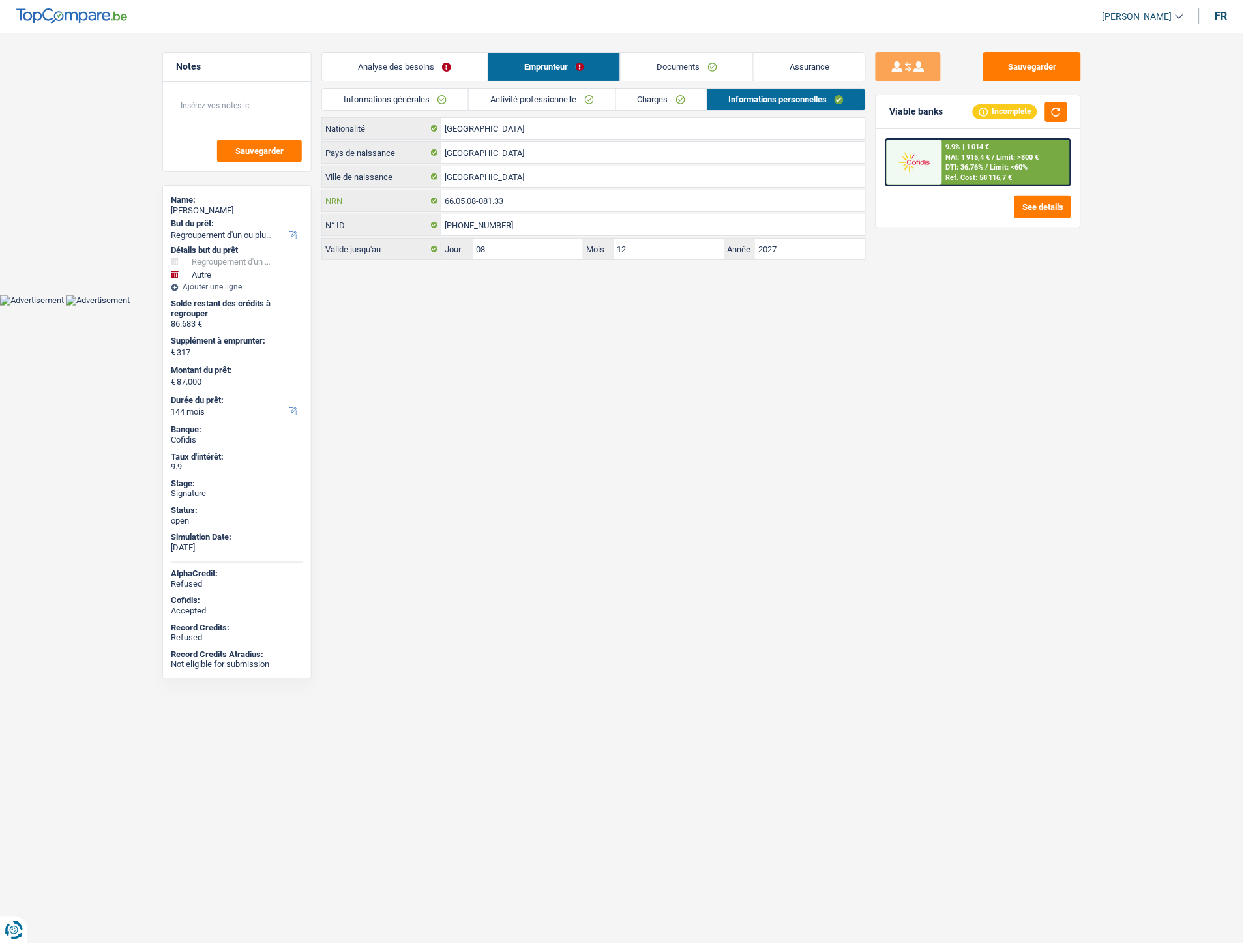
drag, startPoint x: 530, startPoint y: 200, endPoint x: 443, endPoint y: 200, distance: 86.7
click at [443, 200] on input "66.05.08-081.33" at bounding box center [653, 200] width 424 height 21
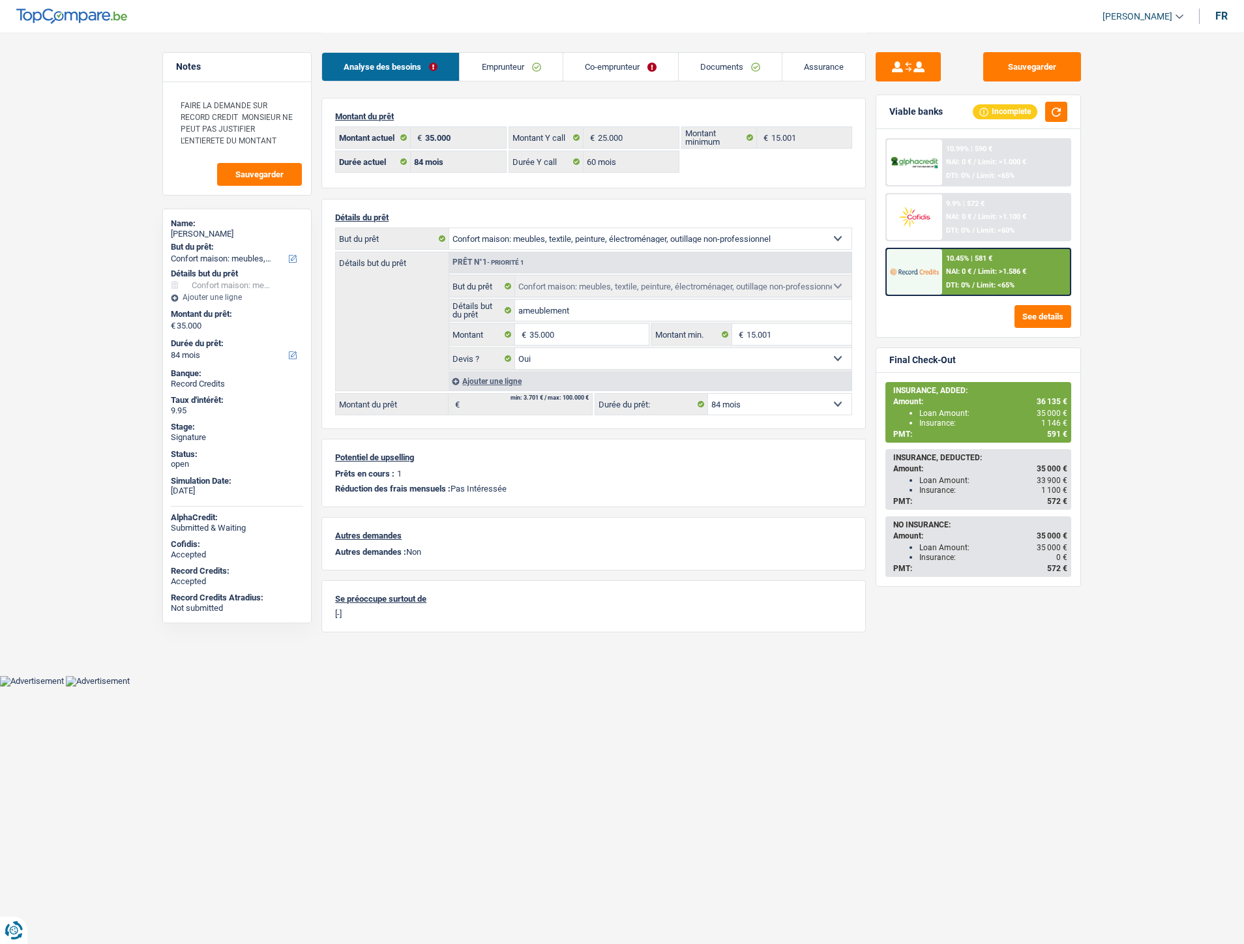
select select "household"
select select "84"
select select "60"
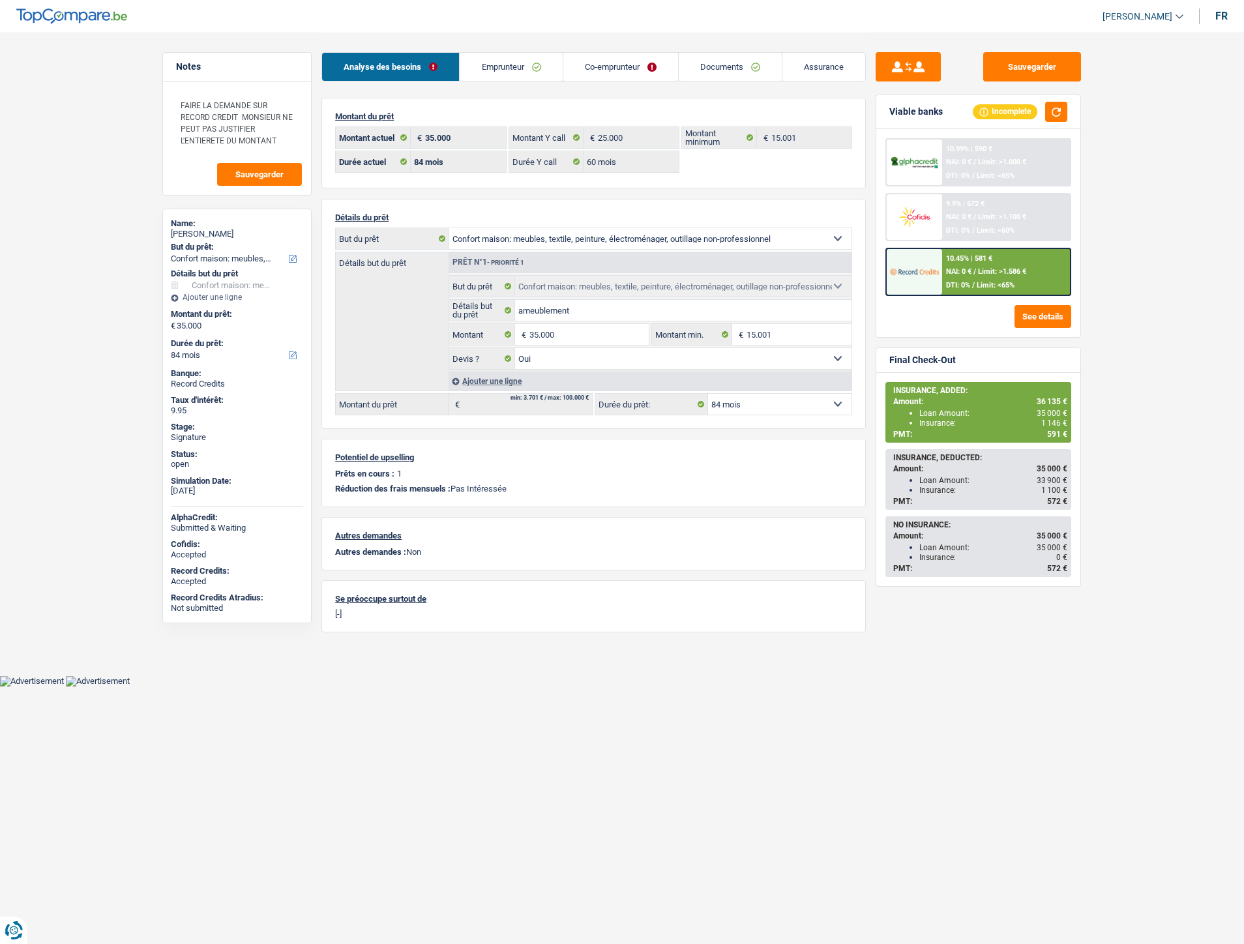
select select "household"
select select "yes"
select select "84"
click at [974, 275] on div "10.45% | 581 € NAI: 0 € / Limit: >1.586 € DTI: 0% / Limit: <65%" at bounding box center [1006, 272] width 128 height 46
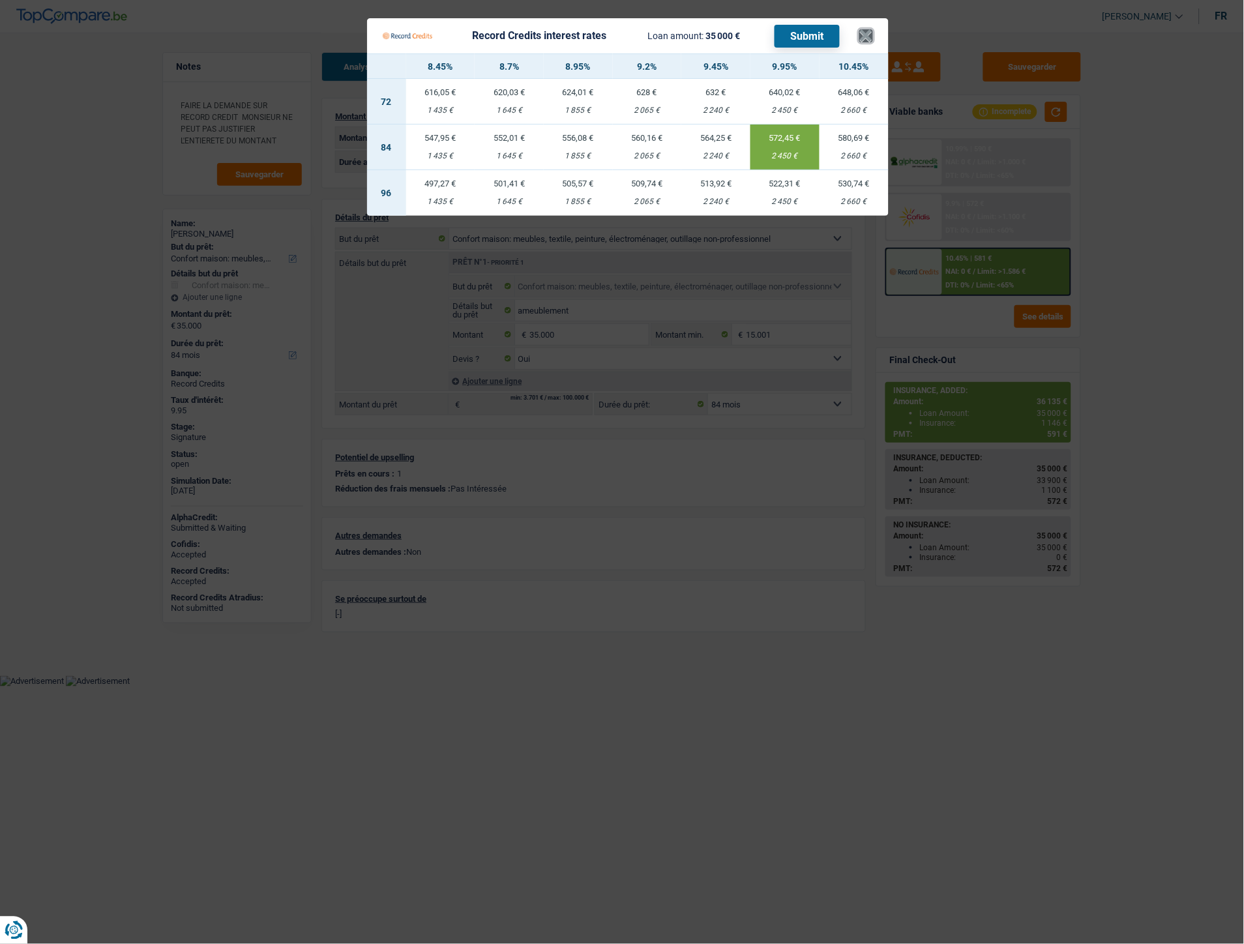
click at [869, 38] on button "×" at bounding box center [867, 35] width 14 height 13
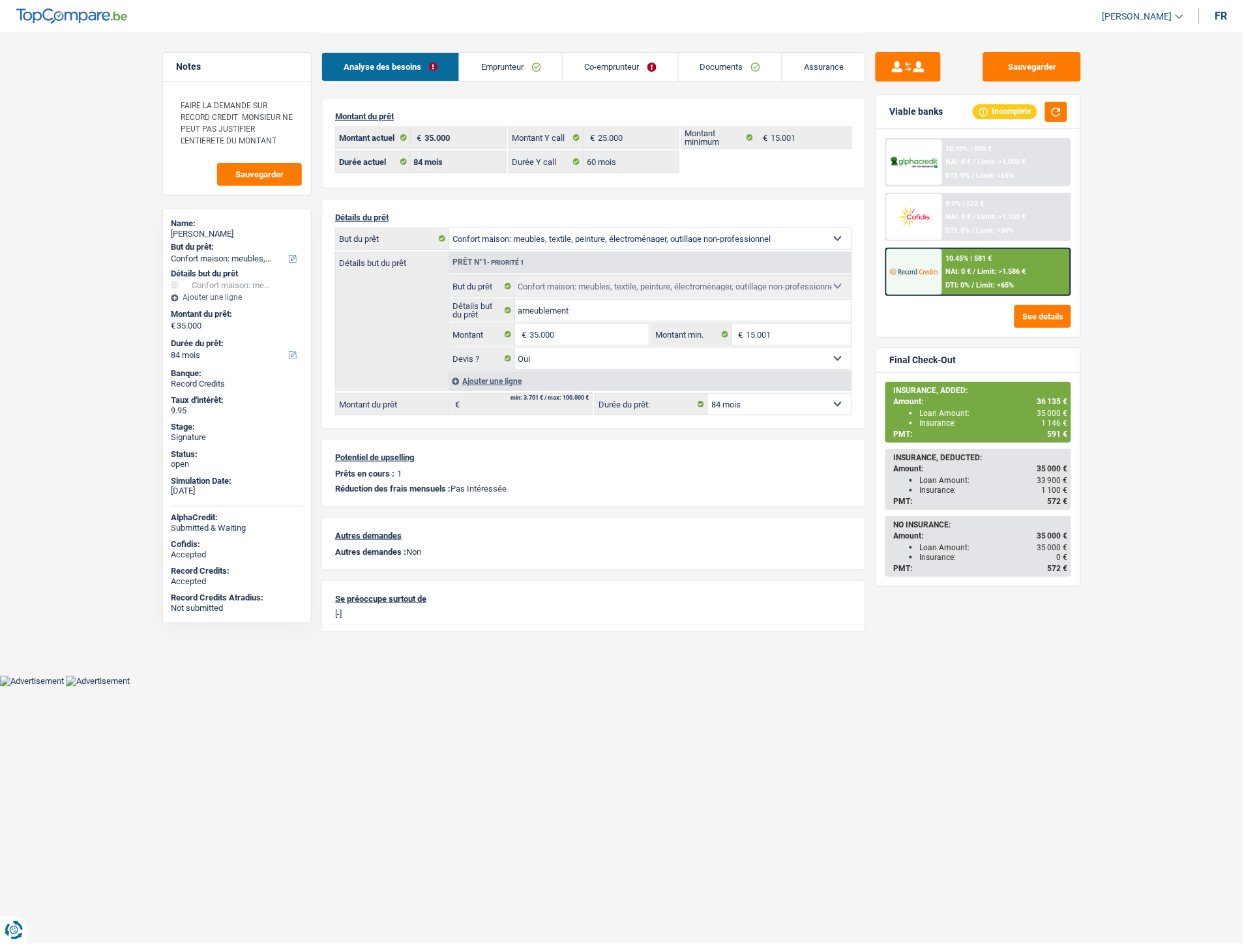
click at [983, 268] on span "Limit: >1.586 €" at bounding box center [1002, 271] width 48 height 8
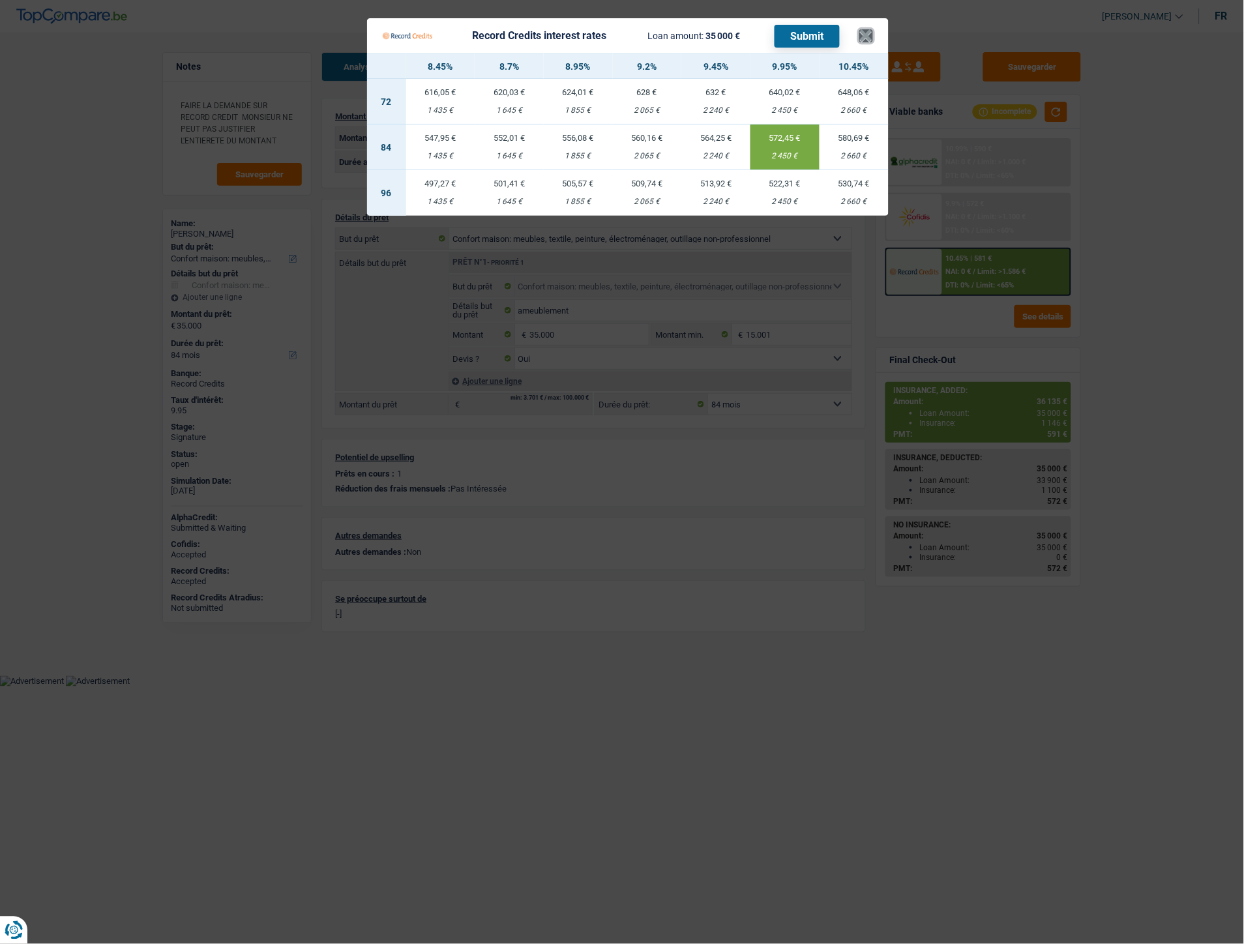
click at [869, 34] on button "×" at bounding box center [867, 35] width 14 height 13
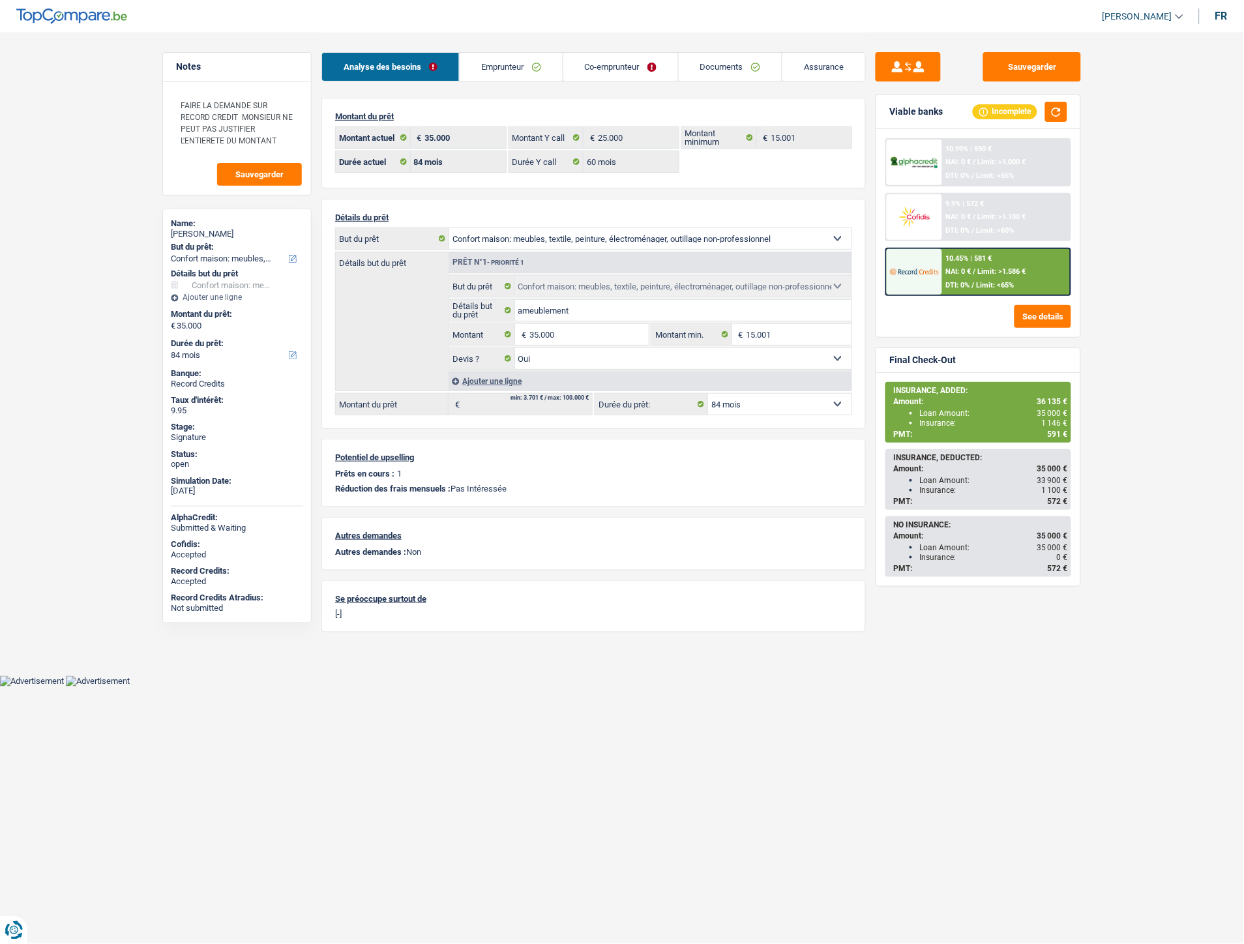
drag, startPoint x: 708, startPoint y: 66, endPoint x: 711, endPoint y: 140, distance: 74.4
click at [708, 66] on link "Documents" at bounding box center [730, 67] width 103 height 28
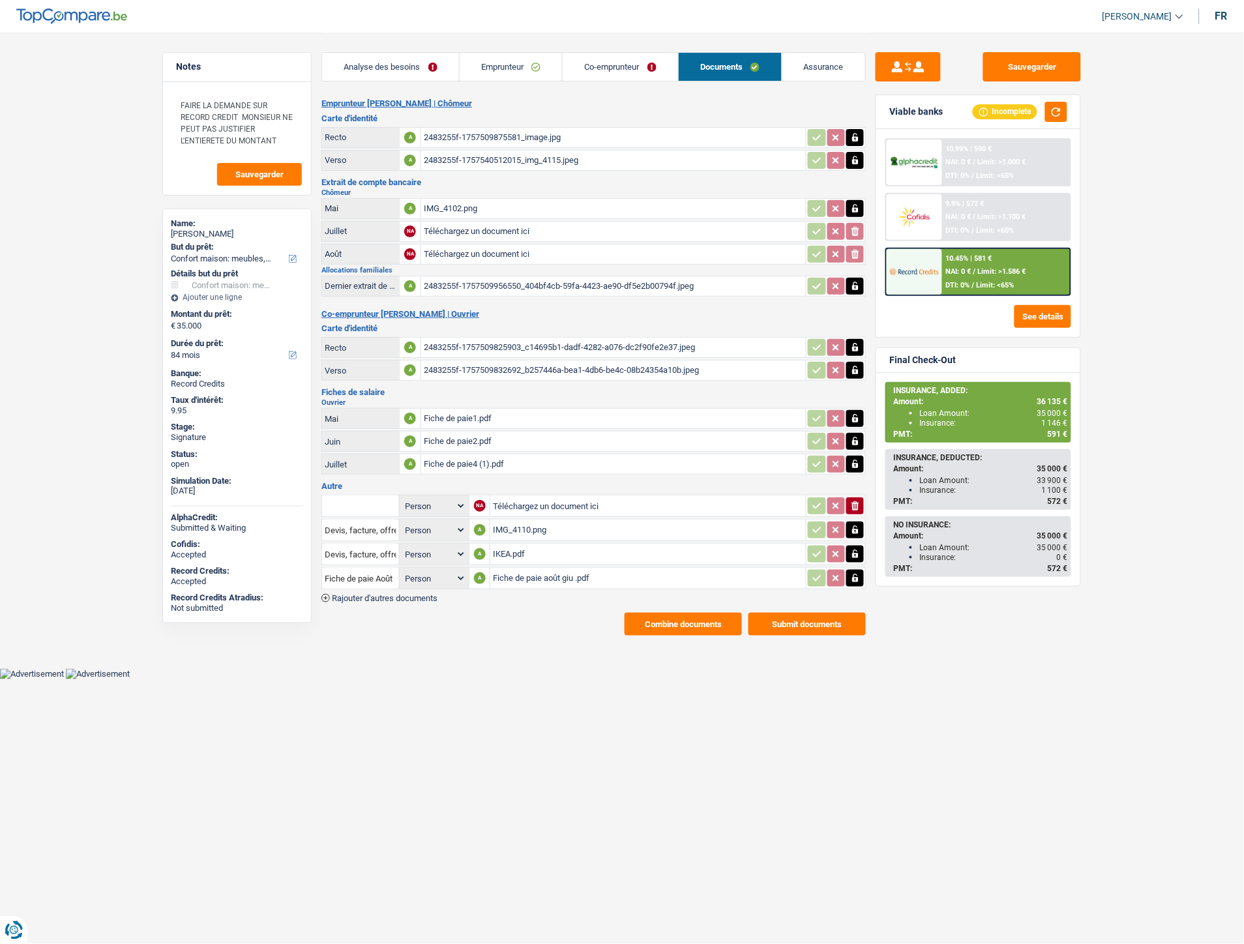
click at [406, 594] on span "Rajouter d'autres documents" at bounding box center [385, 598] width 106 height 8
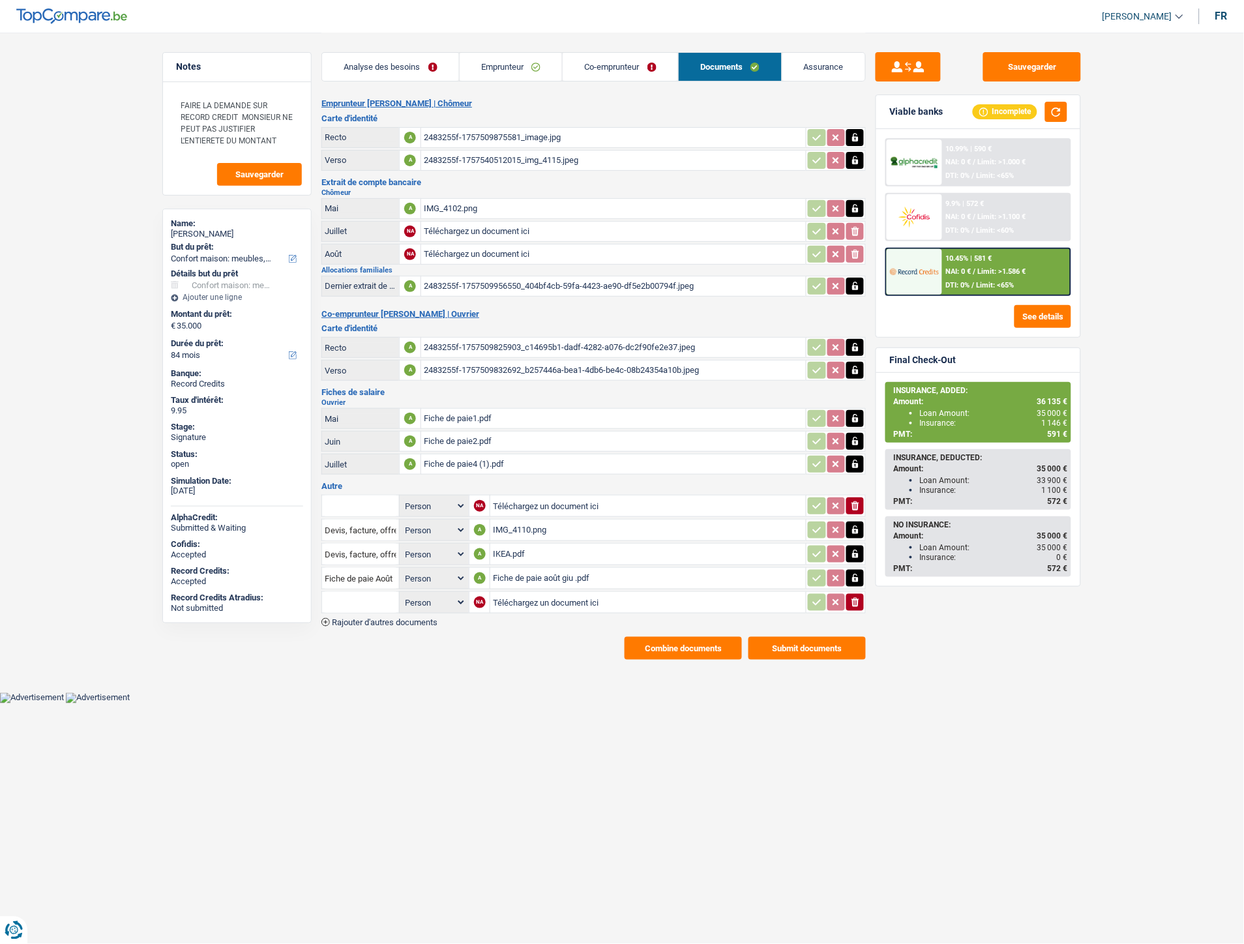
click at [404, 618] on span "Rajouter d'autres documents" at bounding box center [385, 622] width 106 height 8
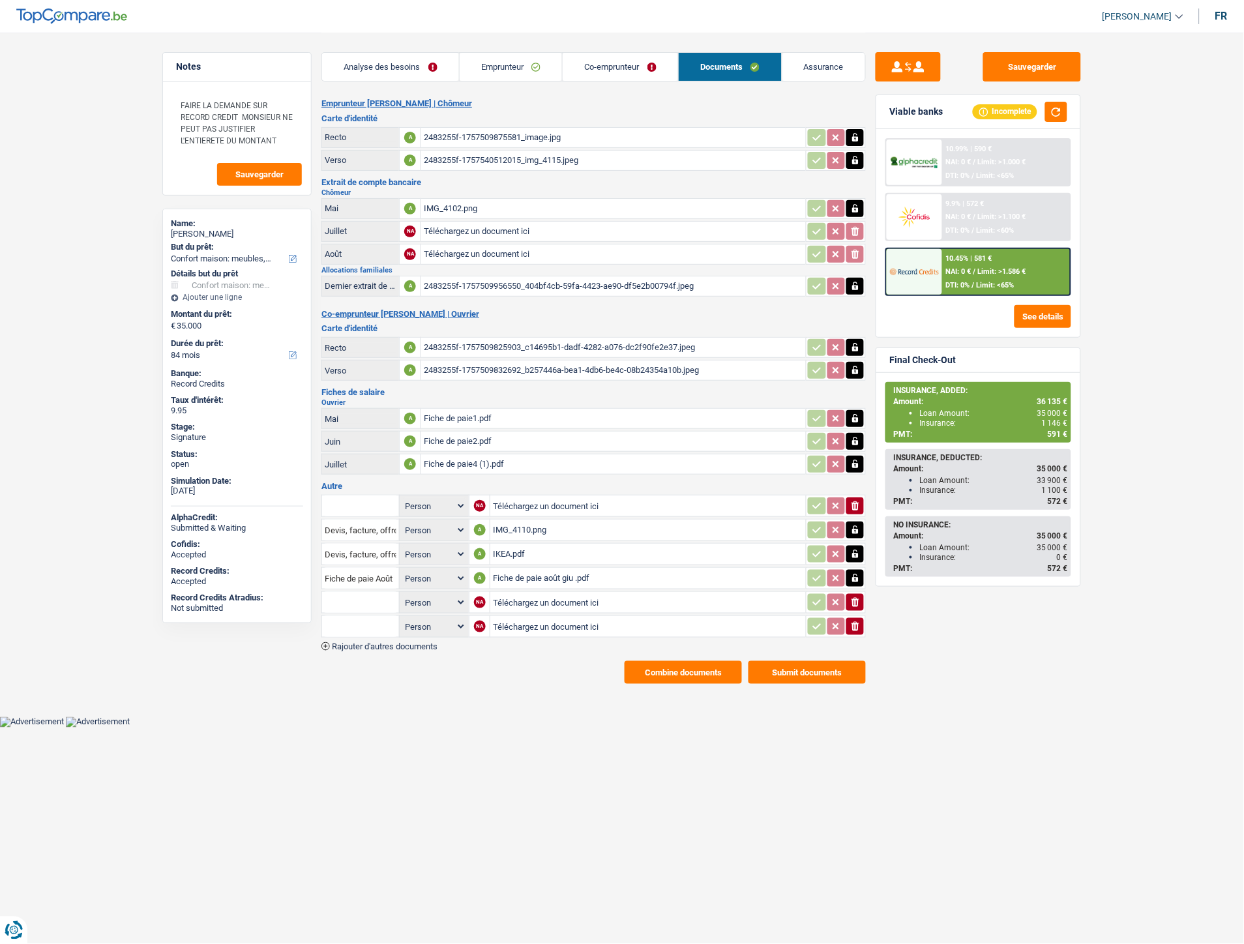
click at [523, 594] on input "Téléchargez un document ici" at bounding box center [648, 603] width 310 height 20
type input "C:\fakepath\IMG-20250919-WA0056.jpg"
click at [587, 617] on input "Téléchargez un document ici" at bounding box center [647, 627] width 311 height 20
type input "C:\fakepath\IMG-20250919-WA0055.jpg"
click at [366, 592] on input "text" at bounding box center [361, 602] width 72 height 21
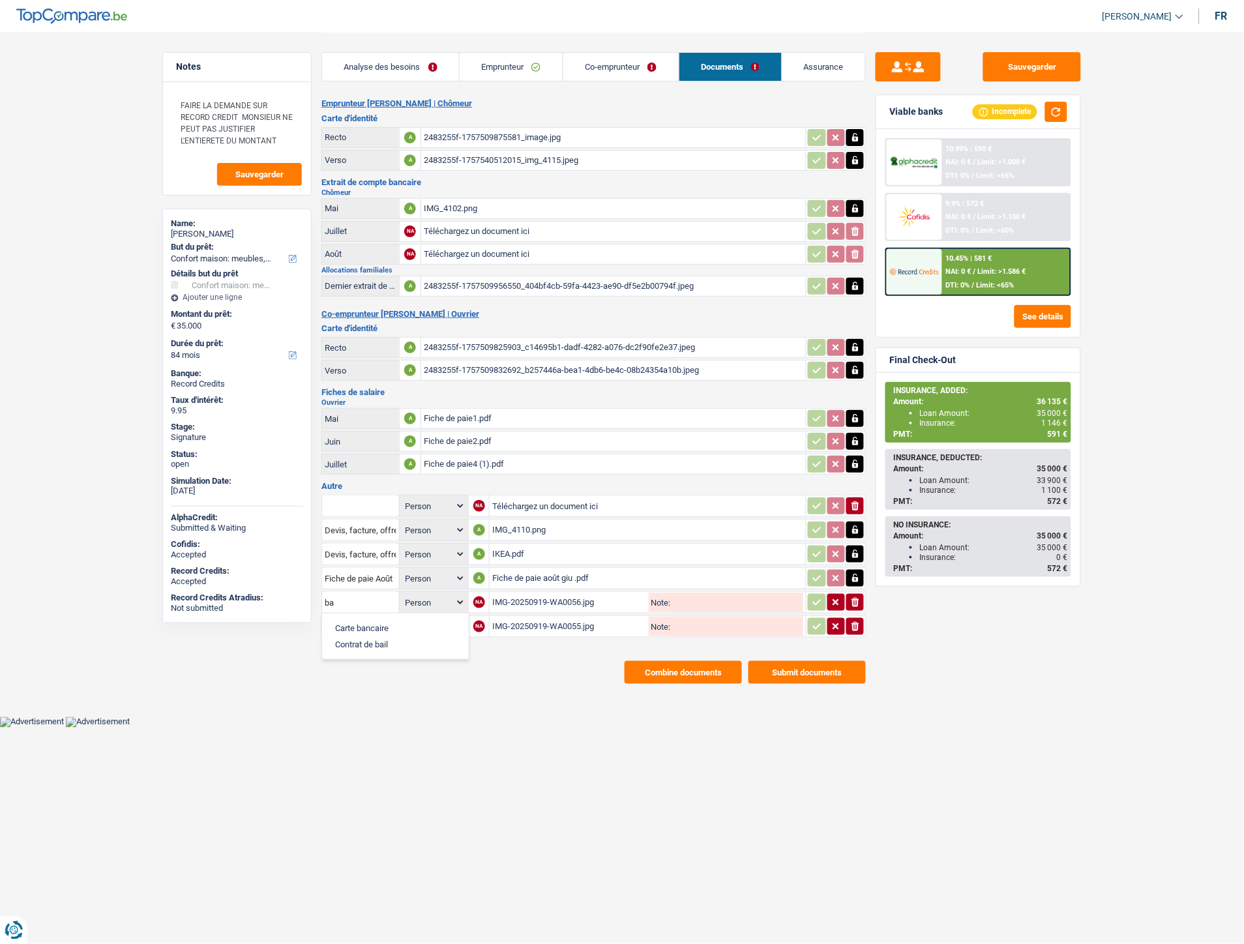
click at [372, 620] on li "Carte bancaire" at bounding box center [396, 628] width 134 height 16
type input "Carte bancaire"
click at [369, 616] on input "text" at bounding box center [361, 626] width 72 height 21
click at [369, 637] on ul "Carte bancaire Contrat de bail" at bounding box center [395, 660] width 148 height 47
click at [435, 648] on li "Carte bancaire" at bounding box center [396, 652] width 134 height 16
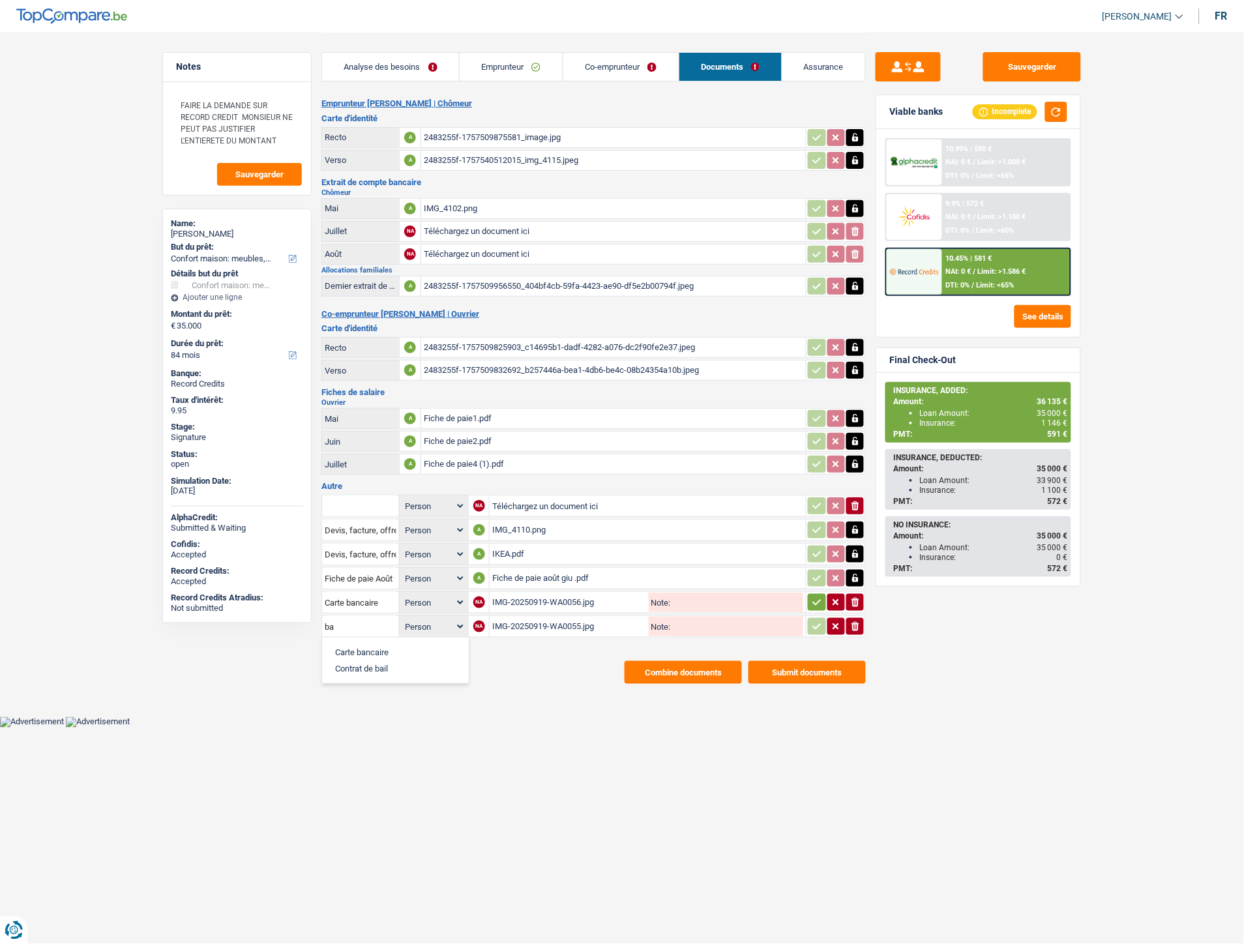
type input "Carte bancaire"
click at [816, 600] on icon "button" at bounding box center [817, 603] width 8 height 6
click at [810, 621] on button "button" at bounding box center [817, 626] width 18 height 17
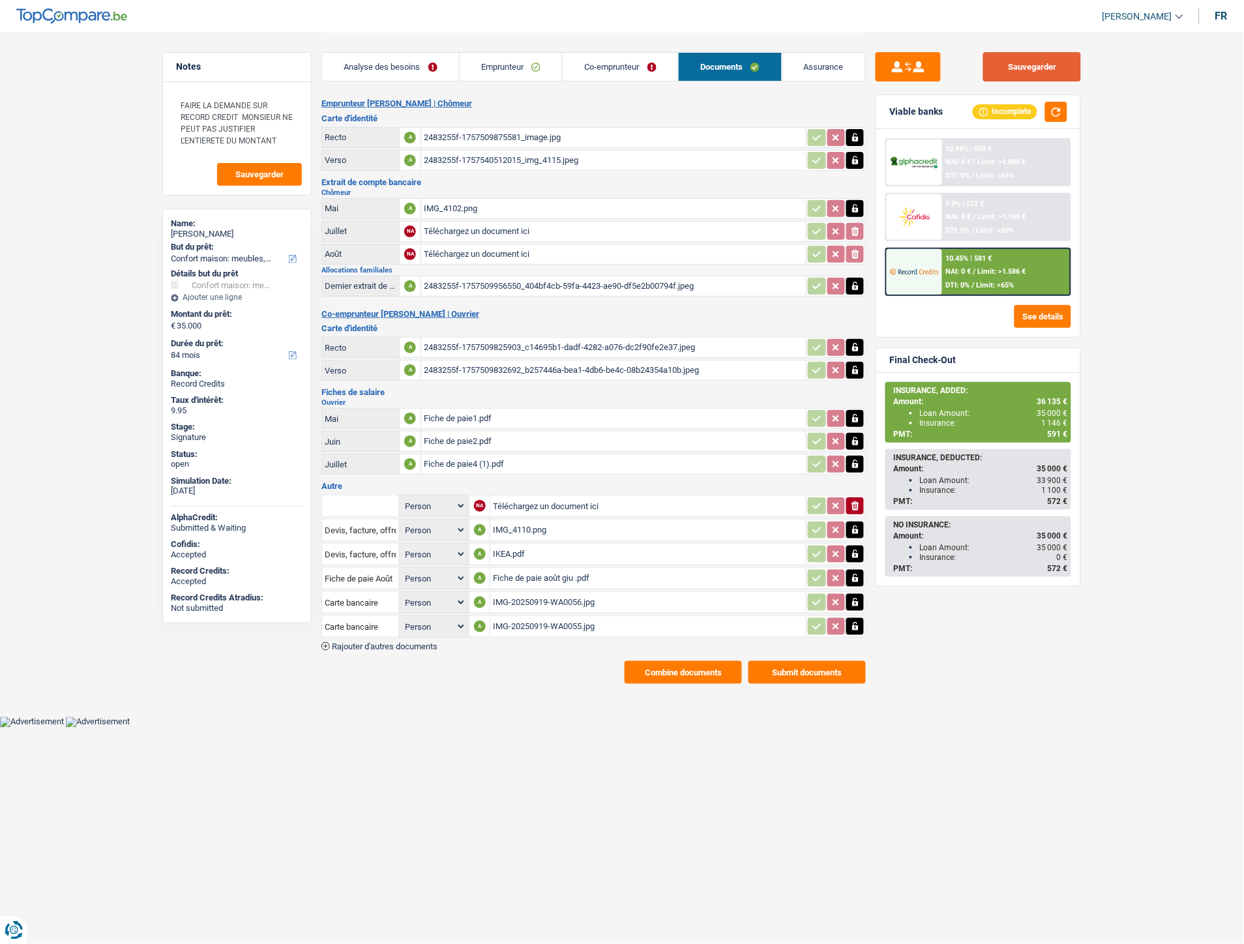
click at [1009, 72] on button "Sauvegarder" at bounding box center [1032, 66] width 98 height 29
click at [695, 661] on button "Combine documents" at bounding box center [683, 672] width 117 height 23
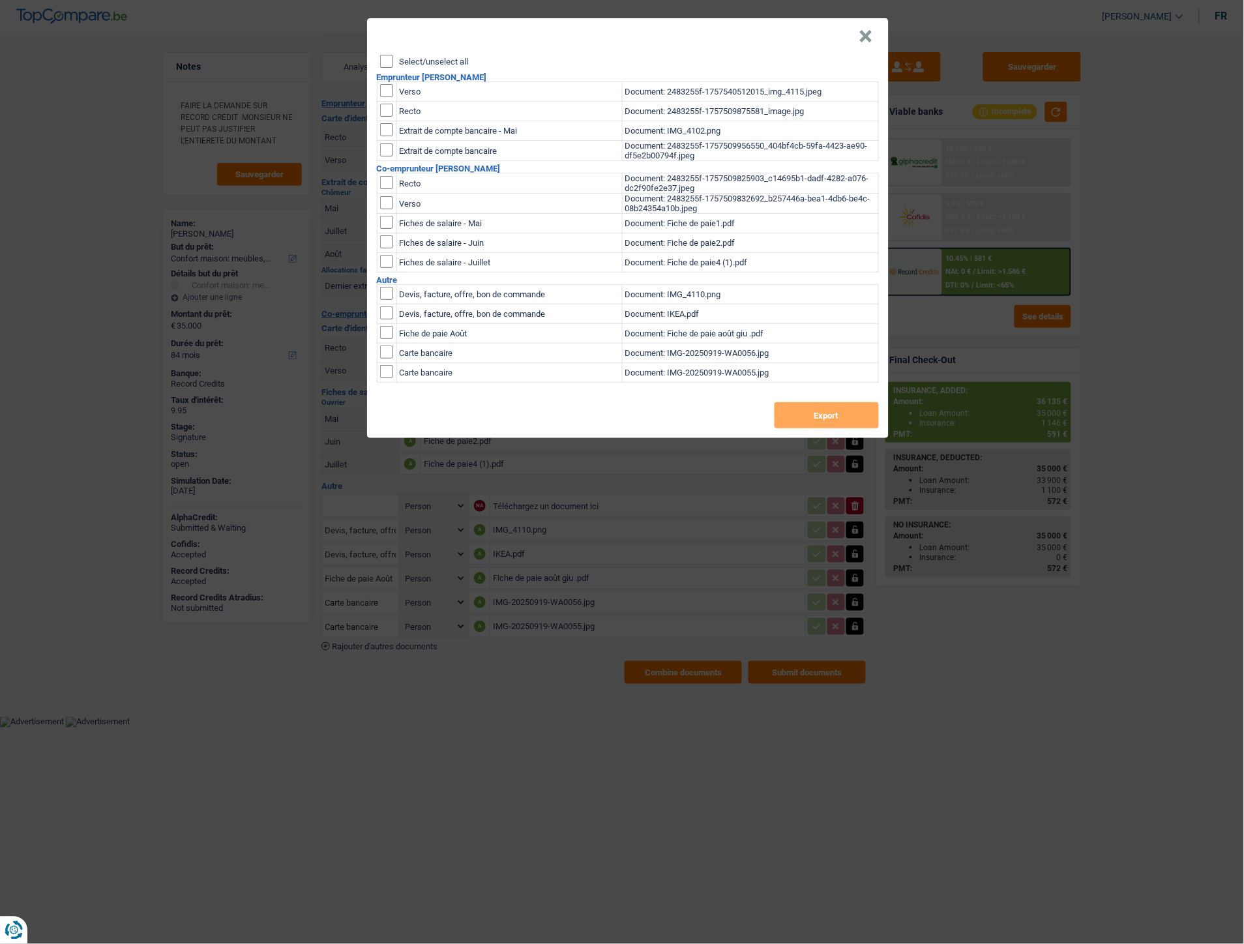
click at [392, 59] on input "Select/unselect all" at bounding box center [386, 61] width 13 height 13
checkbox input "true"
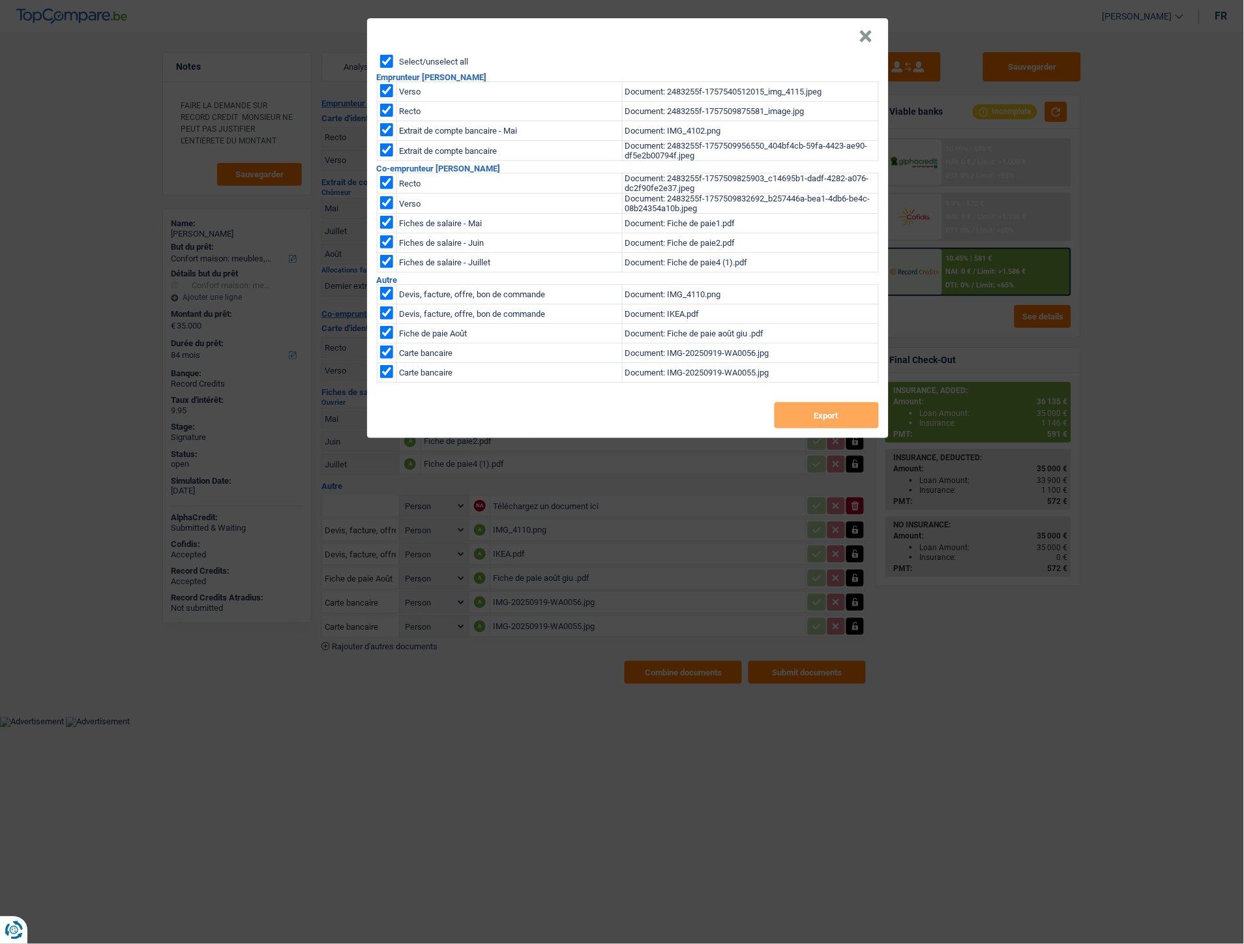
checkbox input "true"
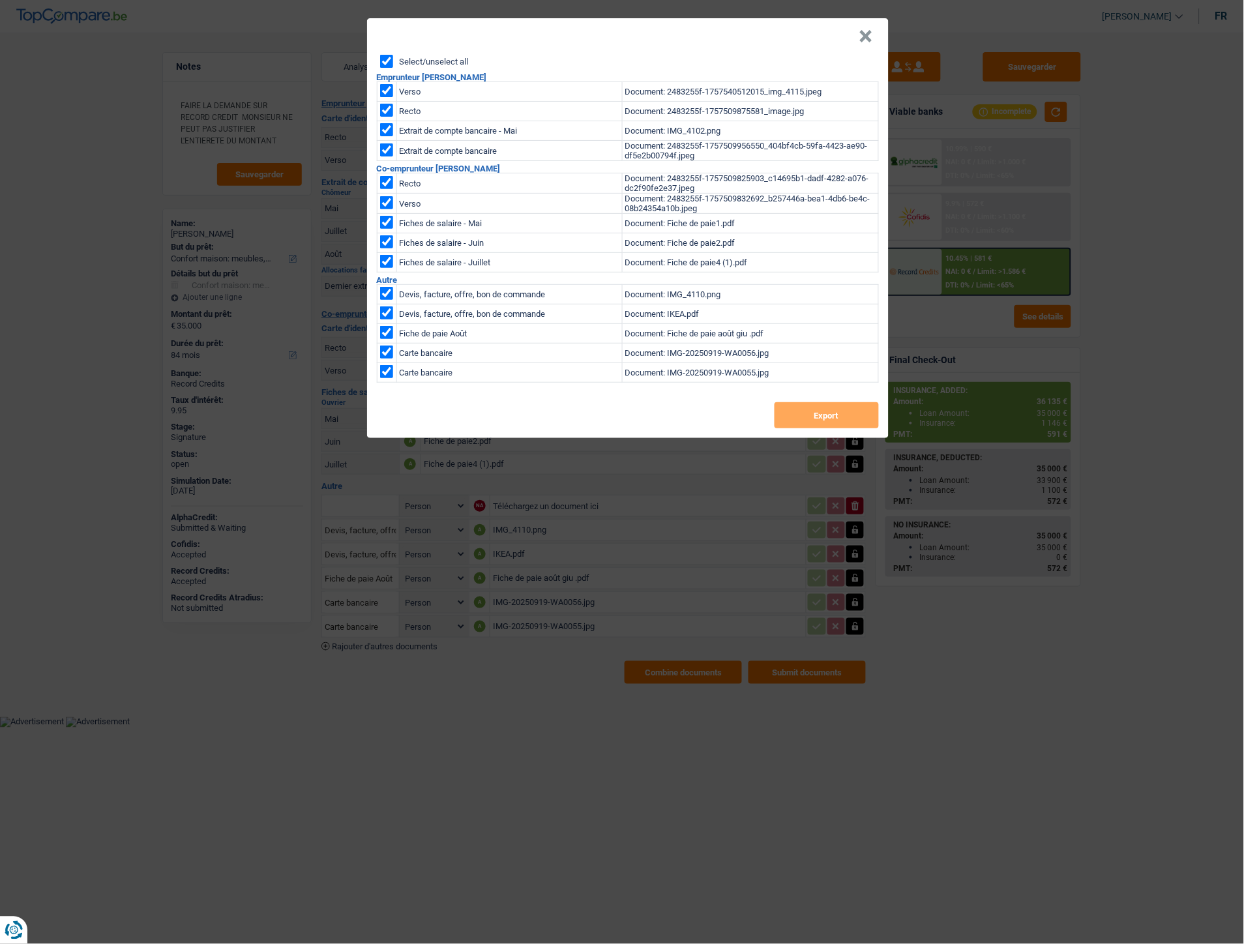
checkbox input "true"
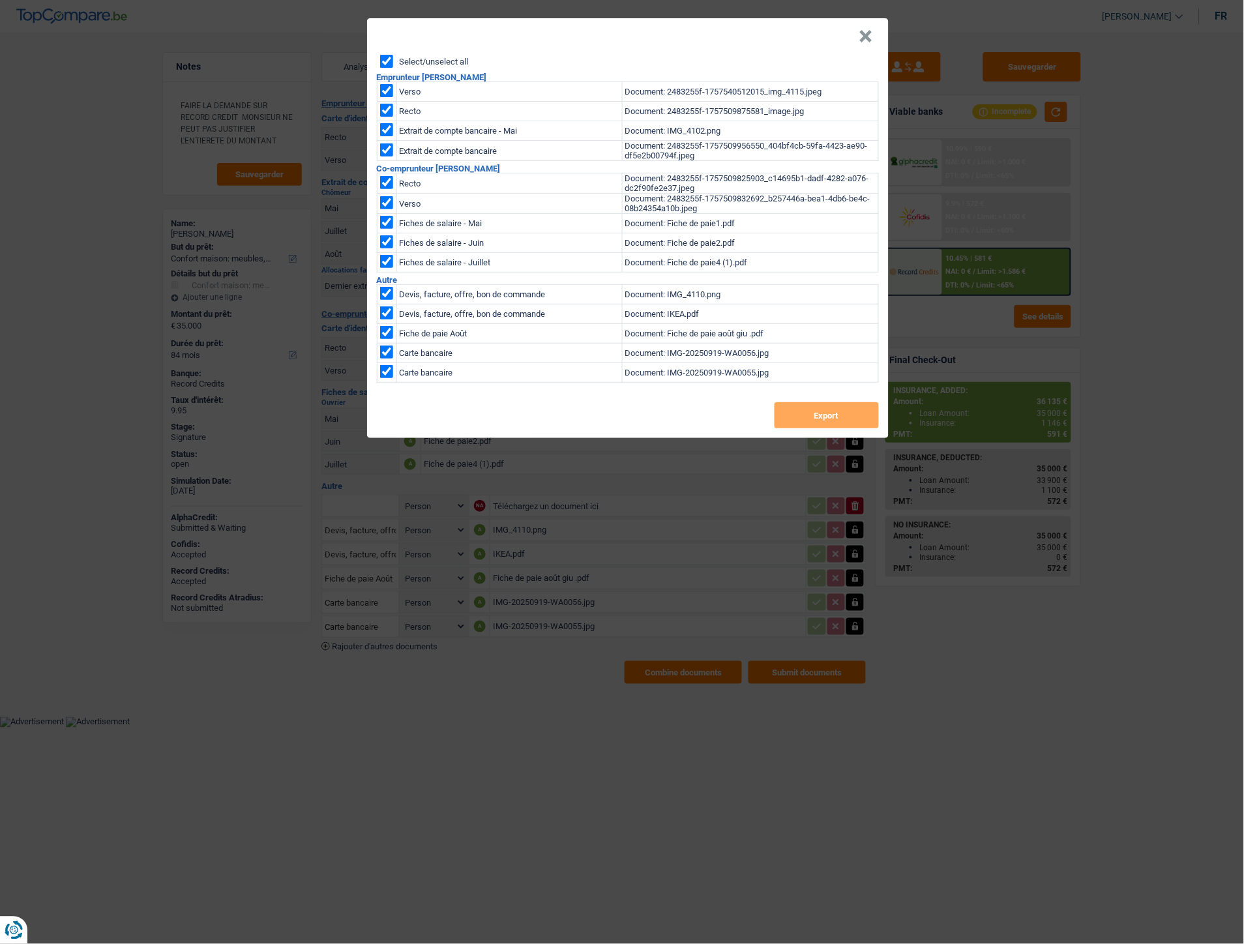
checkbox input "true"
click at [828, 410] on button "Export" at bounding box center [827, 415] width 104 height 26
click at [872, 37] on button "×" at bounding box center [867, 36] width 14 height 13
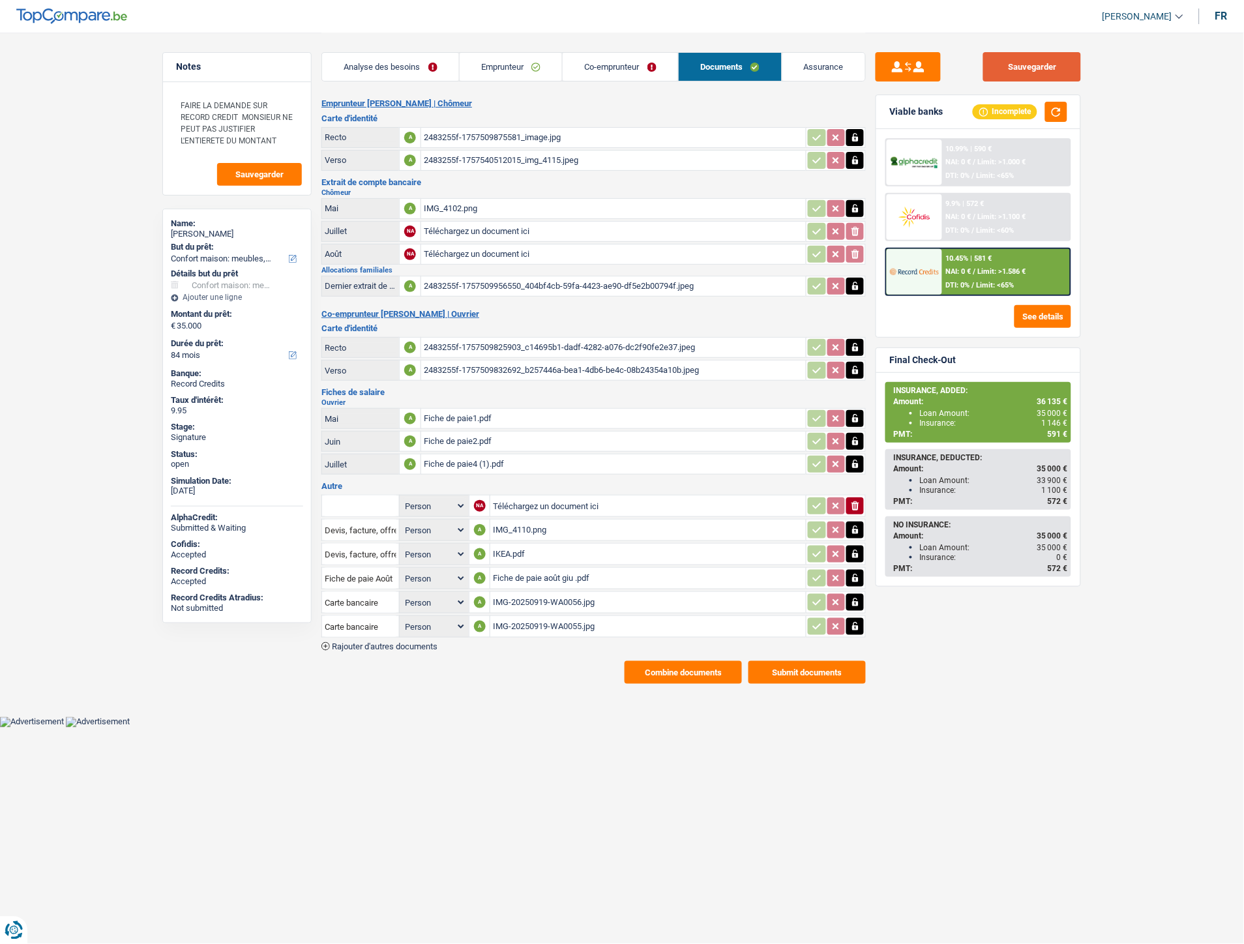
drag, startPoint x: 1012, startPoint y: 67, endPoint x: 858, endPoint y: 10, distance: 164.6
click at [1012, 67] on button "Sauvegarder" at bounding box center [1032, 66] width 98 height 29
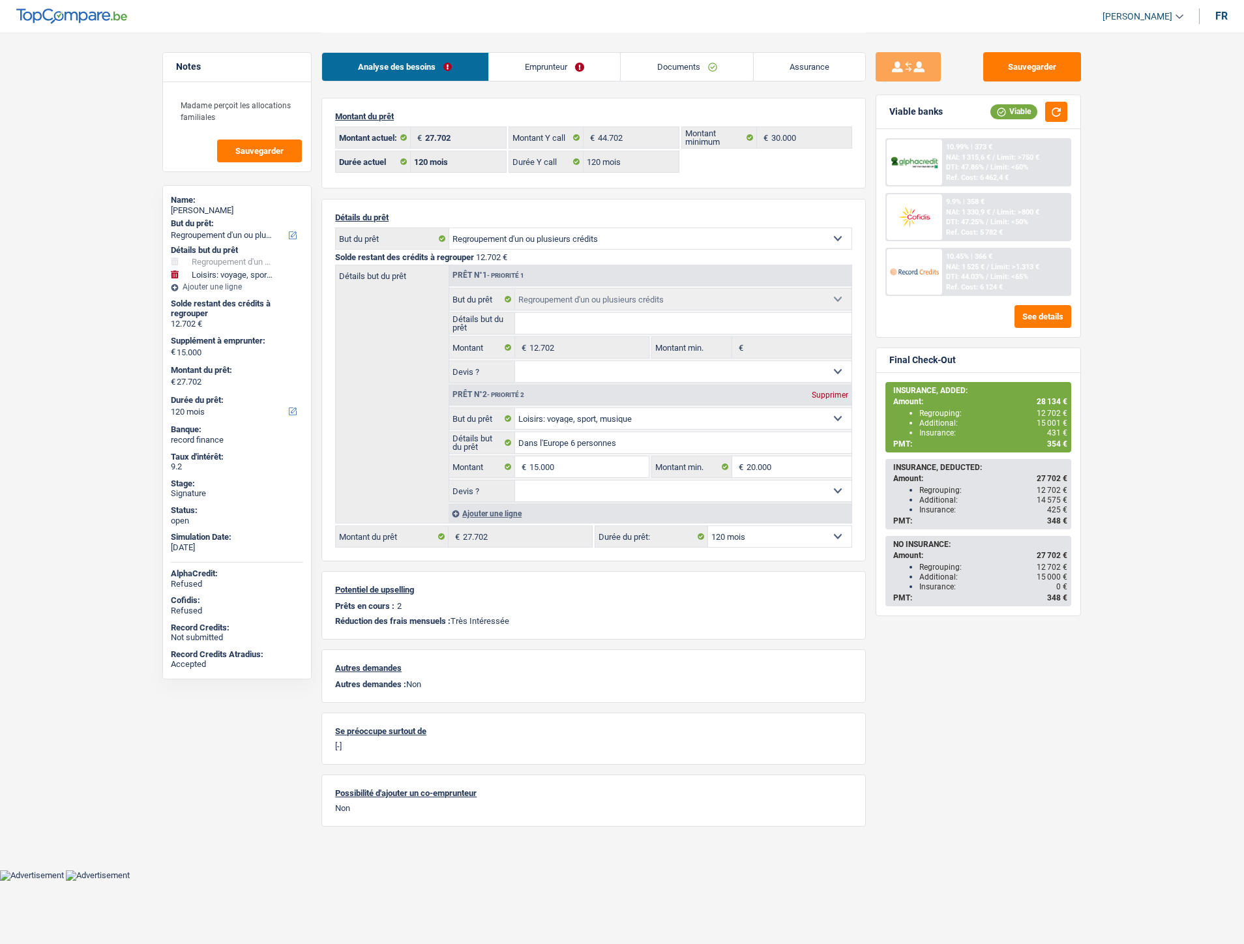
select select "refinancing"
select select "hobbies"
select select "120"
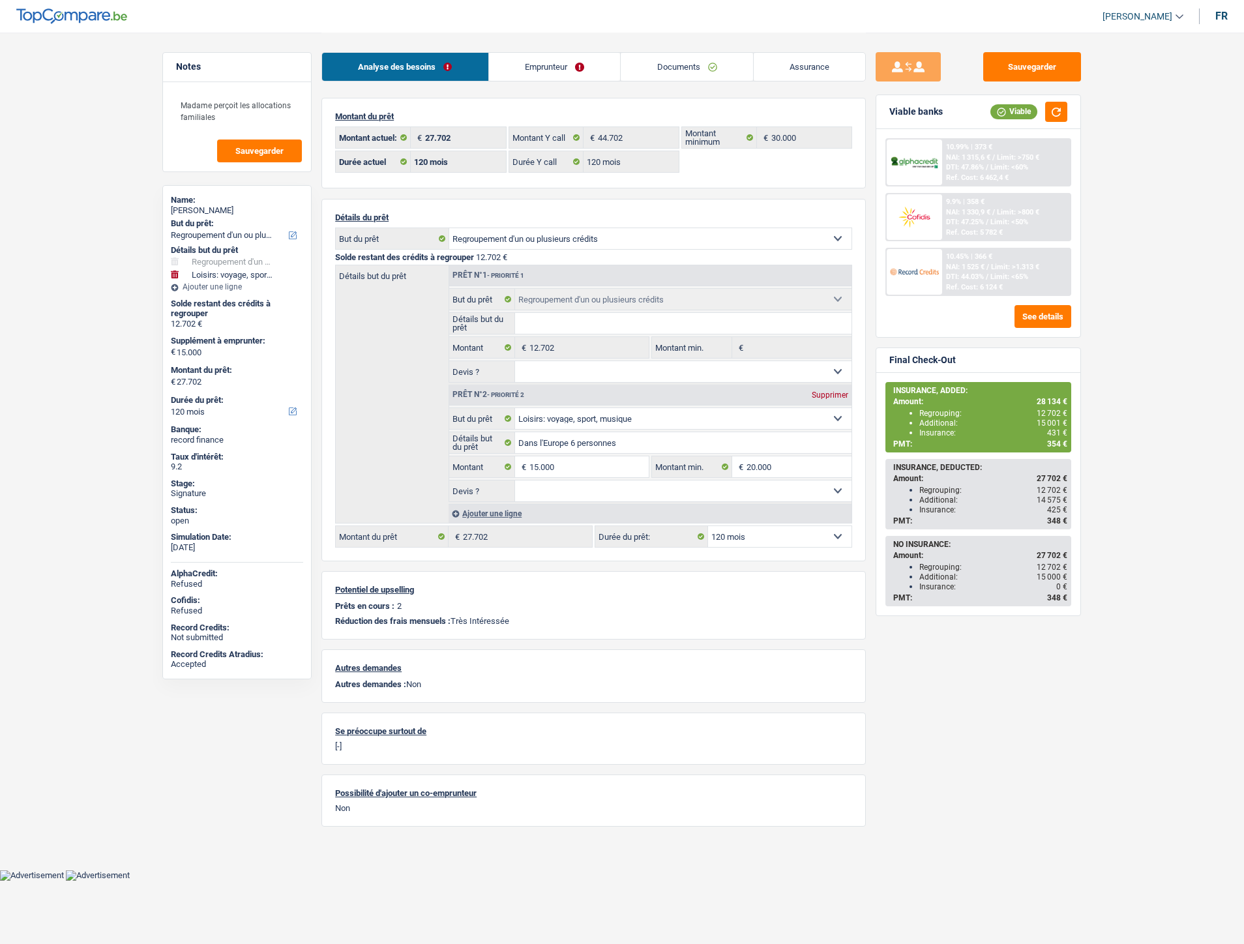
select select "120"
select select "refinancing"
select select "hobbies"
select select "120"
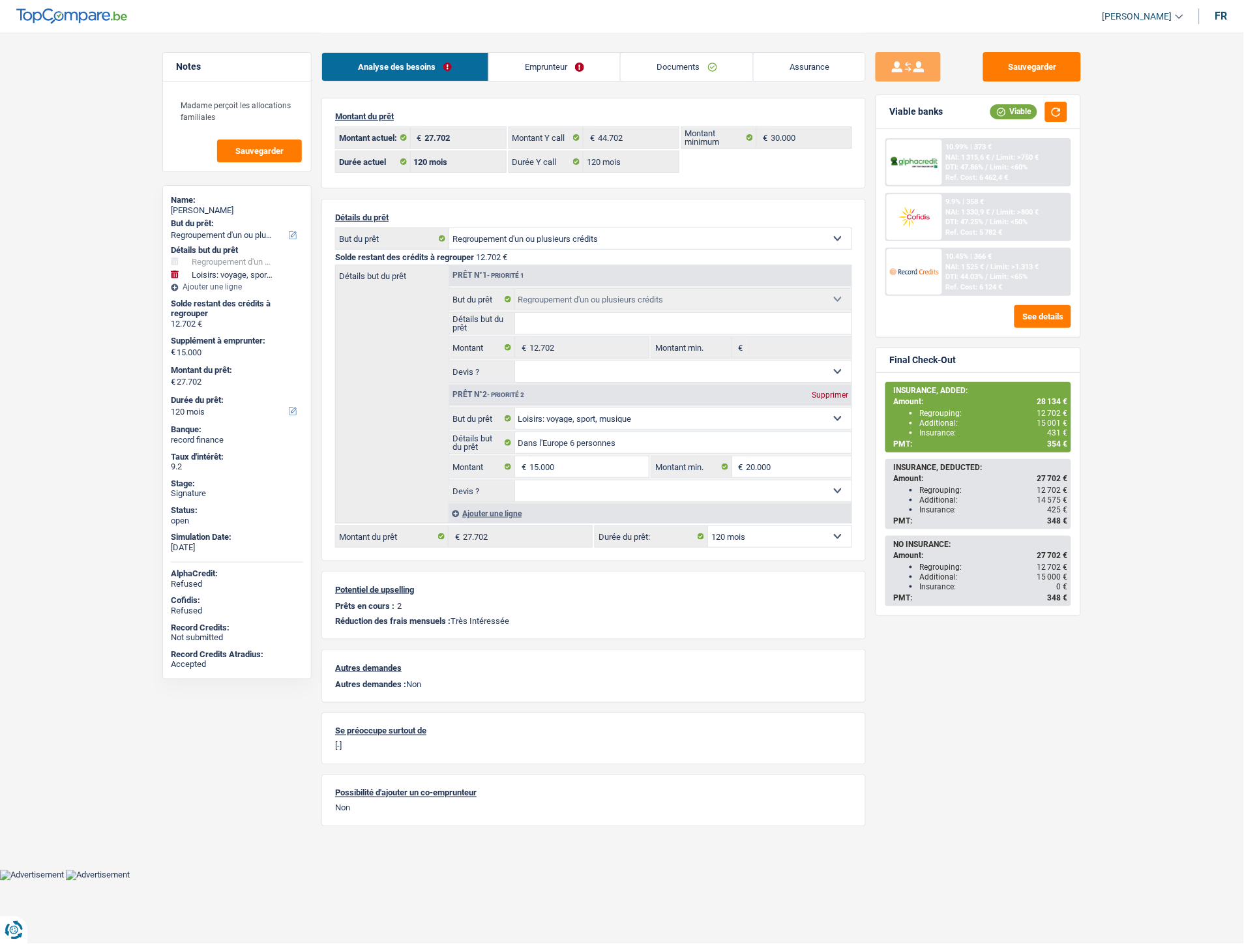
click at [681, 80] on link "Documents" at bounding box center [687, 67] width 132 height 28
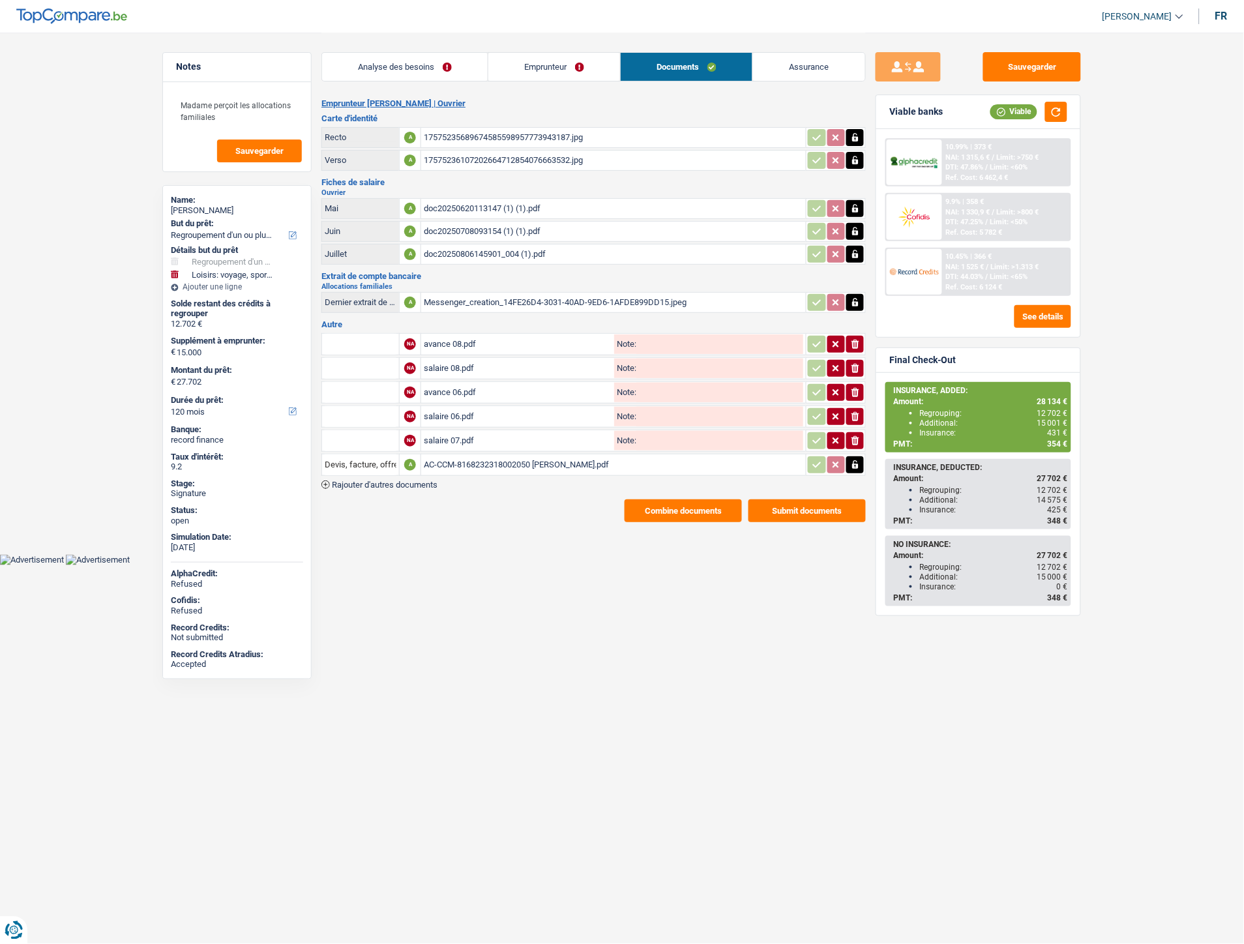
click at [507, 455] on div "AC-CCM-8168232318002050 [PERSON_NAME].pdf" at bounding box center [614, 465] width 380 height 20
drag, startPoint x: 420, startPoint y: 67, endPoint x: 431, endPoint y: 72, distance: 12.0
click at [420, 67] on link "Analyse des besoins" at bounding box center [405, 67] width 166 height 28
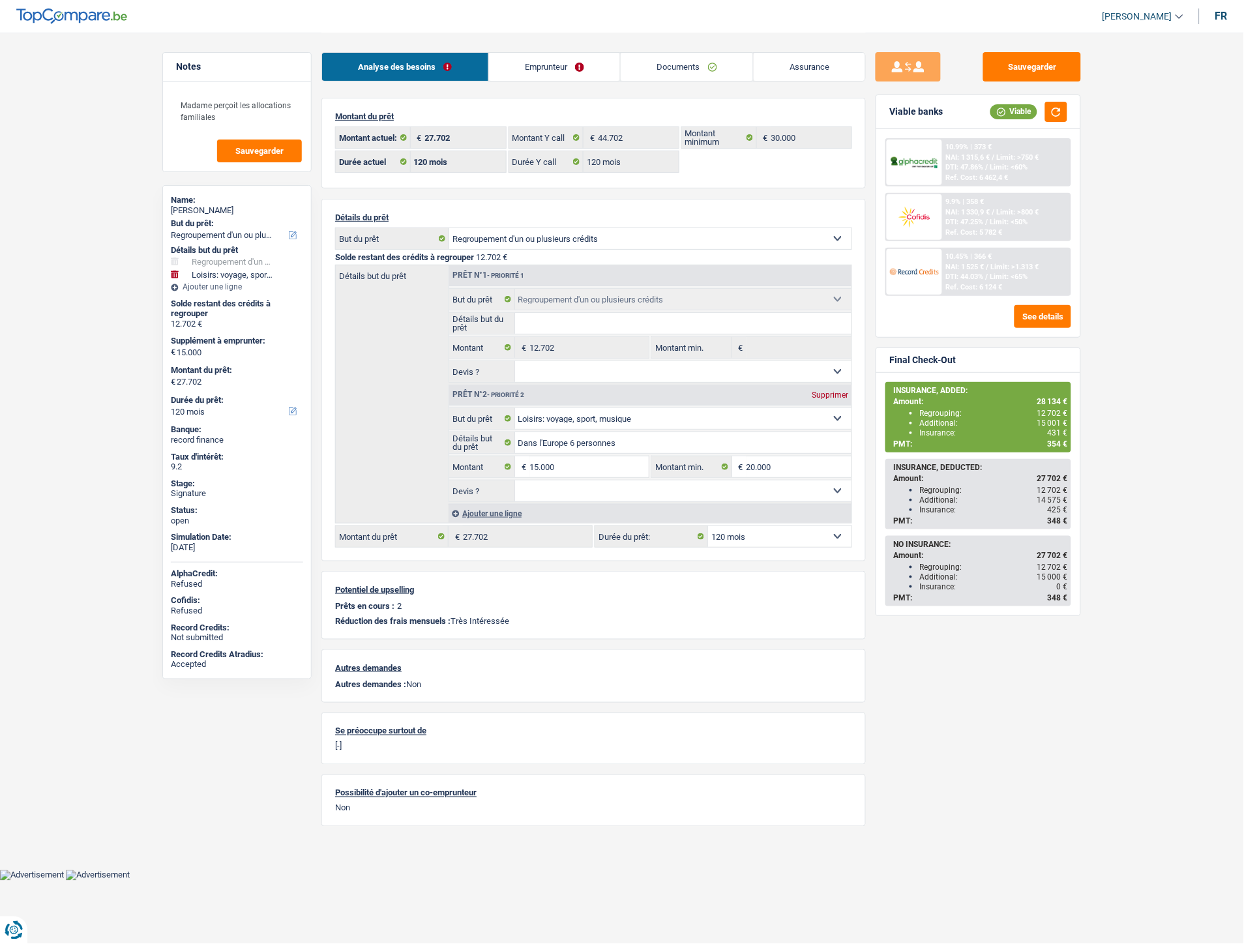
click at [522, 74] on link "Emprunteur" at bounding box center [555, 67] width 132 height 28
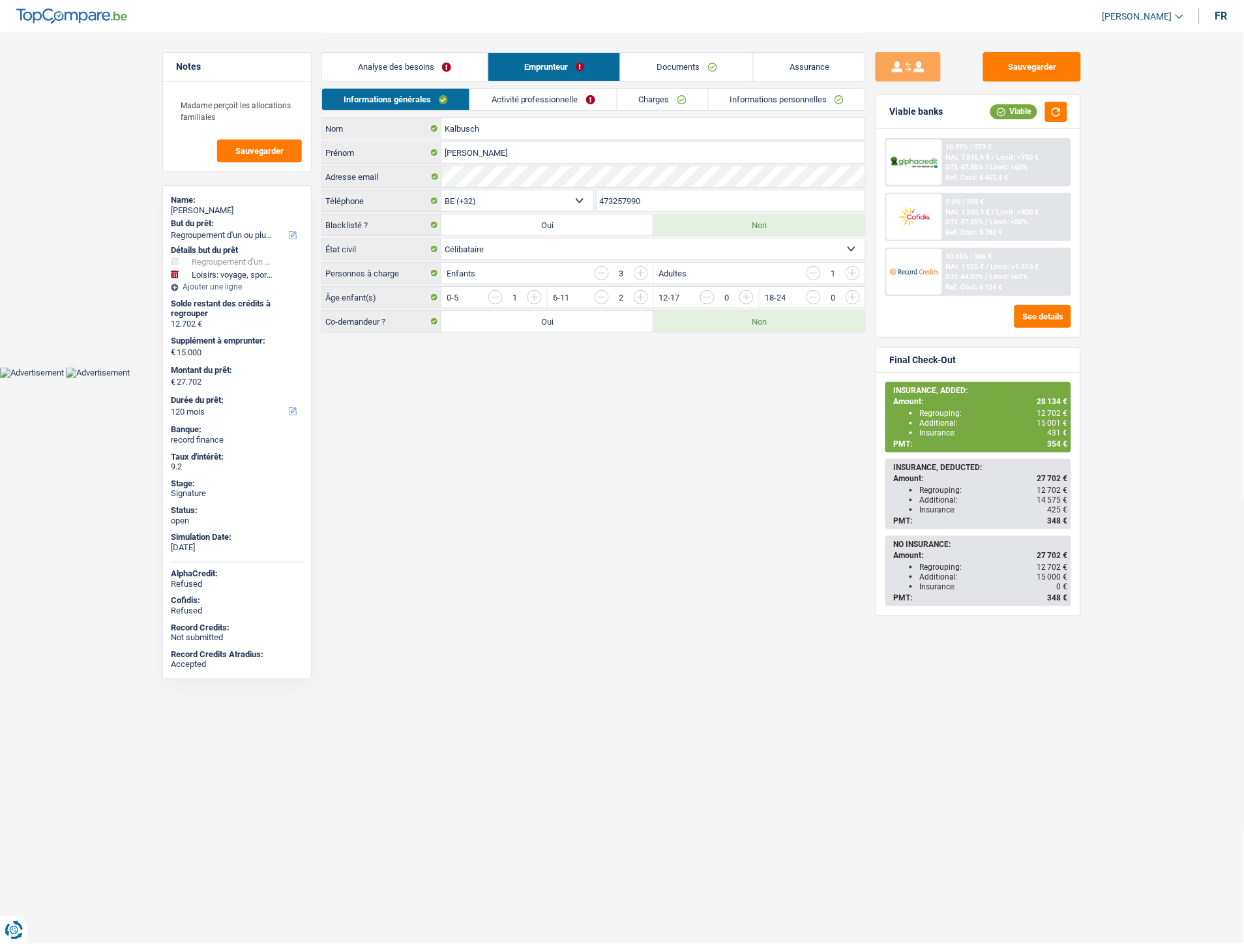
click at [640, 103] on link "Charges" at bounding box center [663, 100] width 91 height 22
